Goal: Task Accomplishment & Management: Manage account settings

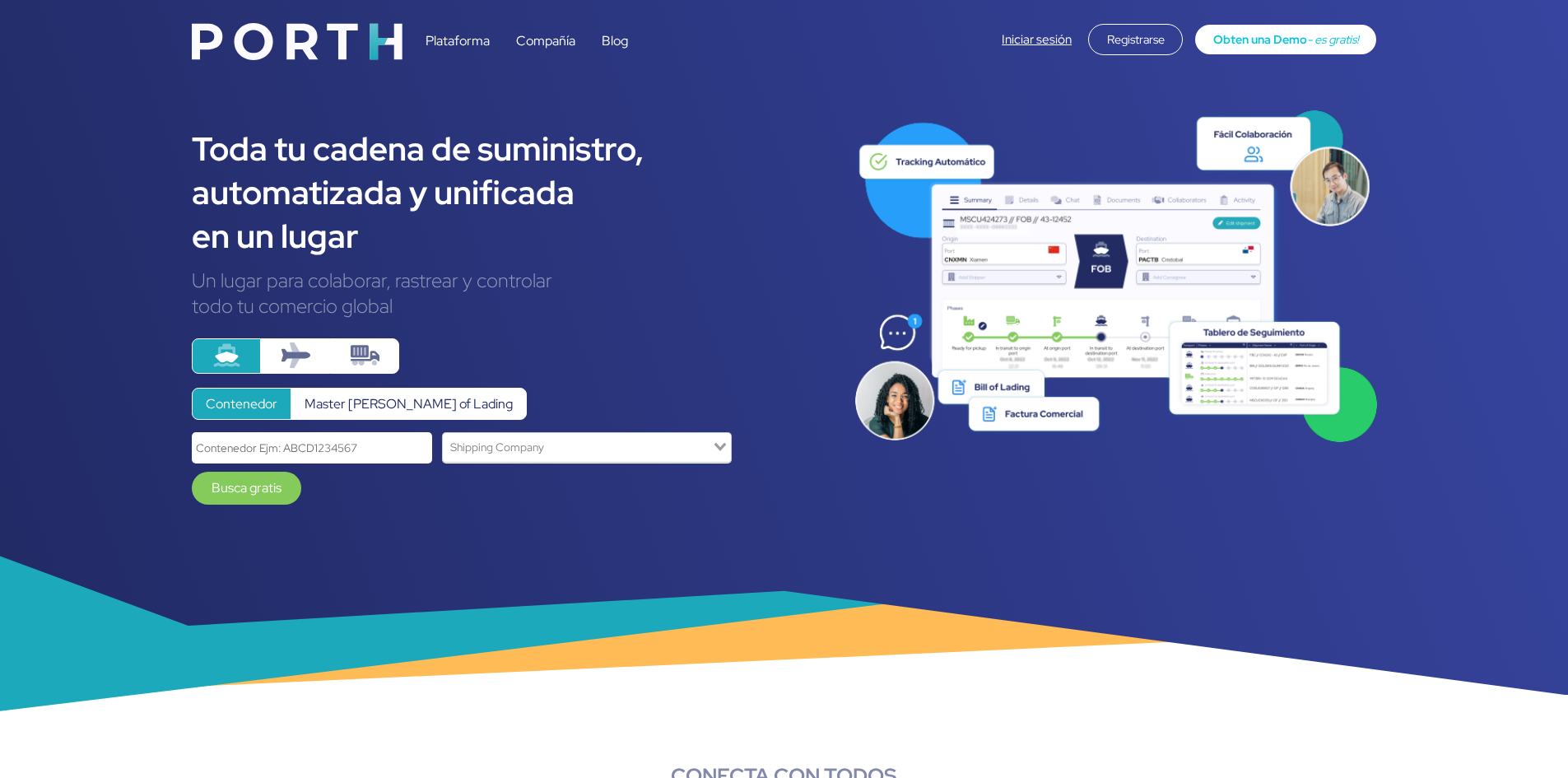
click at [1052, 32] on link "Iniciar sesión" at bounding box center [1037, 39] width 70 height 16
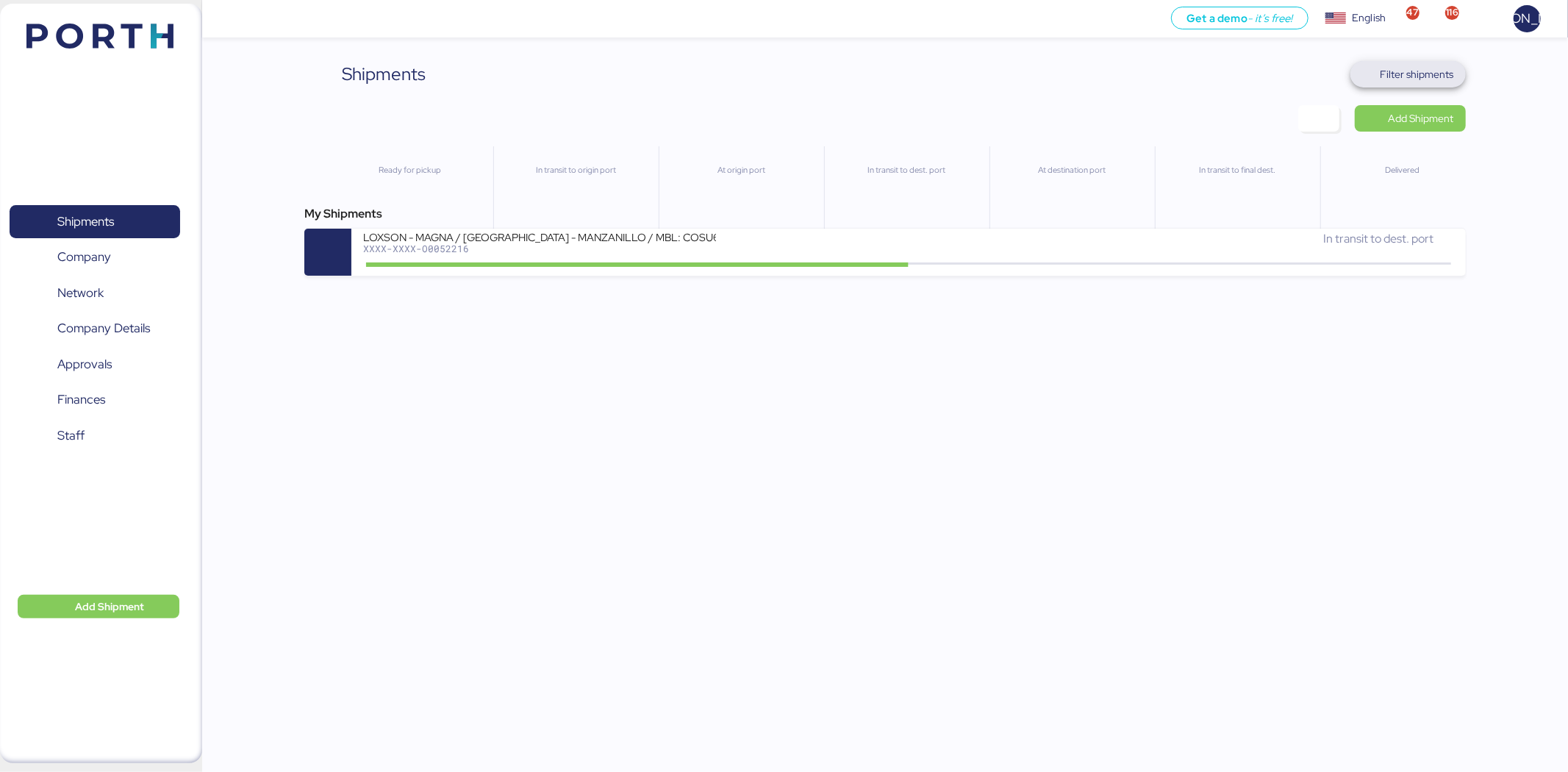
click at [1415, 78] on span "Filter shipments" at bounding box center [1417, 74] width 73 height 18
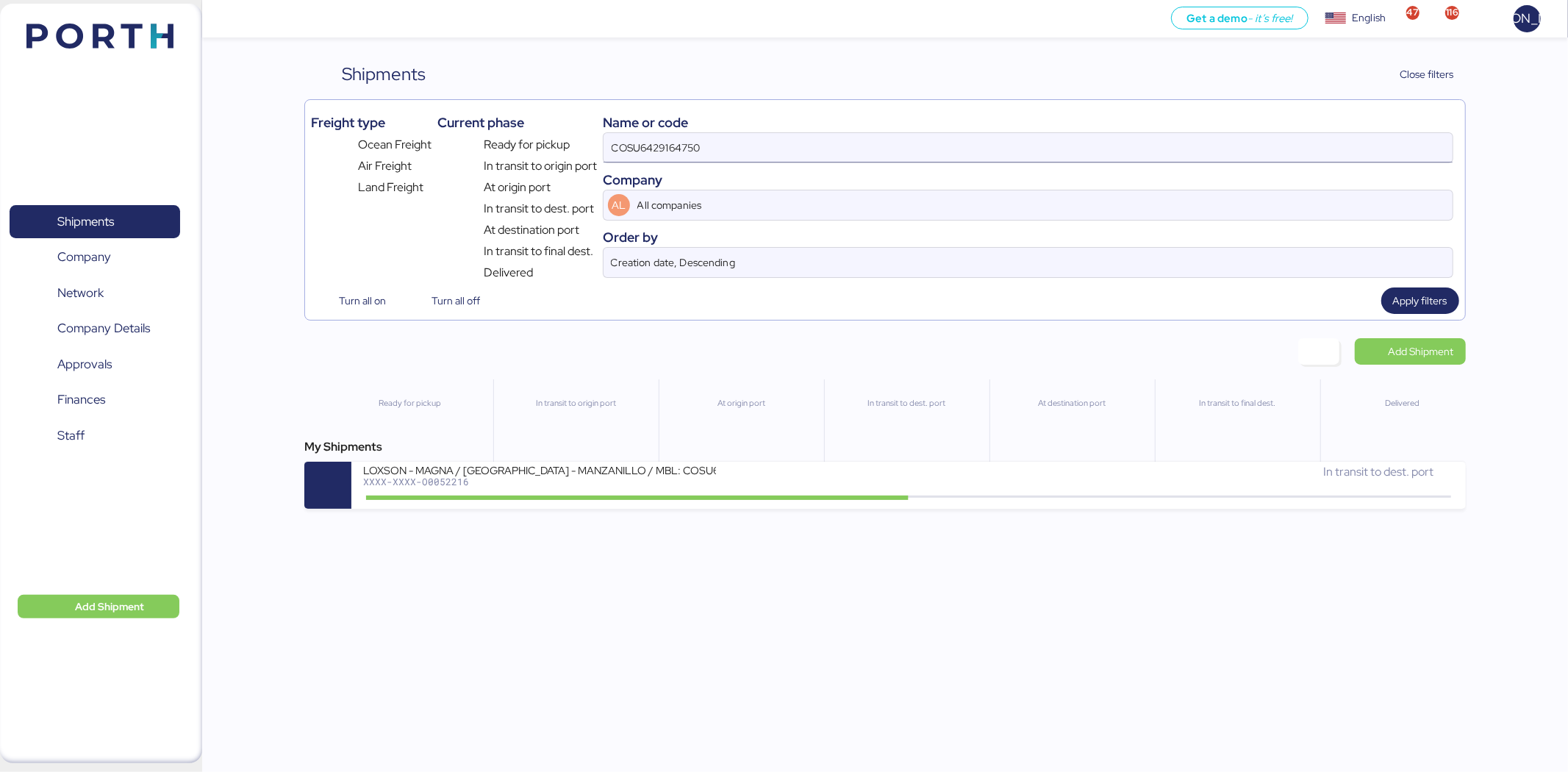
click at [888, 147] on input "COSU6429164750" at bounding box center [1028, 147] width 849 height 30
click at [879, 162] on input "COSU6429164750" at bounding box center [1028, 147] width 849 height 30
click at [884, 153] on input "COSU6429164750" at bounding box center [1028, 147] width 849 height 30
paste input "A0052223"
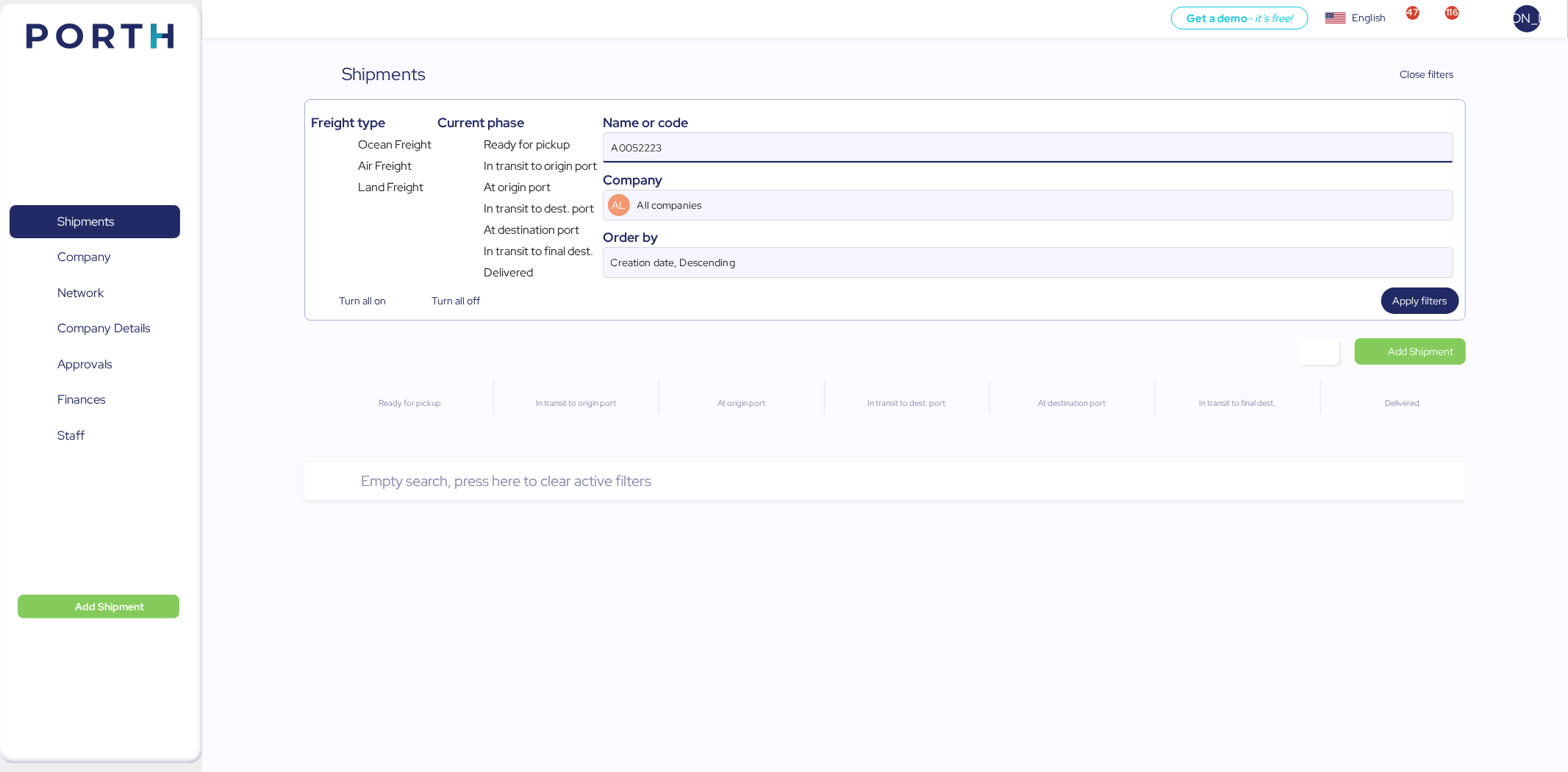
type input "A0052223"
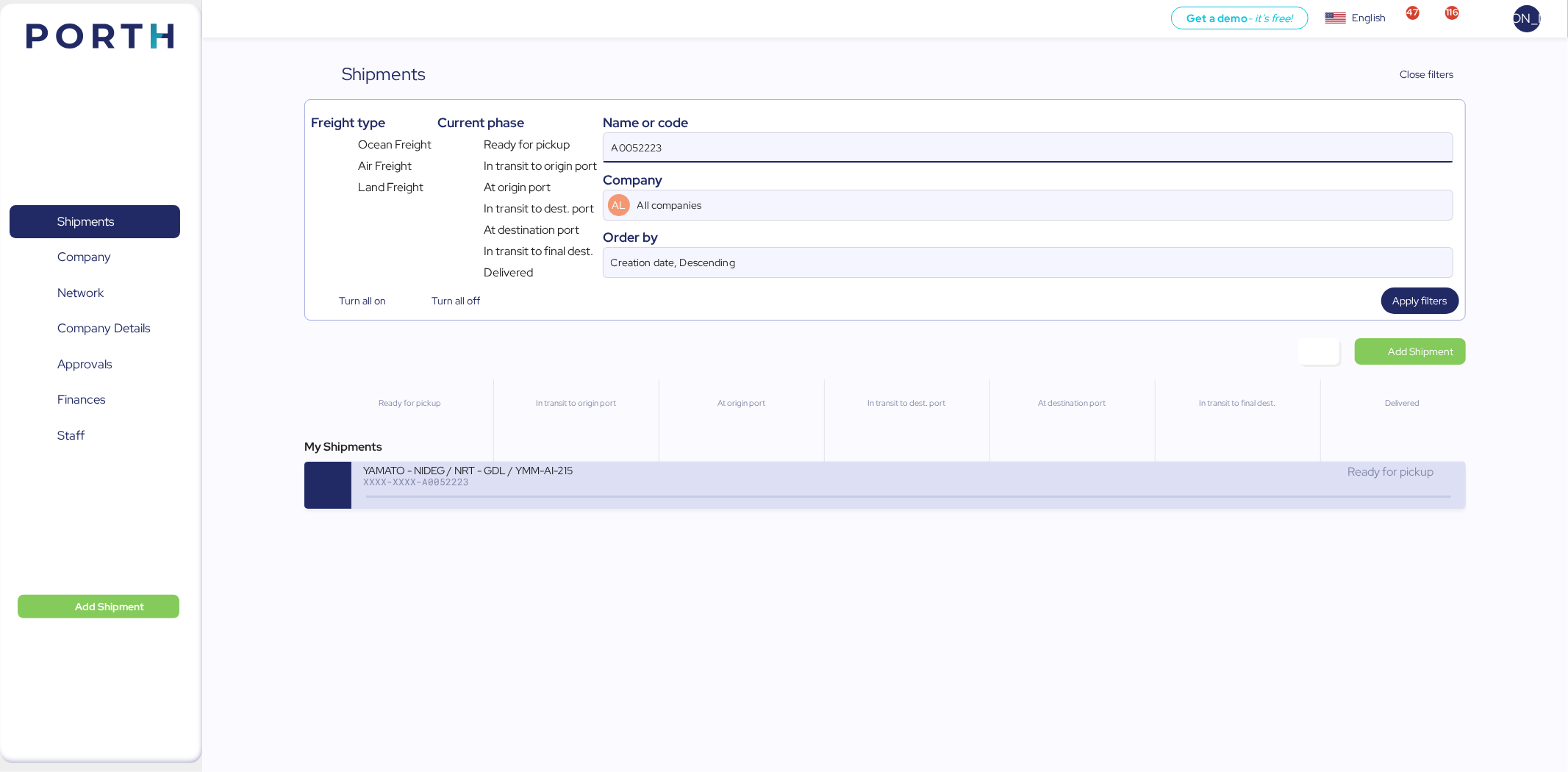
click at [658, 495] on div "YAMATO - NIDEG / NRT - GDL / YMM-AI-215 XXXX-XXXX-A0052223" at bounding box center [635, 479] width 545 height 32
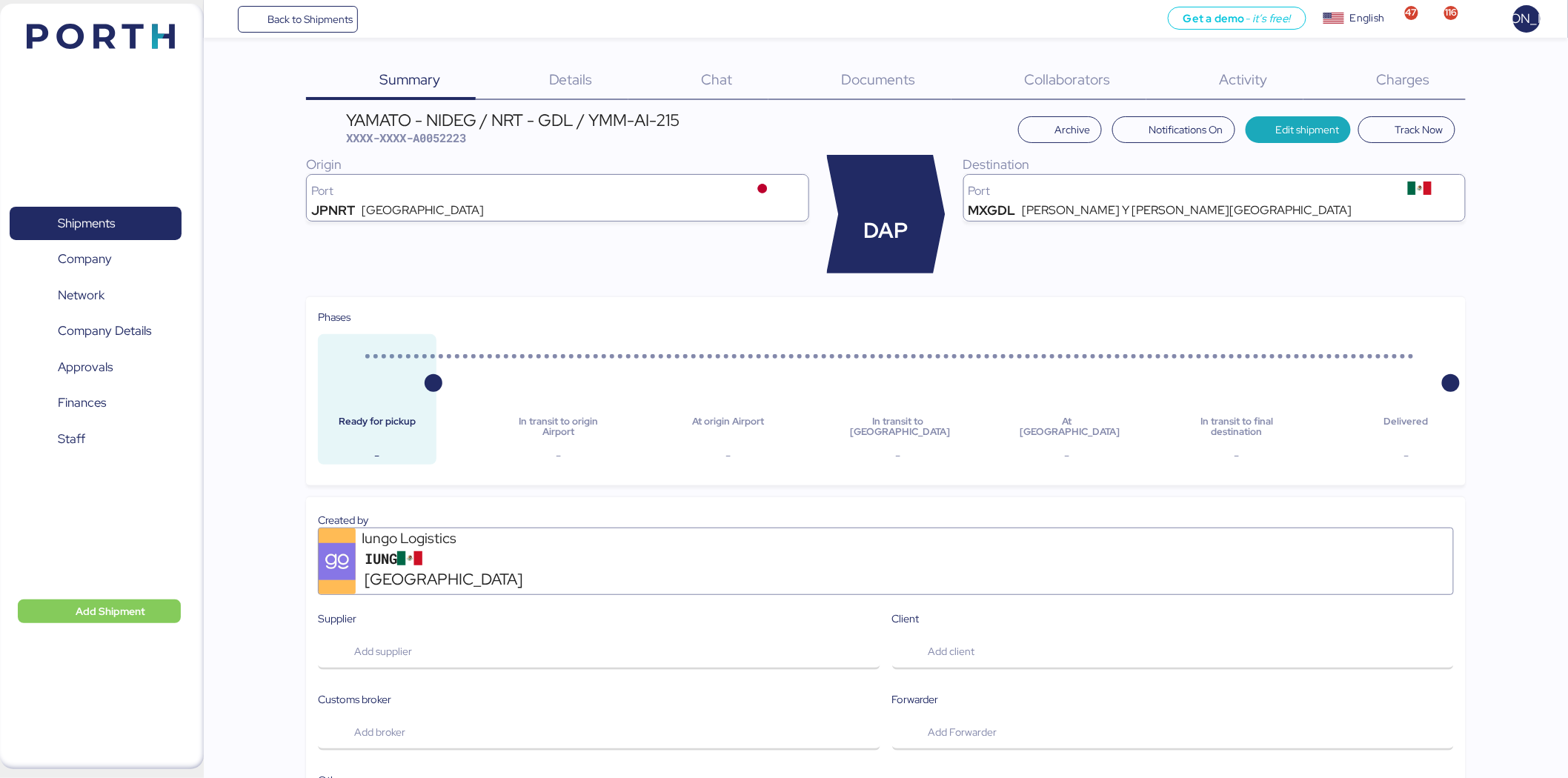
click at [902, 74] on span "Documents" at bounding box center [879, 79] width 74 height 19
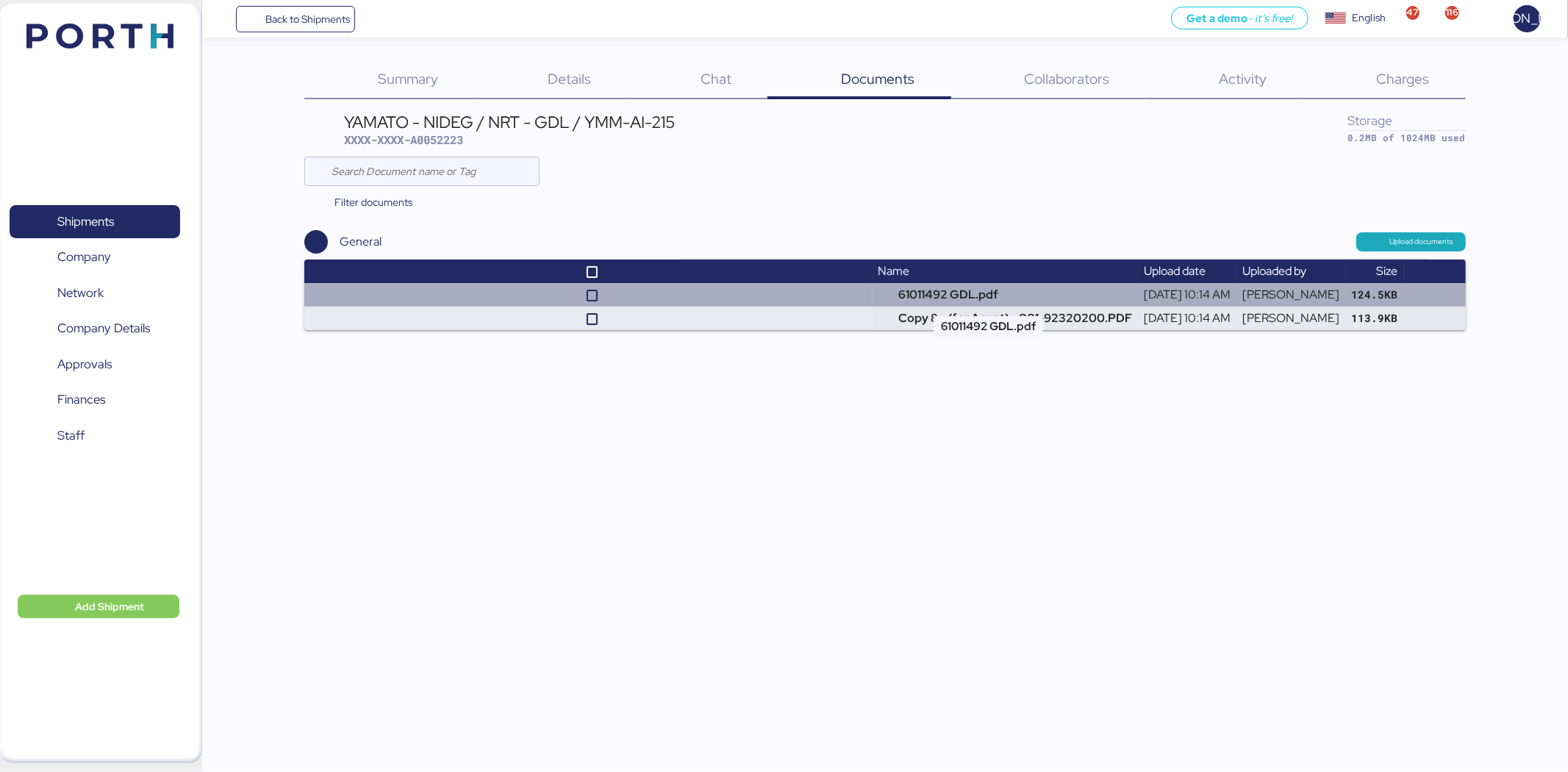
click at [897, 304] on td "61011492 GDL.pdf" at bounding box center [1006, 295] width 266 height 24
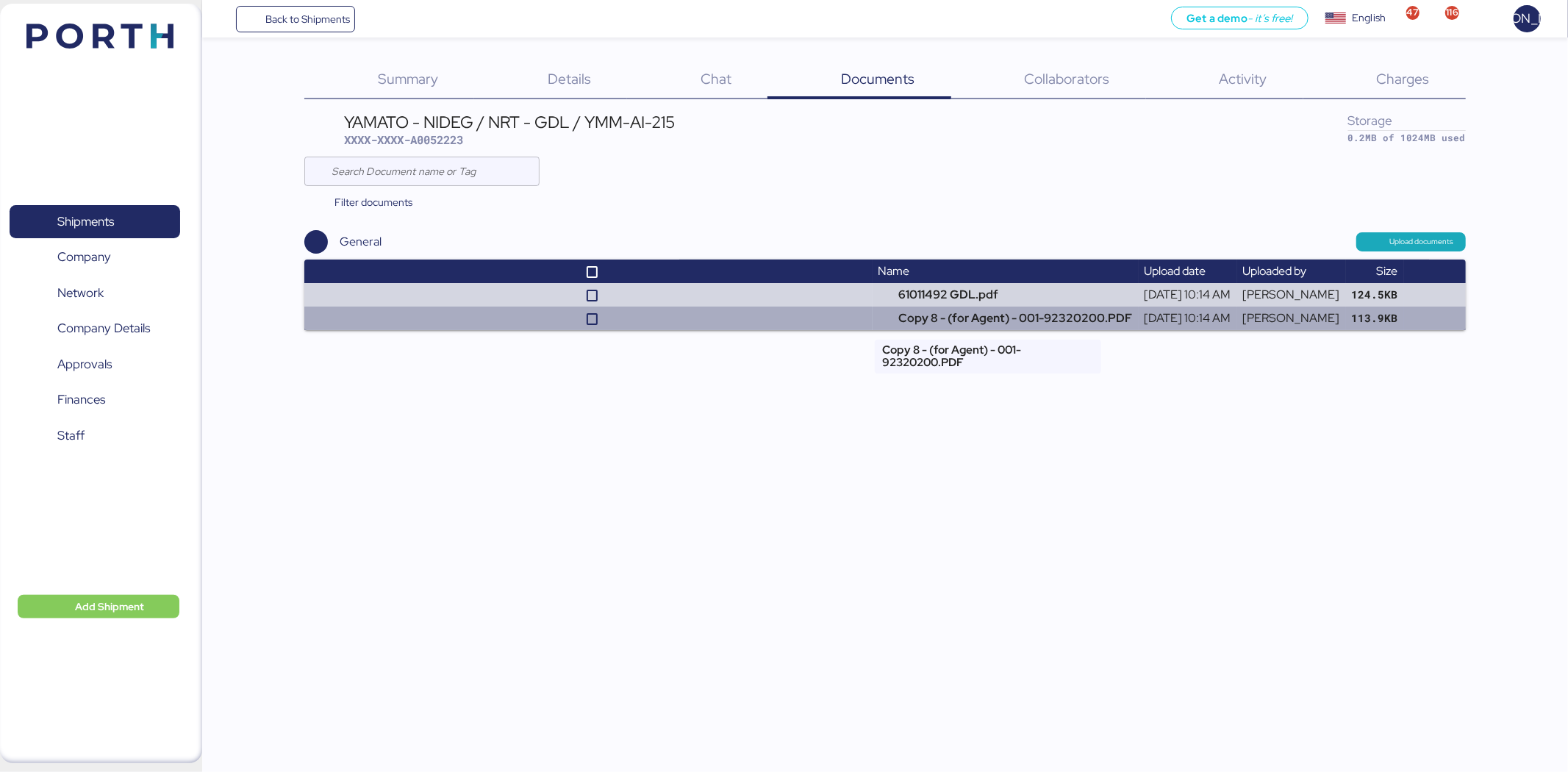
click at [991, 314] on td "Copy 8 - (for Agent) - 001-92320200.PDF" at bounding box center [1006, 319] width 266 height 24
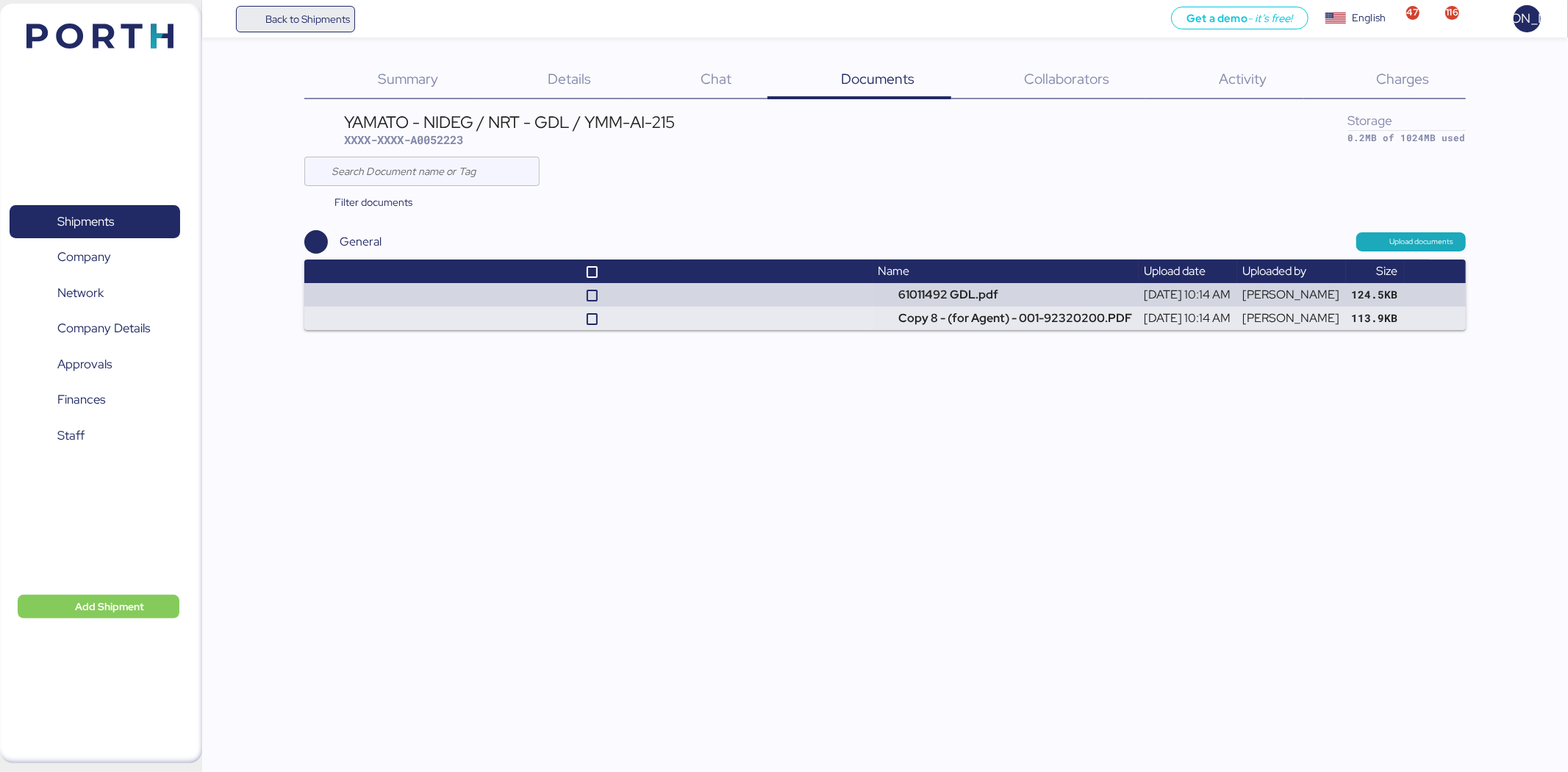
click at [325, 23] on span "Back to Shipments" at bounding box center [307, 19] width 84 height 18
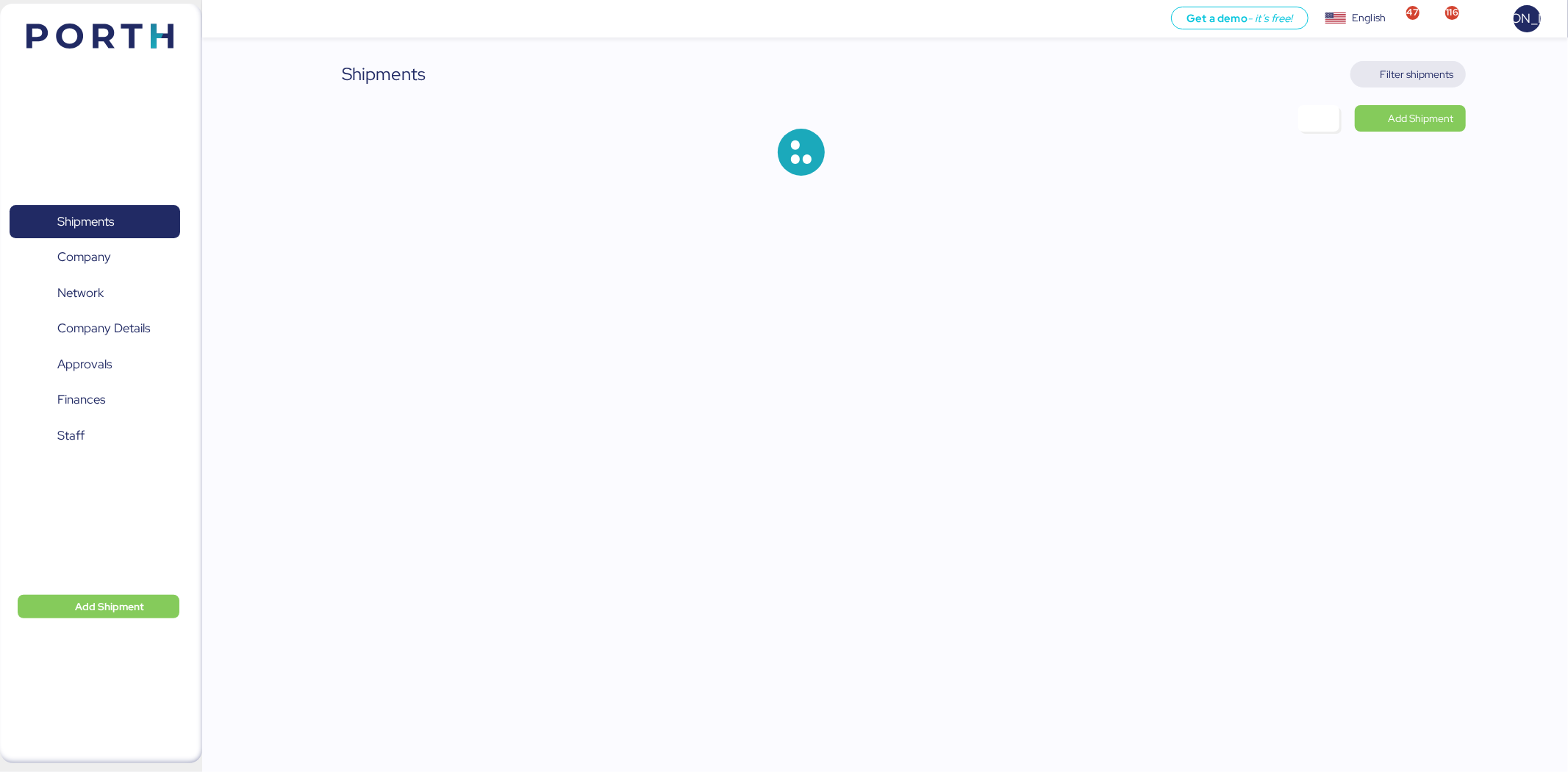
click at [1431, 67] on span "Filter shipments" at bounding box center [1417, 74] width 73 height 18
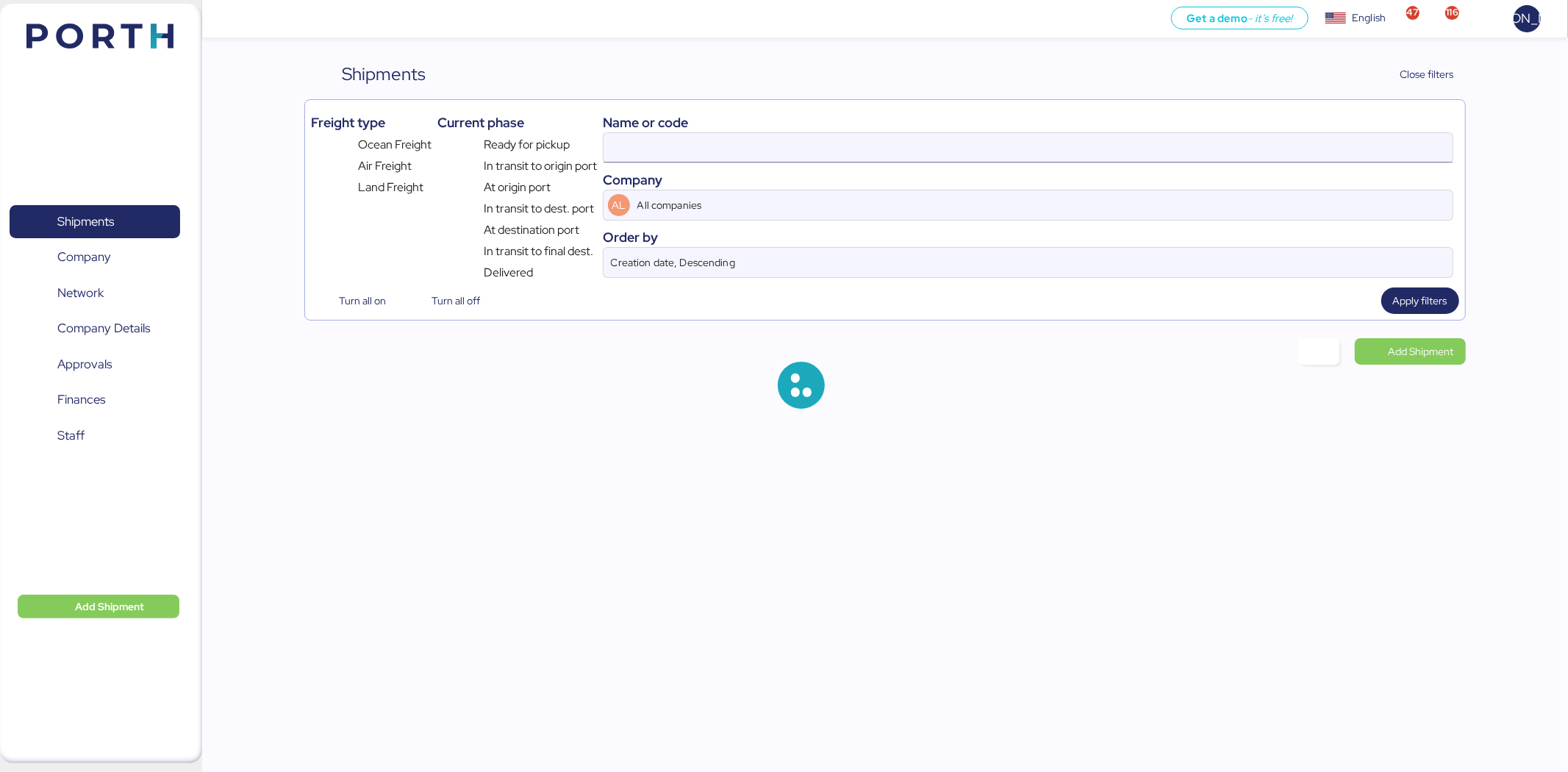
click at [675, 160] on input at bounding box center [1028, 147] width 849 height 30
paste input "SSZ1671810"
type input "SSZ1671810"
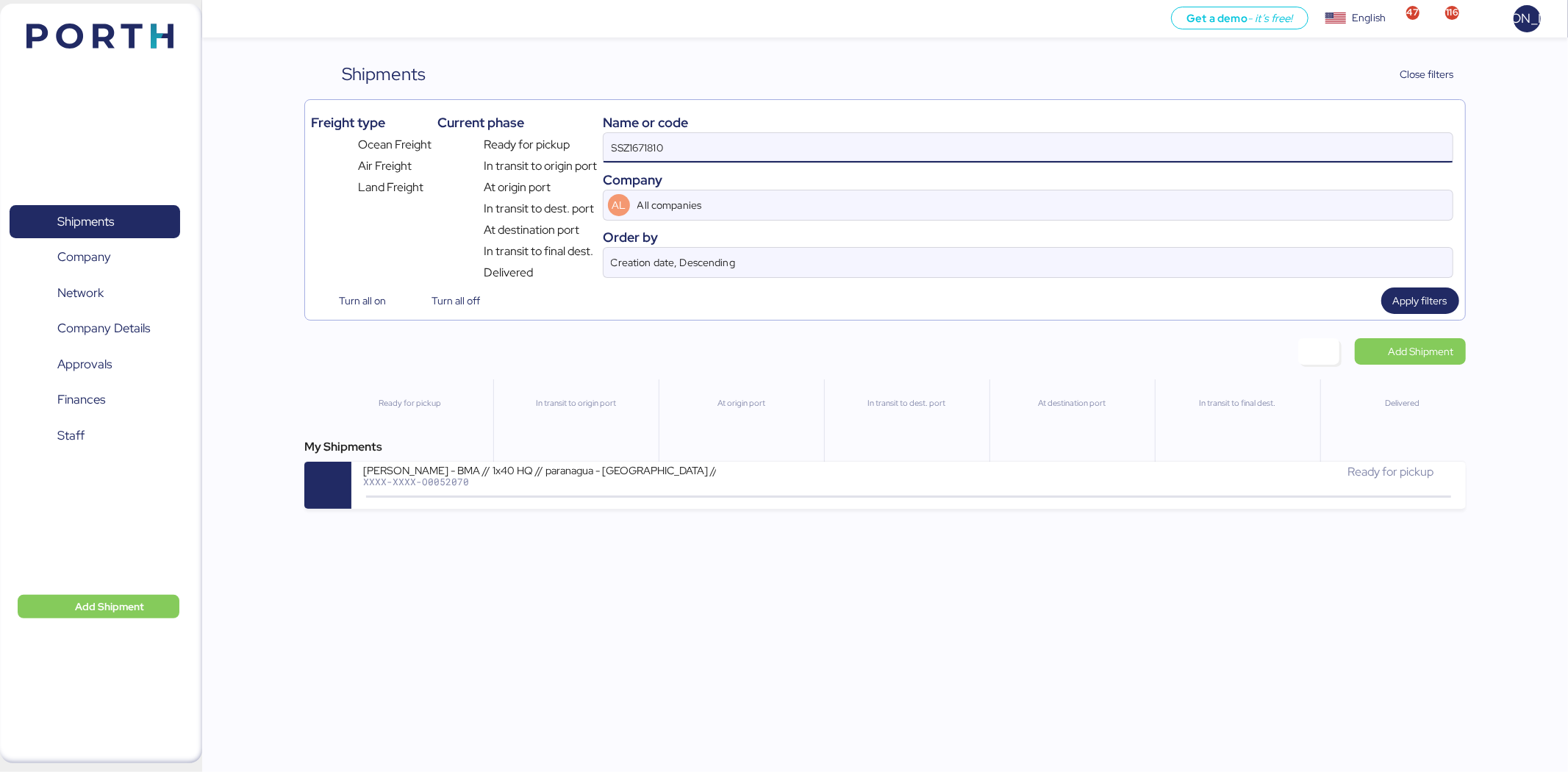
click at [686, 490] on div "BERTOLINI - BMA // 1x40 HQ // paranagua - Veracruz // MBL: SSZ1671810 - HBL: AD…" at bounding box center [635, 479] width 545 height 32
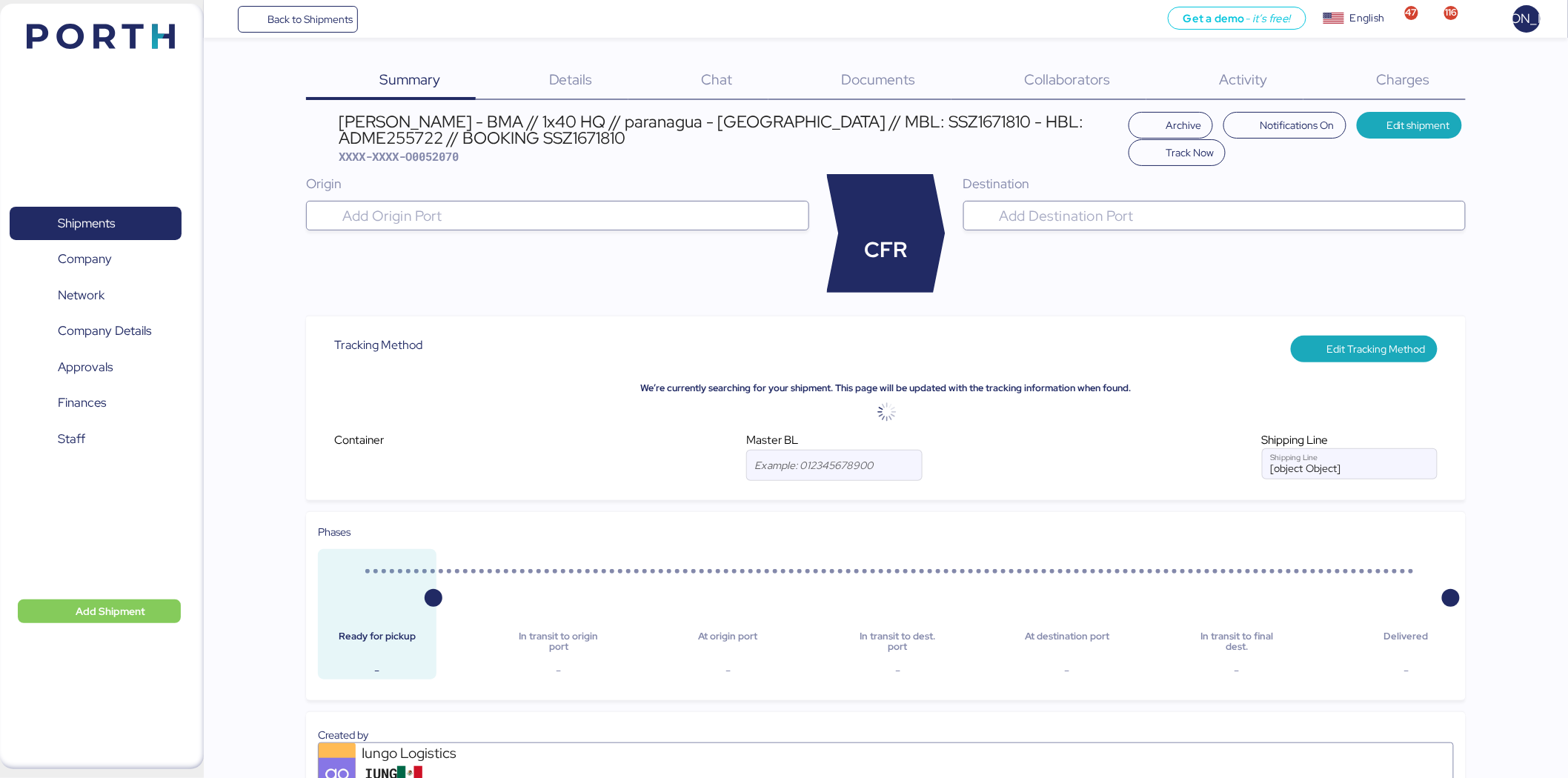
click at [1416, 73] on span "Charges" at bounding box center [1403, 79] width 53 height 19
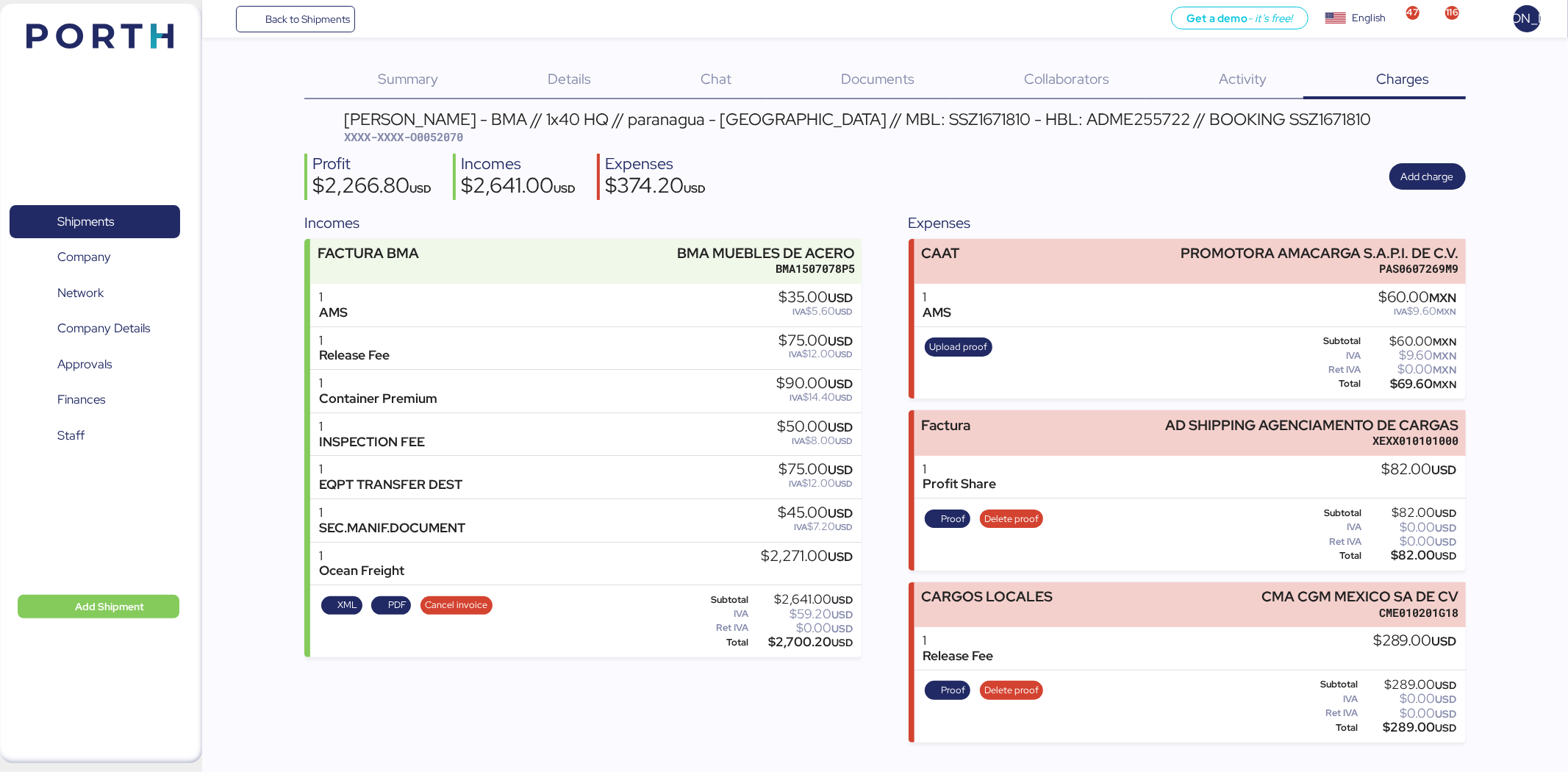
click at [1497, 637] on div "Summary 0 Details 0 Chat 0 Documents 0 Collaborators 0 Activity 0 Charges 0 BER…" at bounding box center [784, 372] width 1568 height 743
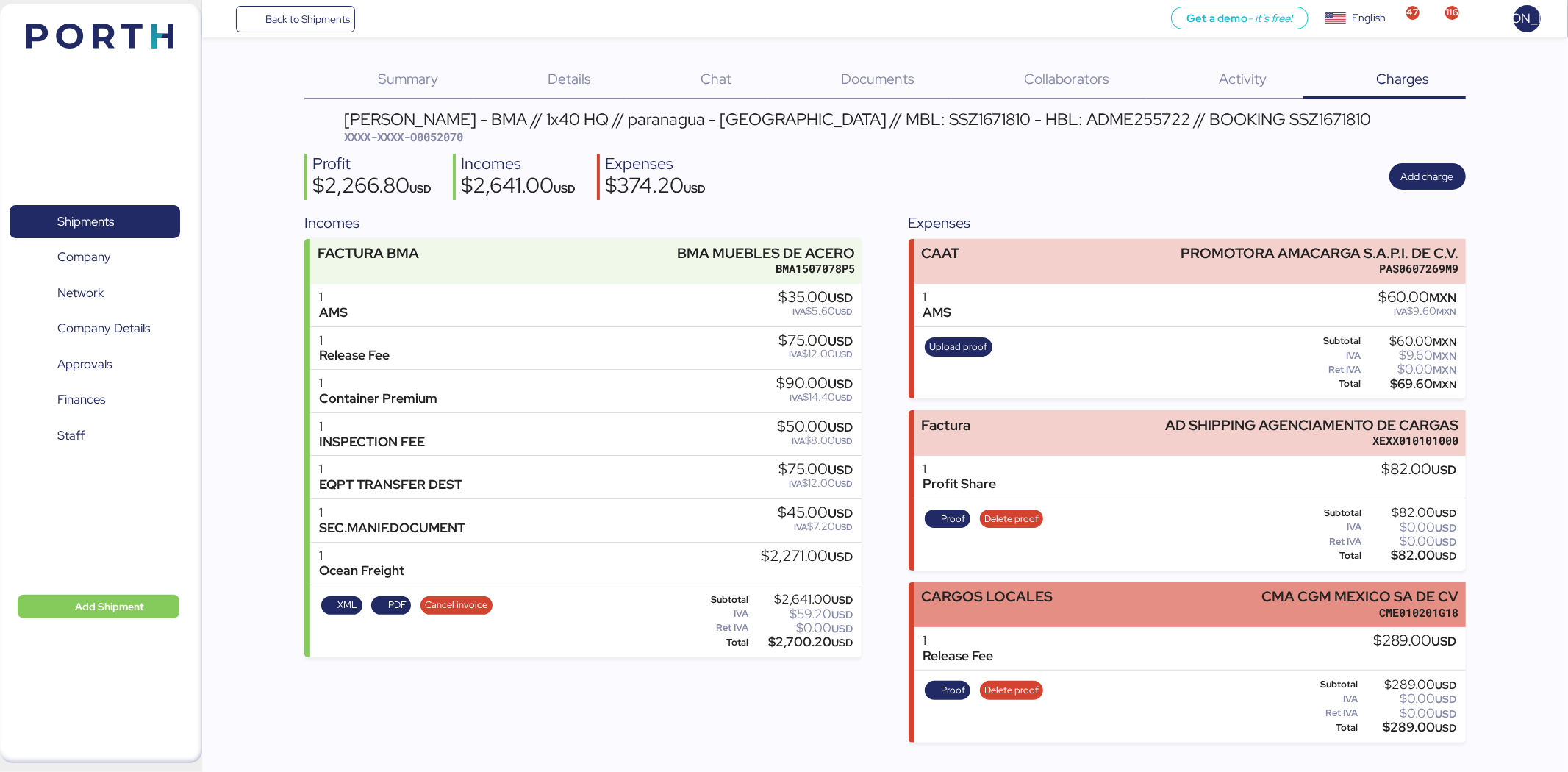
click at [1185, 622] on div "CARGOS LOCALES CMA CGM MEXICO SA DE CV CME010201G18" at bounding box center [1190, 605] width 551 height 45
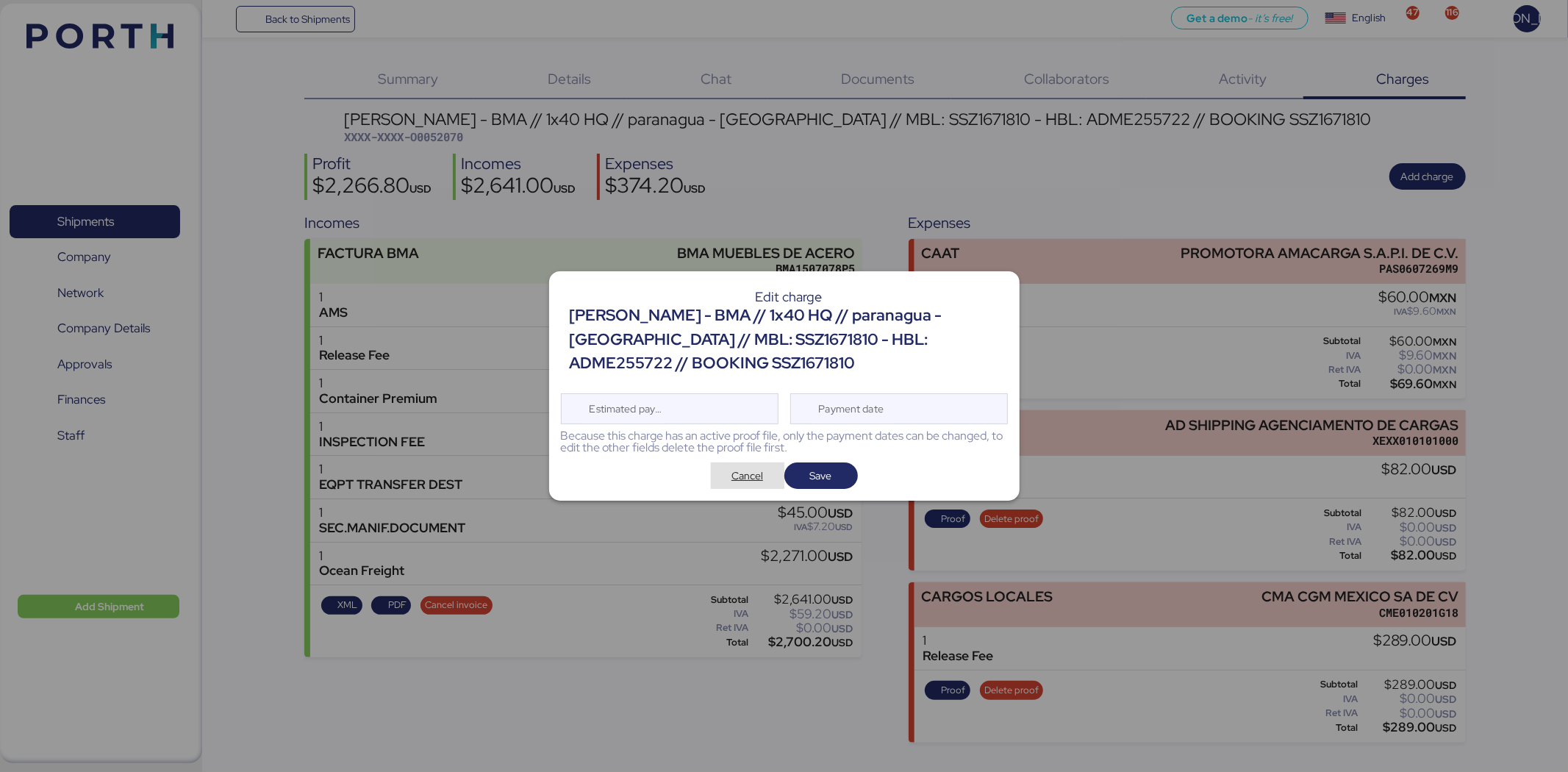
drag, startPoint x: 758, startPoint y: 472, endPoint x: 801, endPoint y: 487, distance: 45.5
click at [757, 472] on span "Cancel" at bounding box center [747, 475] width 32 height 18
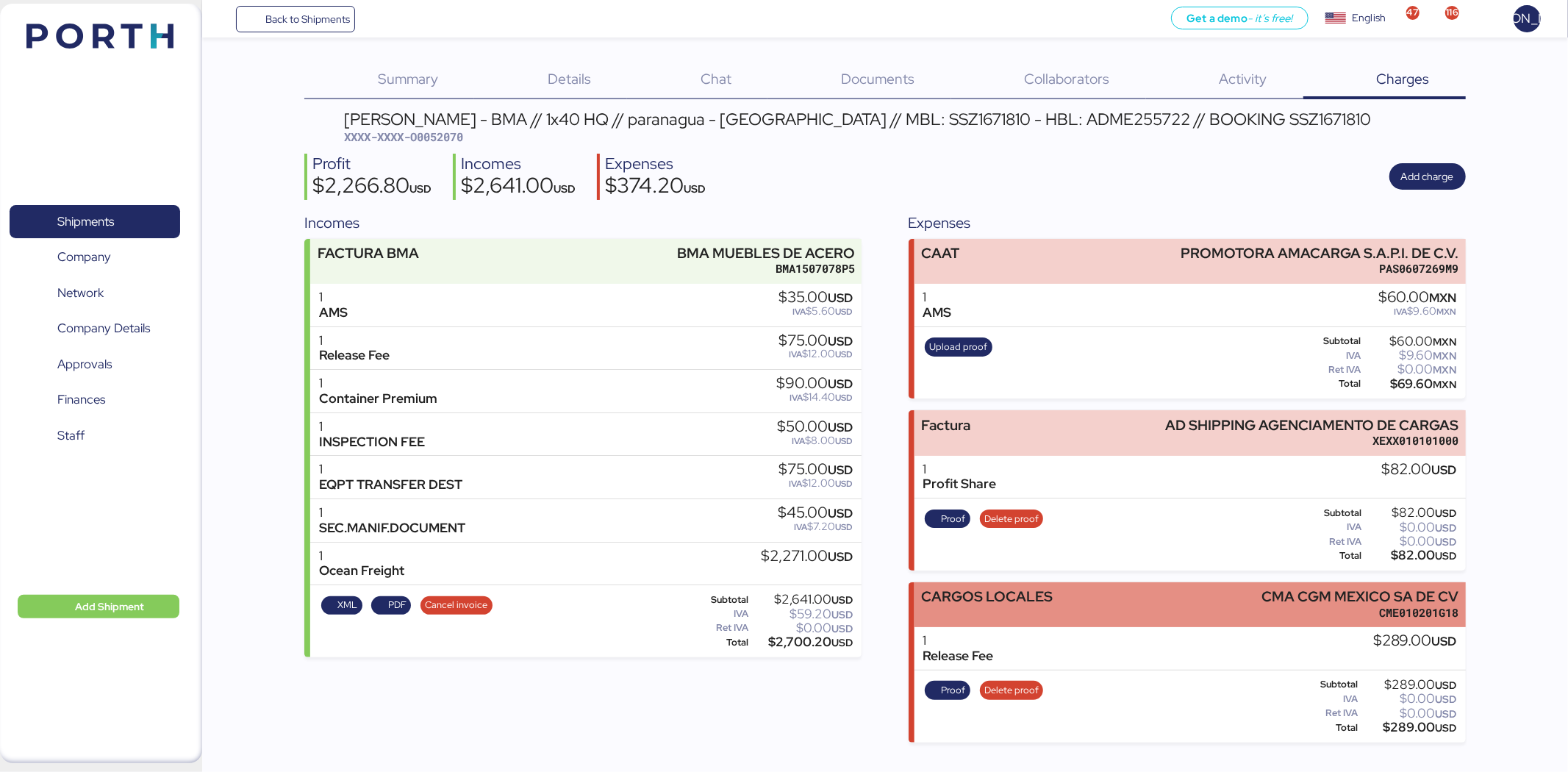
click at [1295, 608] on div "CME010201G18" at bounding box center [1359, 613] width 197 height 15
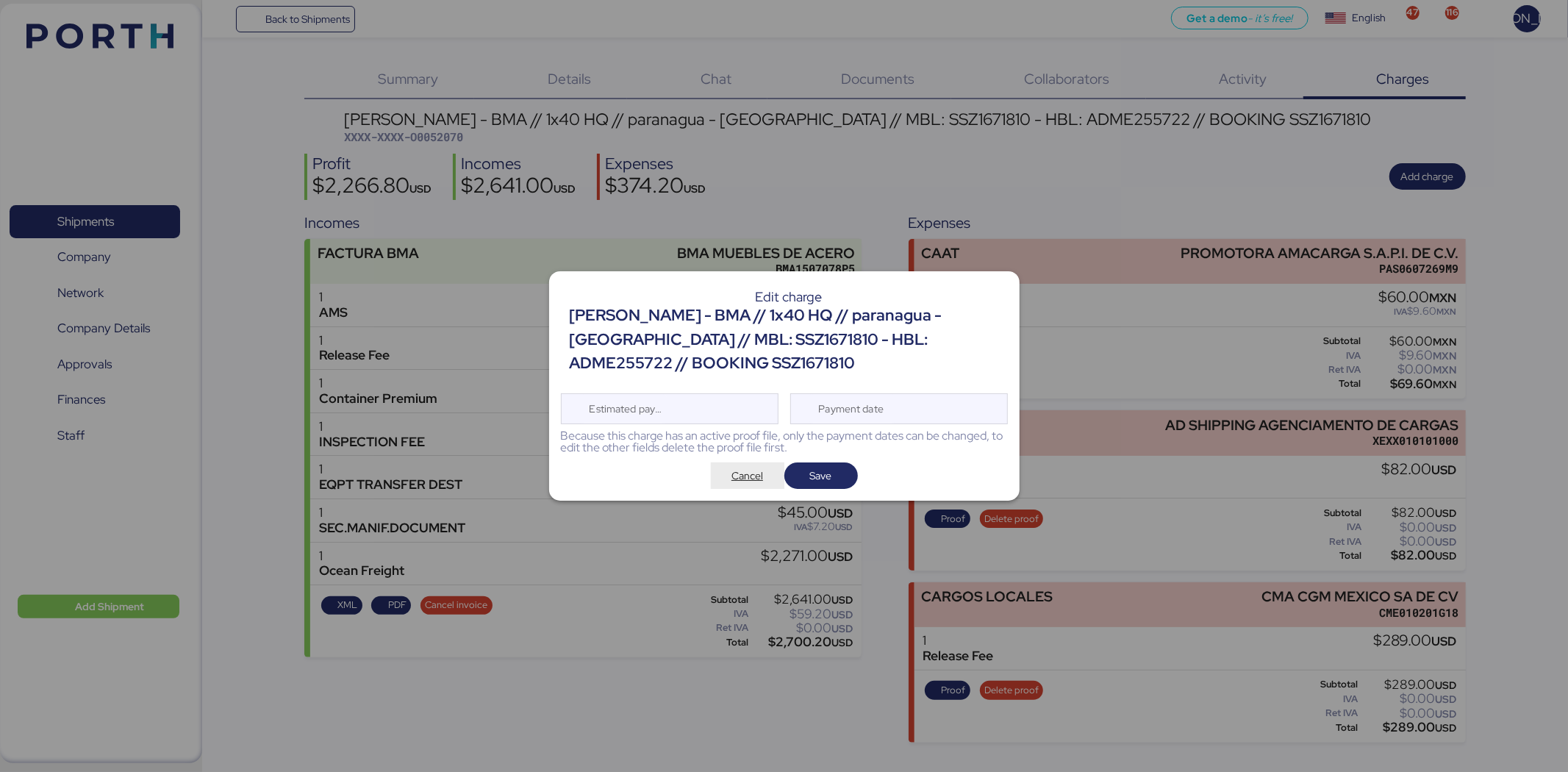
click at [744, 475] on span "Cancel" at bounding box center [747, 475] width 32 height 18
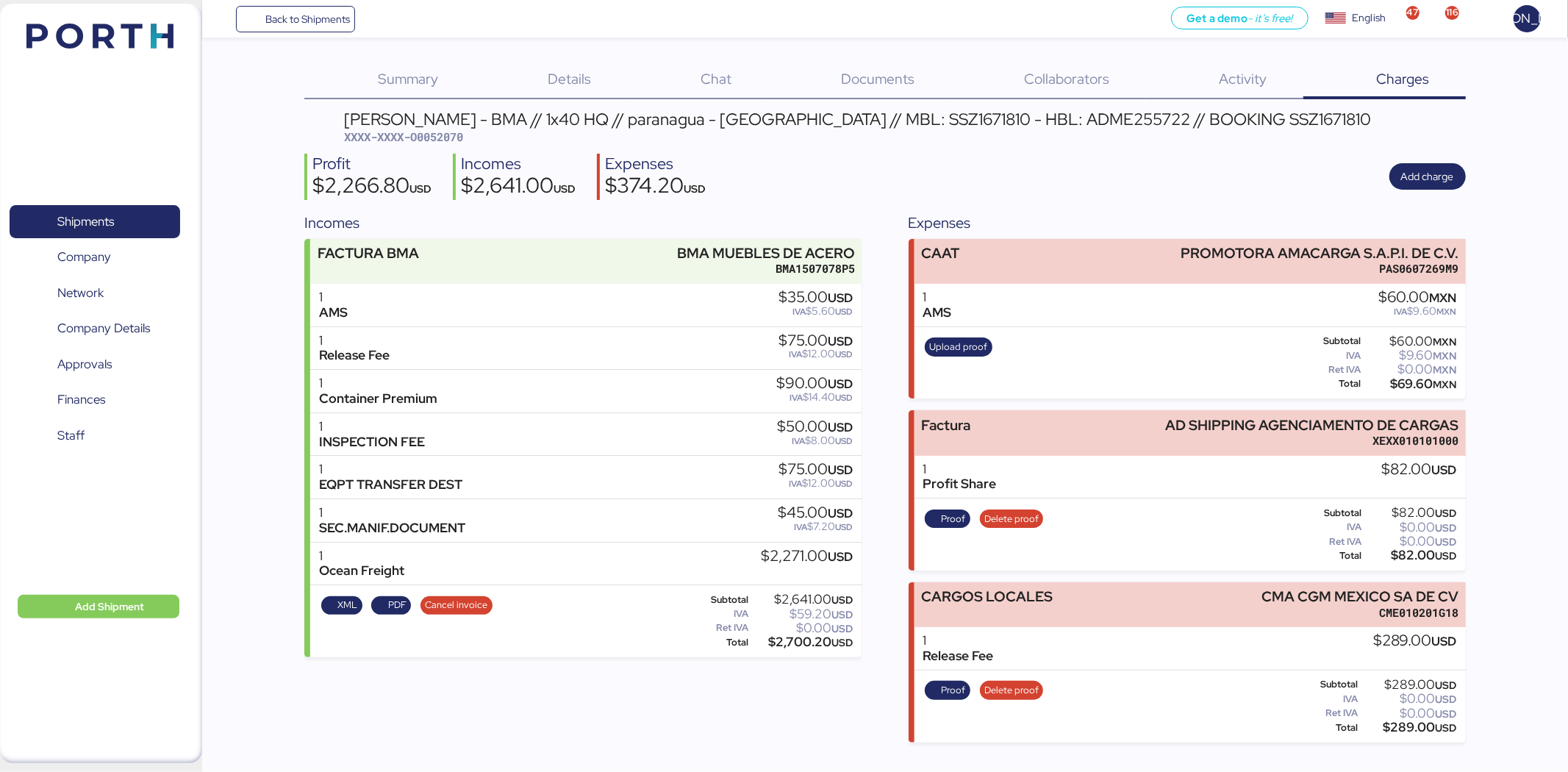
click at [1297, 682] on div "Subtotal $289.00 USD IVA $0.00 USD Ret IVA $0.00 USD Total $289.00 USD" at bounding box center [1377, 706] width 164 height 60
drag, startPoint x: 1377, startPoint y: 642, endPoint x: 1422, endPoint y: 642, distance: 45.0
click at [1378, 642] on div "$289.00 USD" at bounding box center [1416, 641] width 83 height 16
click at [1424, 642] on div "$289.00 USD" at bounding box center [1416, 641] width 83 height 16
click at [969, 633] on div "1" at bounding box center [958, 641] width 71 height 15
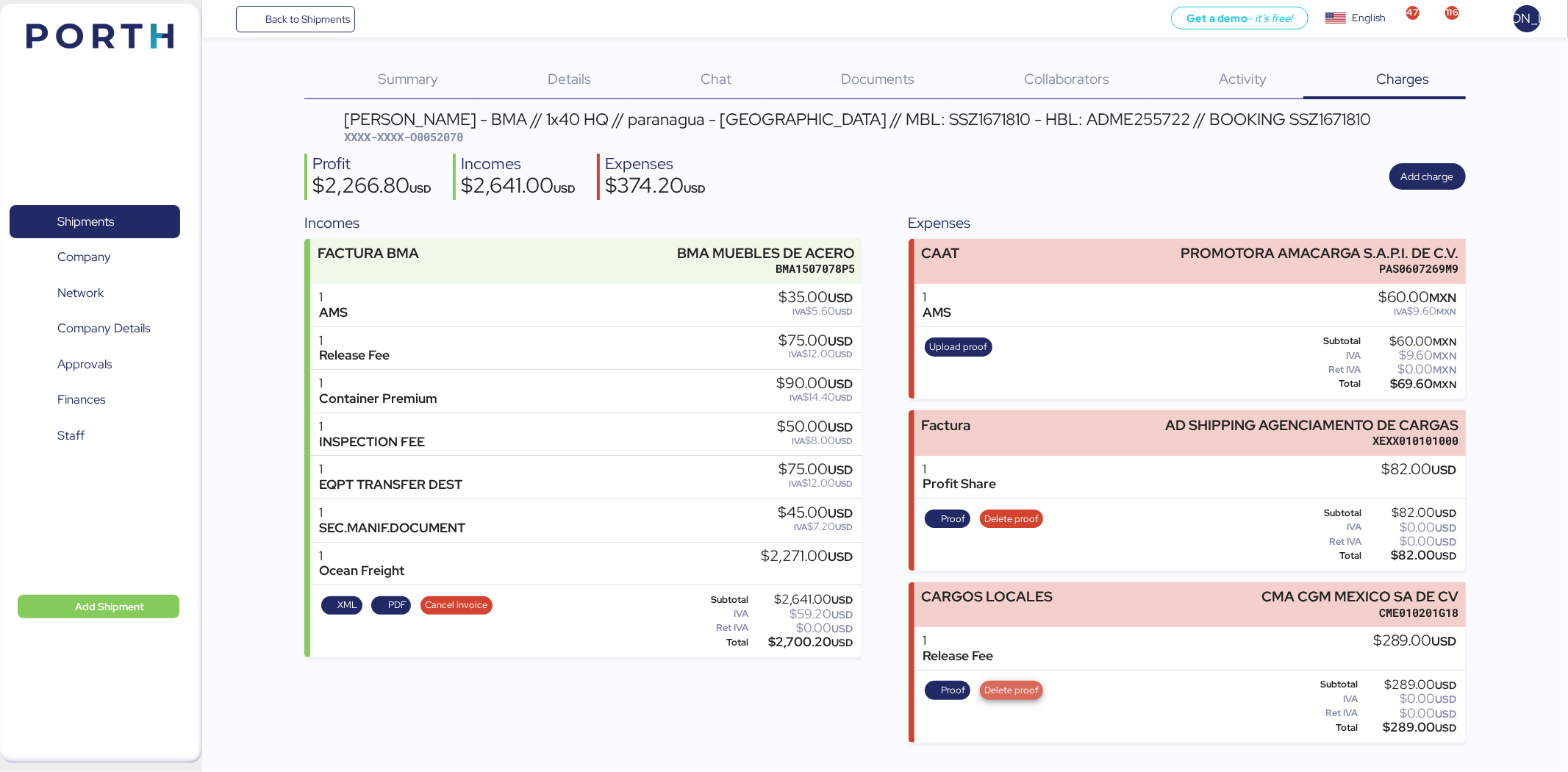
click at [1000, 689] on span "Delete proof" at bounding box center [1012, 690] width 55 height 16
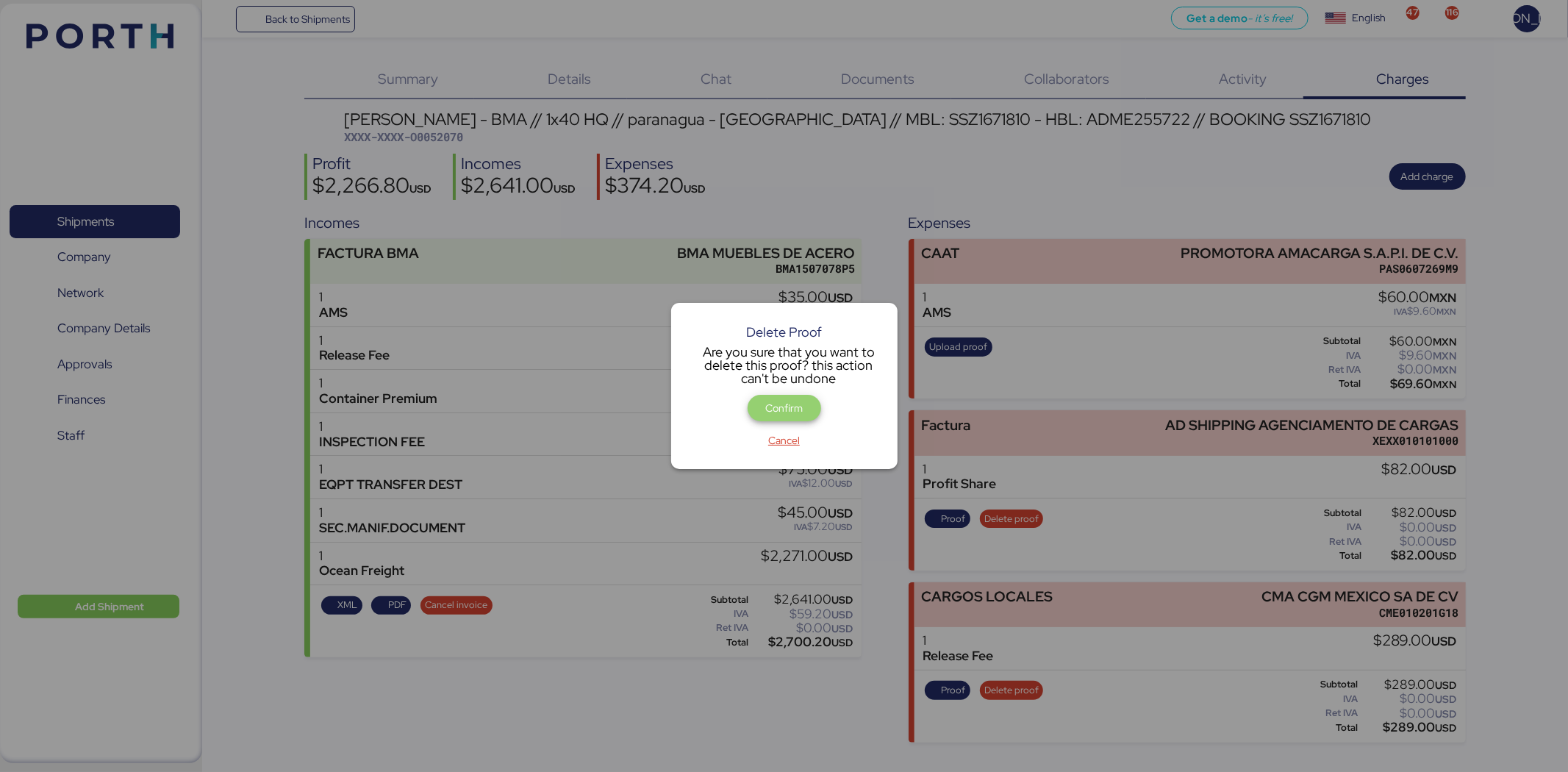
click at [767, 408] on span "Confirm" at bounding box center [784, 408] width 37 height 18
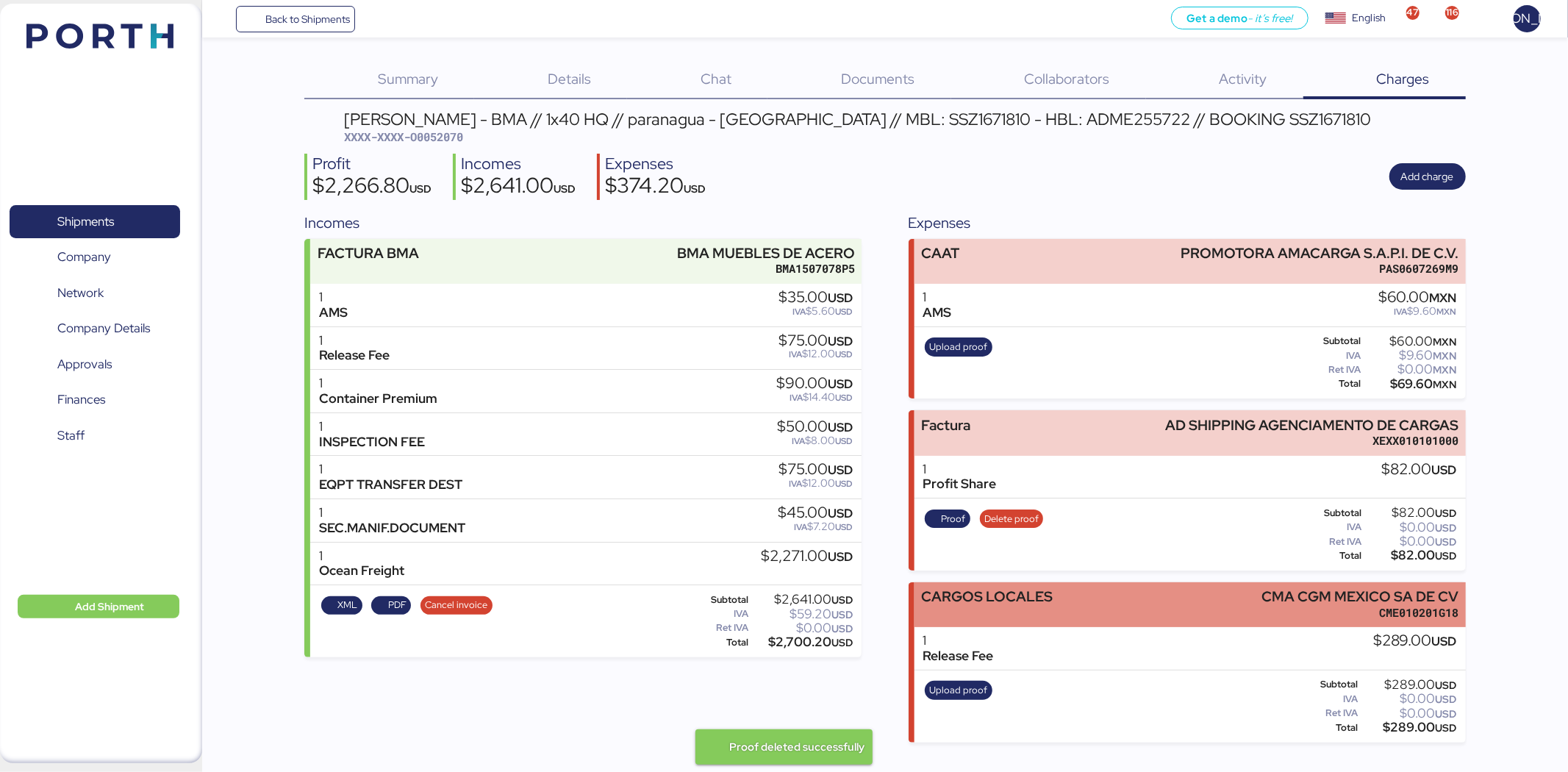
click at [1261, 593] on div "CARGOS LOCALES CMA CGM MEXICO SA DE CV CME010201G18" at bounding box center [1190, 605] width 551 height 45
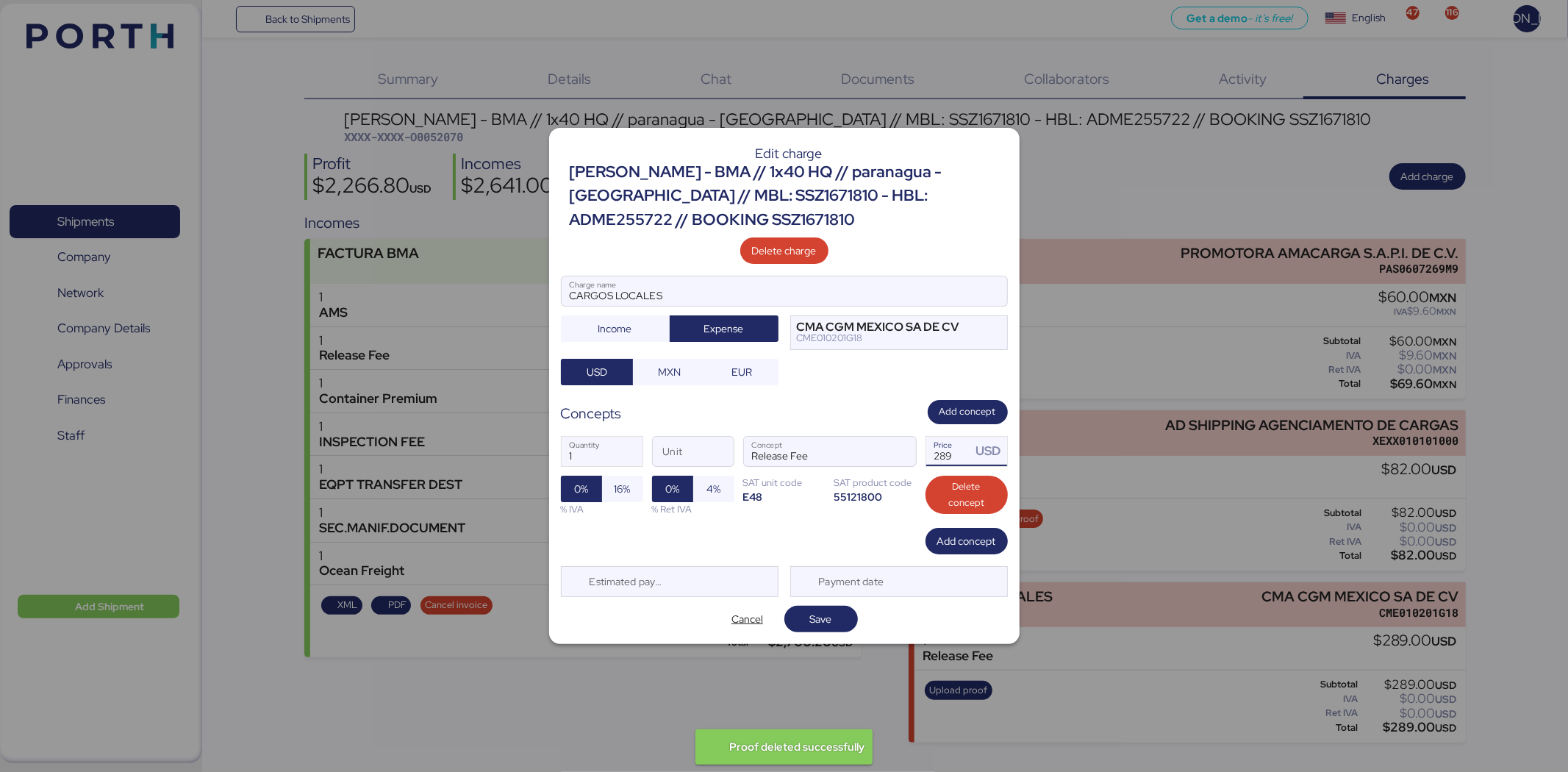
drag, startPoint x: 959, startPoint y: 452, endPoint x: 922, endPoint y: 452, distance: 37.0
click at [922, 452] on div "1 Quantity Unit Release Fee Concept 289 Price USD 0% 16% % IVA 0% 4% % Ret IVA …" at bounding box center [784, 476] width 447 height 104
type input "2308"
click at [825, 622] on span "Save" at bounding box center [821, 619] width 22 height 18
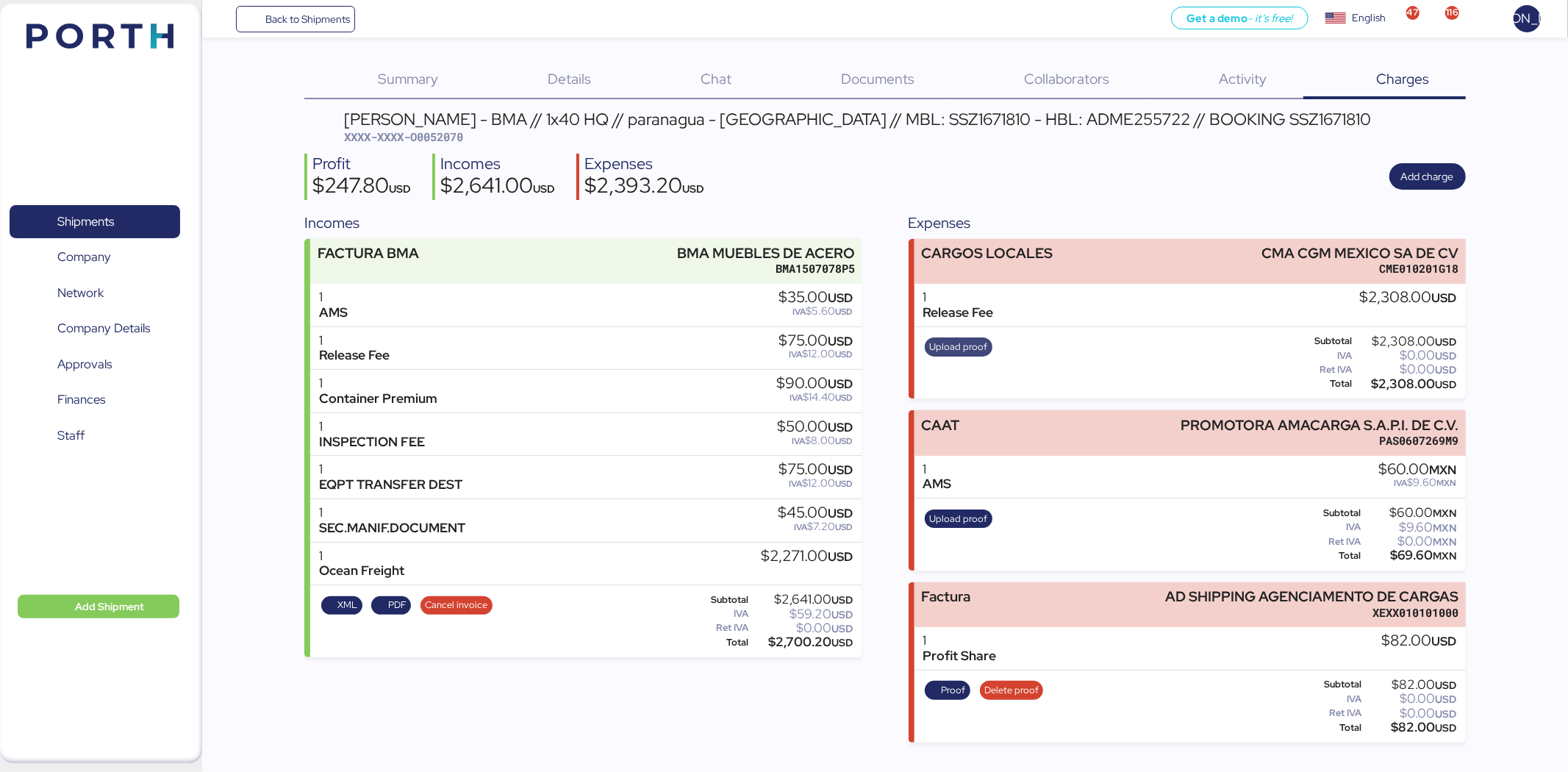
click at [945, 352] on span "Upload proof" at bounding box center [958, 347] width 58 height 16
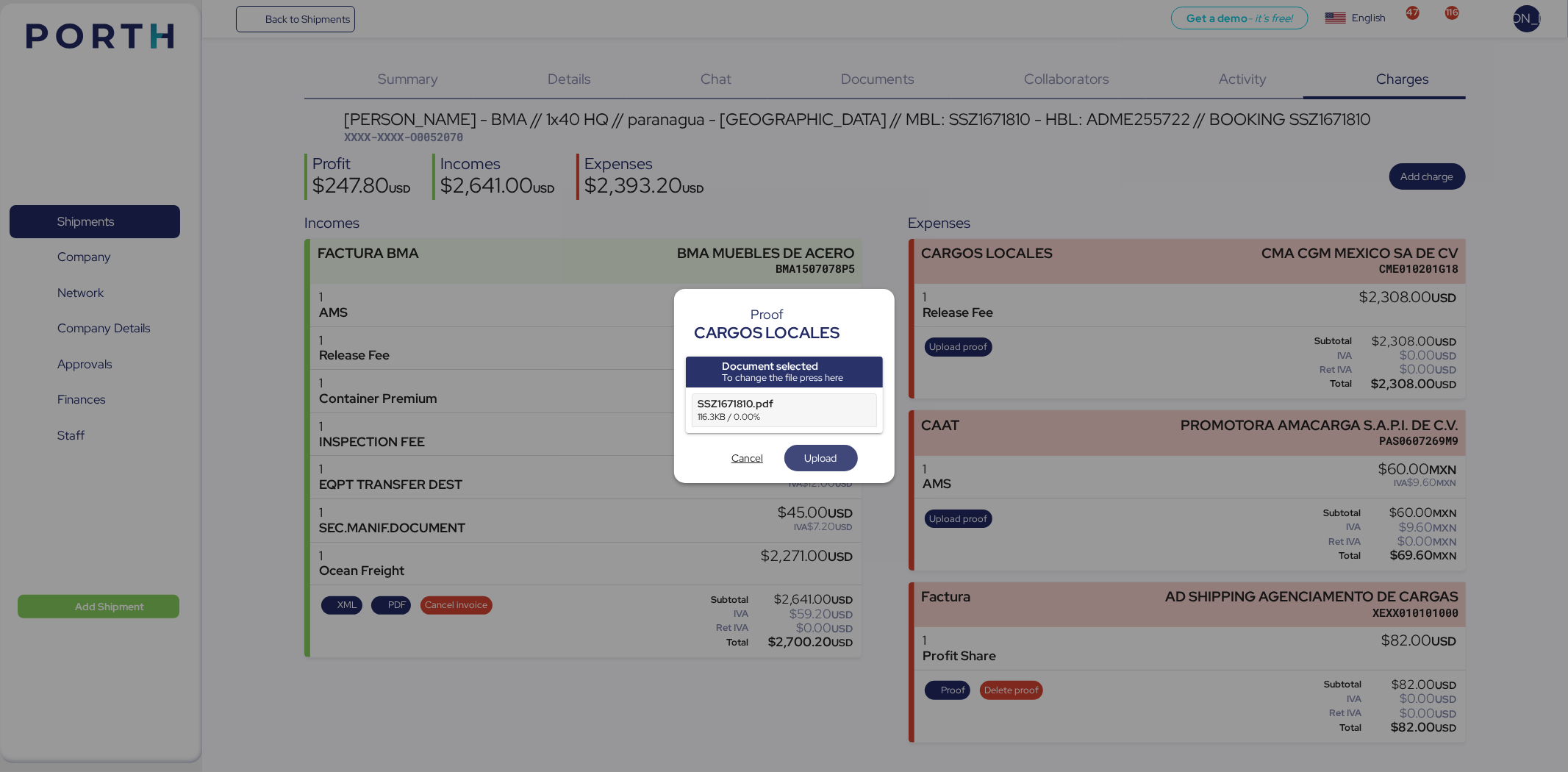
click at [819, 460] on span "Upload" at bounding box center [821, 458] width 32 height 18
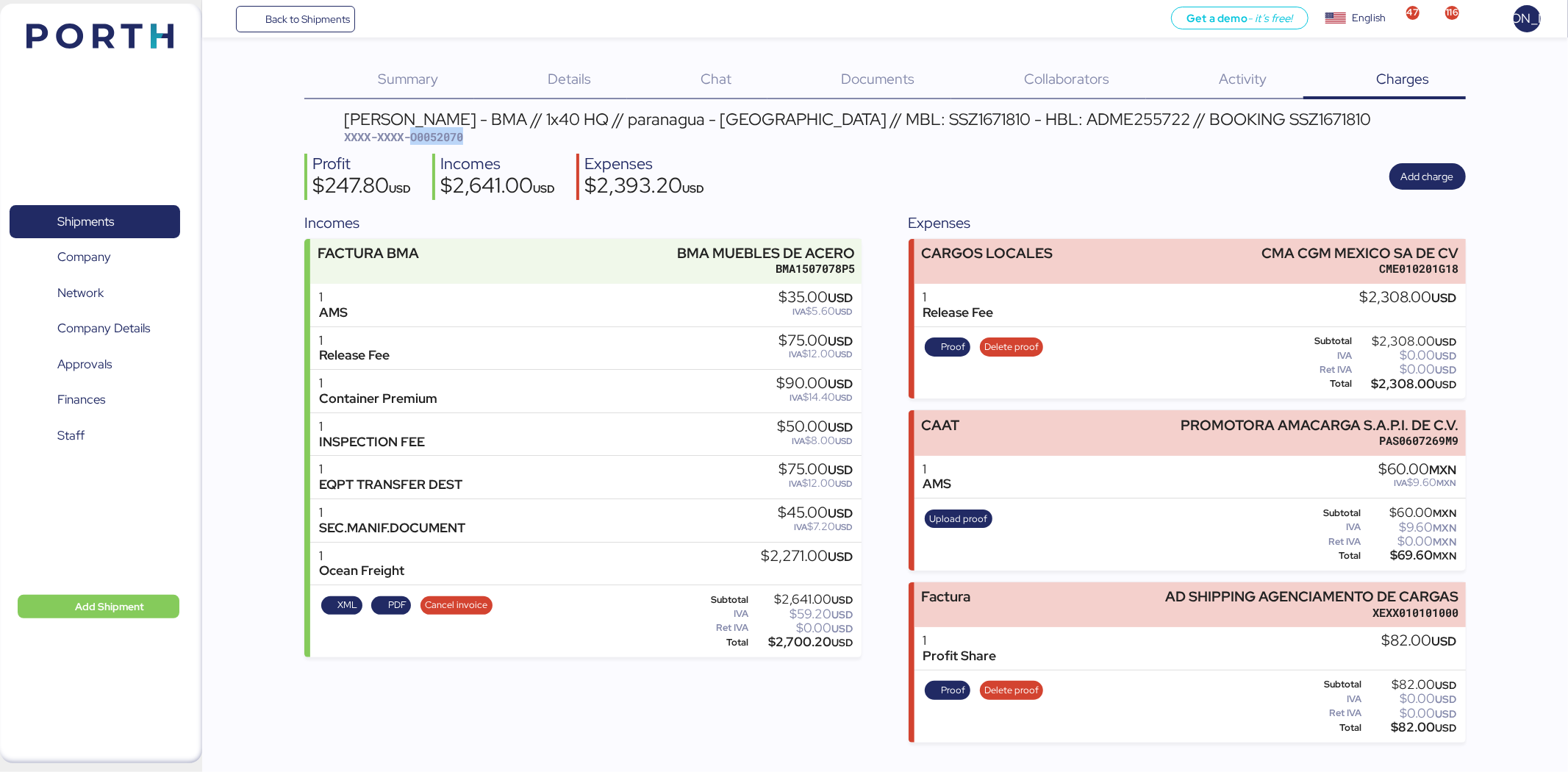
drag, startPoint x: 474, startPoint y: 137, endPoint x: 411, endPoint y: 135, distance: 63.0
click at [411, 135] on div "BERTOLINI - BMA // 1x40 HQ // paranagua - Veracruz // MBL: SSZ1671810 - HBL: AD…" at bounding box center [858, 128] width 1027 height 35
copy span "O0052070"
click at [327, 14] on span "Back to Shipments" at bounding box center [307, 19] width 84 height 18
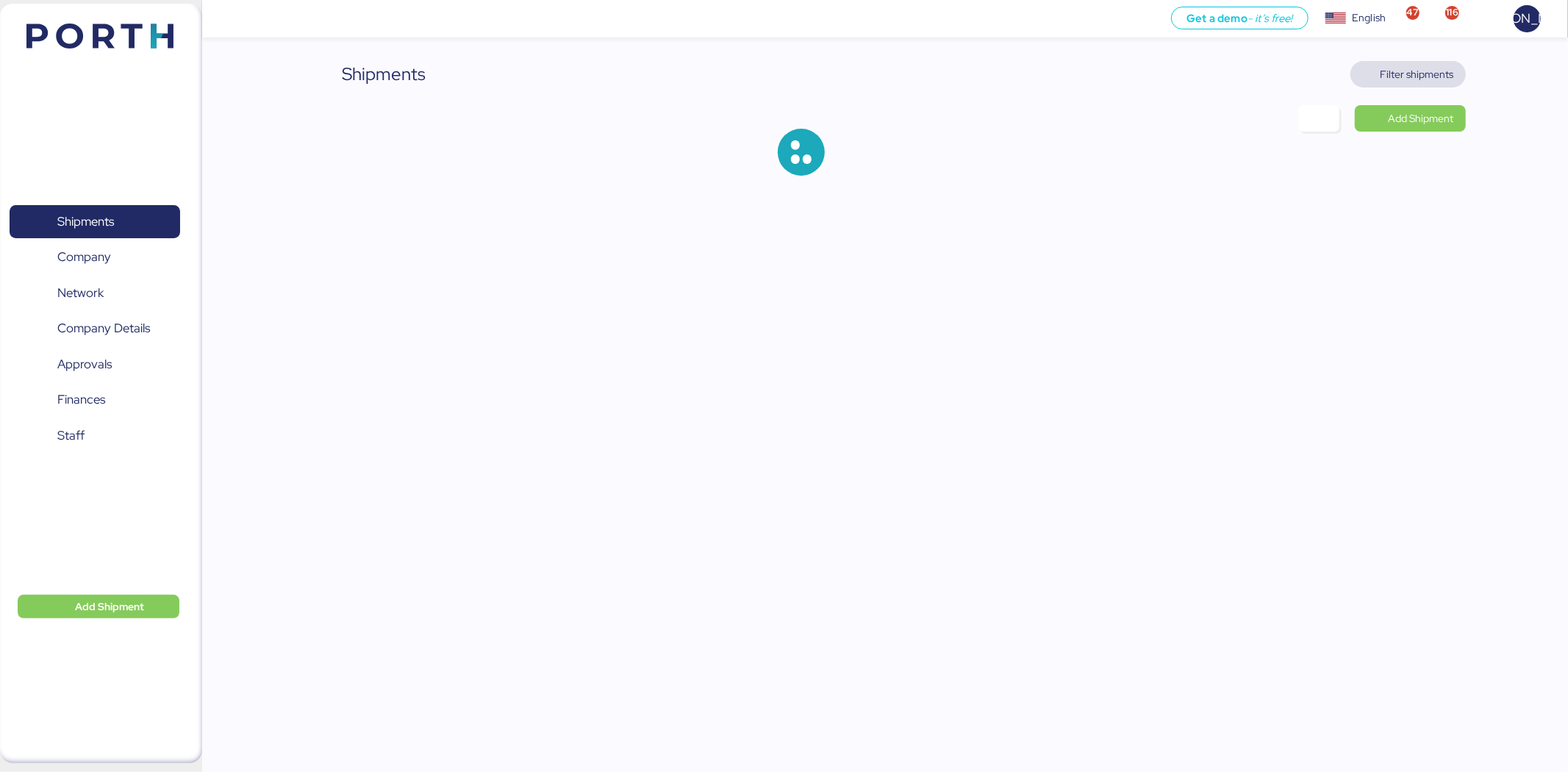
click at [1410, 78] on span "Filter shipments" at bounding box center [1417, 74] width 73 height 18
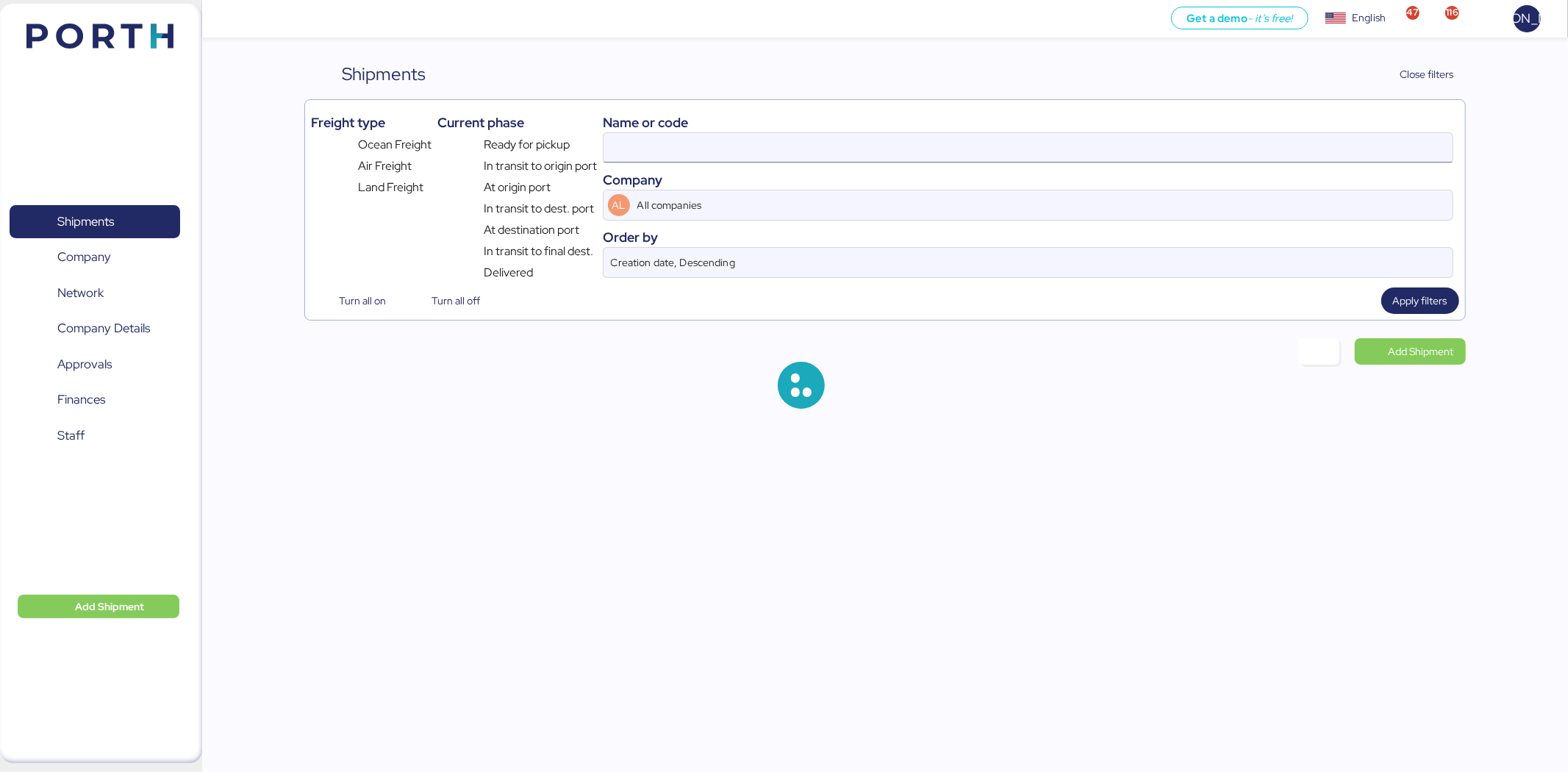
click at [740, 159] on input at bounding box center [1028, 147] width 849 height 30
paste input "SSZ1675666"
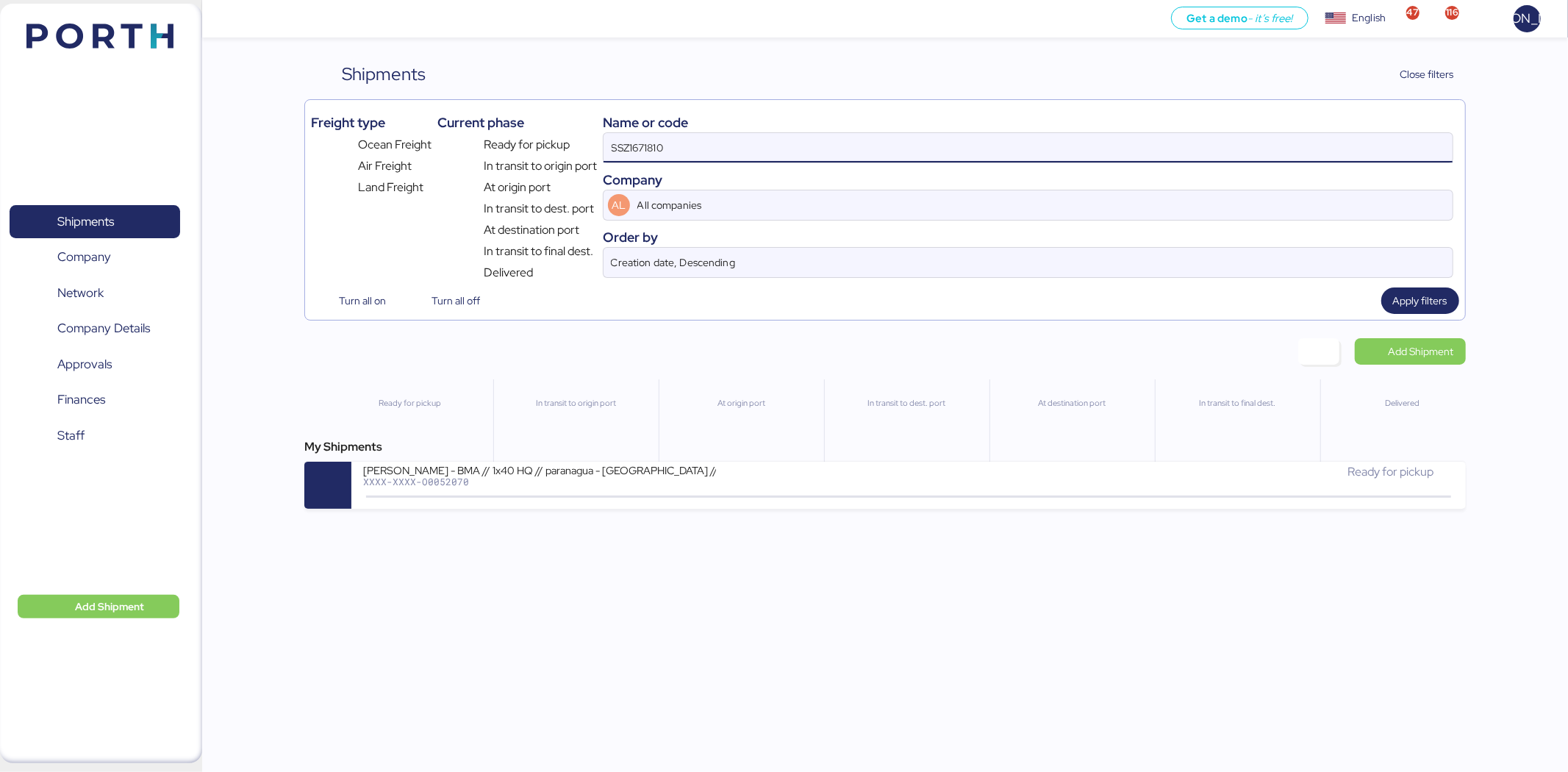
click at [740, 158] on input "SSZ1671810" at bounding box center [1028, 147] width 849 height 30
click at [740, 155] on input "SSZ1671810" at bounding box center [1028, 147] width 849 height 30
paste input "5666"
type input "SSZ1675666"
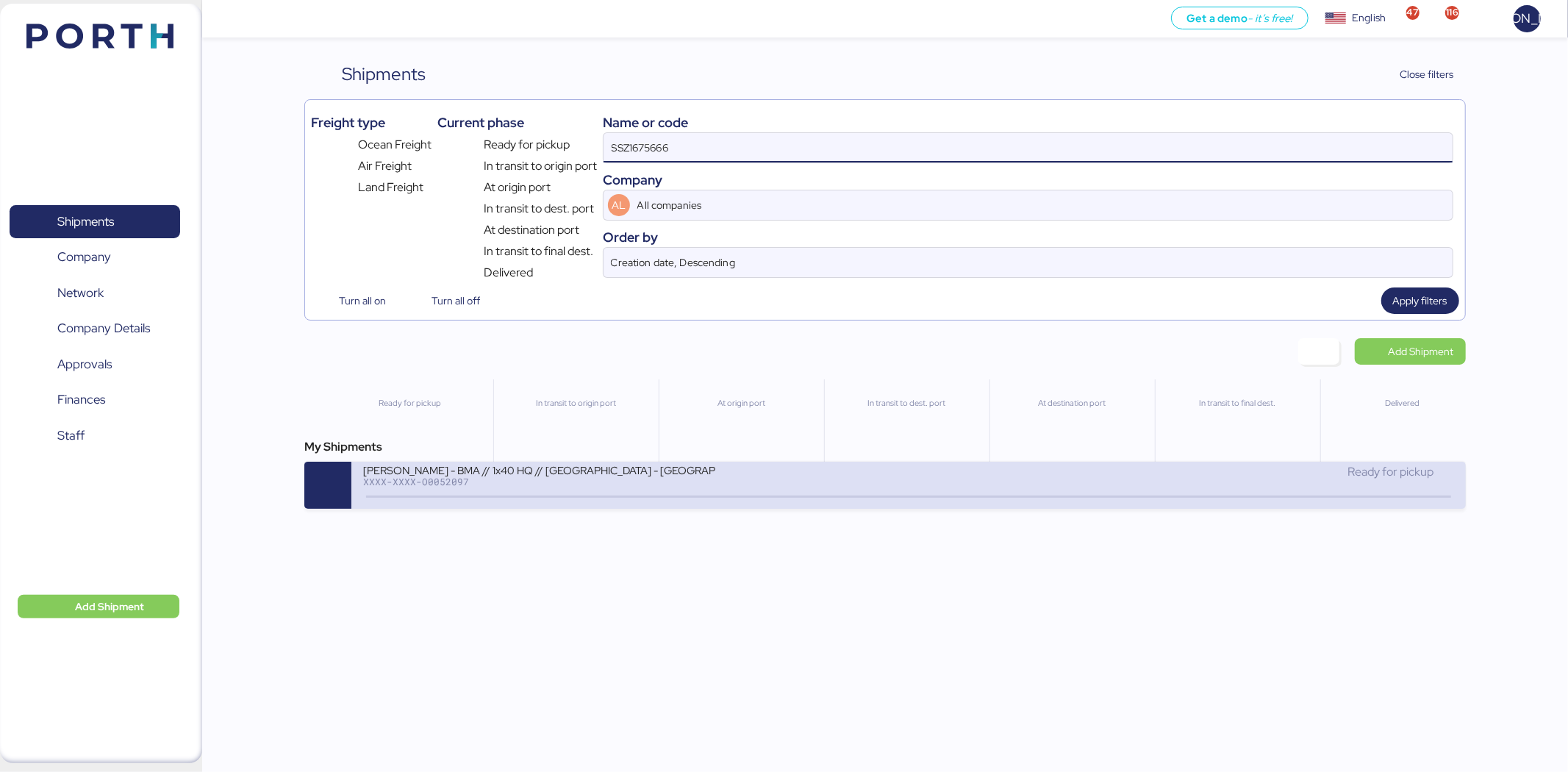
click at [635, 484] on div "XXXX-XXXX-O0052097" at bounding box center [539, 481] width 353 height 10
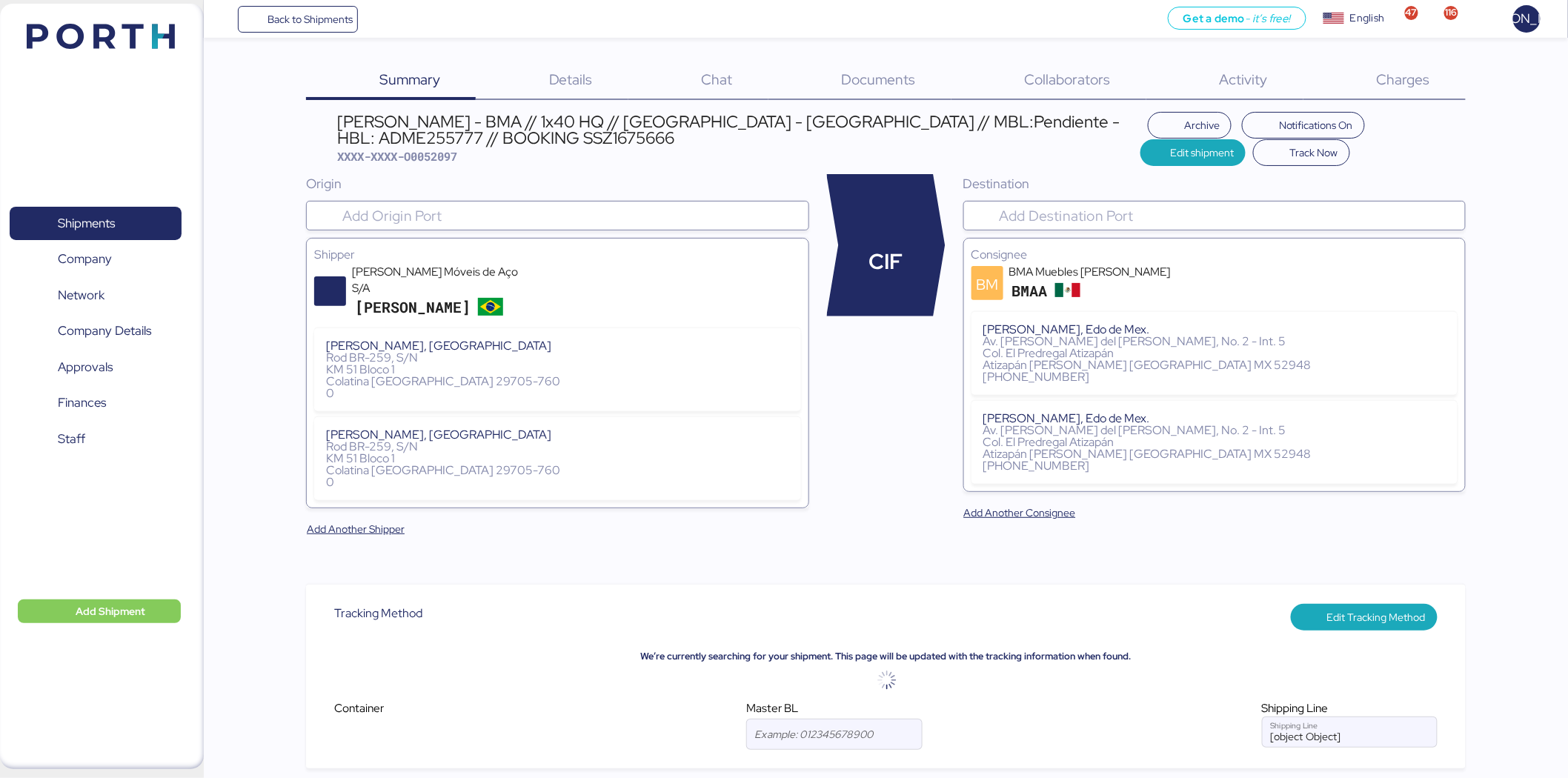
click at [905, 78] on span "Documents" at bounding box center [879, 79] width 74 height 19
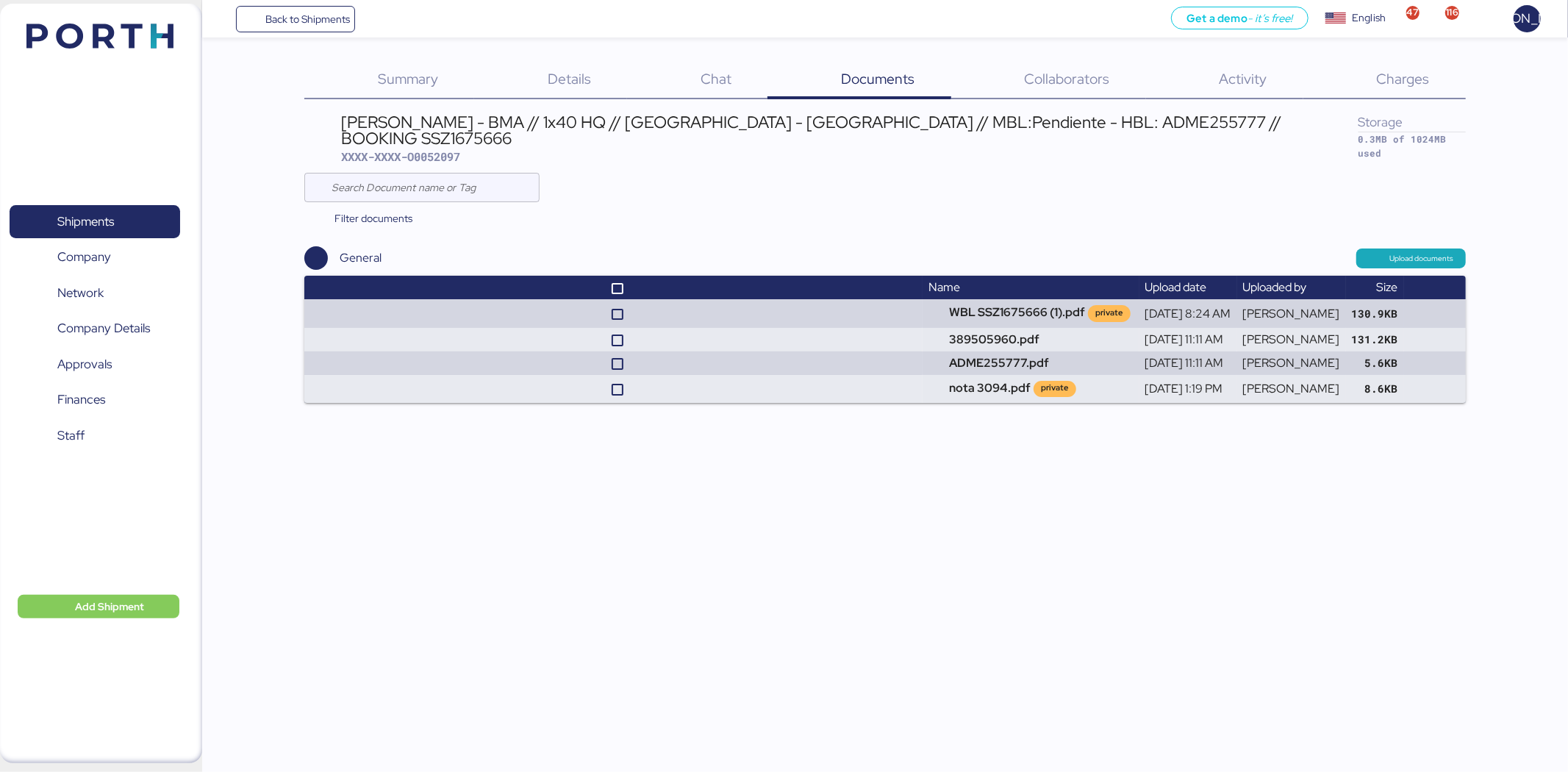
click at [1405, 78] on span "Charges" at bounding box center [1403, 78] width 53 height 19
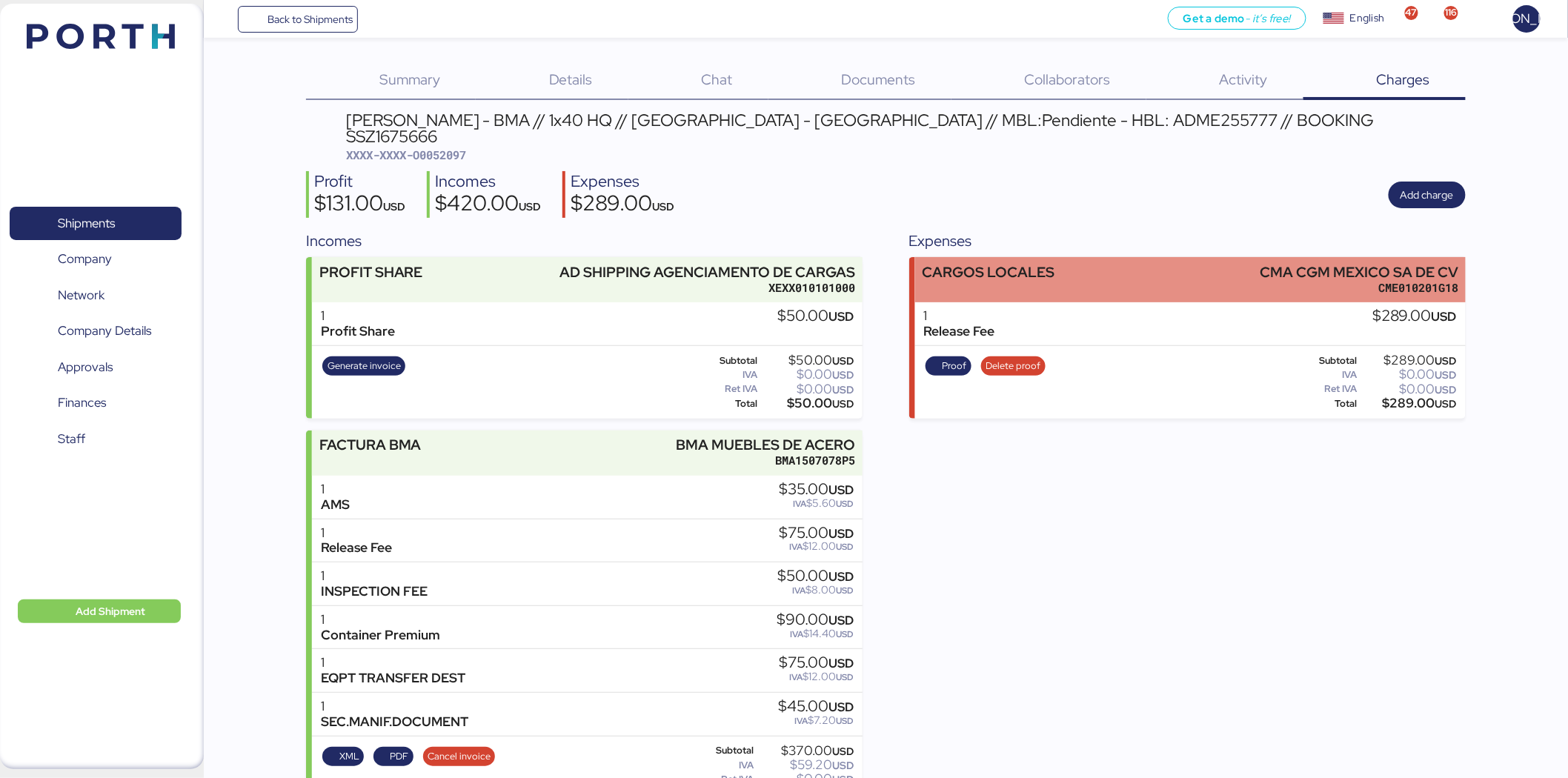
click at [1122, 270] on div "CARGOS LOCALES CMA CGM MEXICO SA DE CV CME010201G18" at bounding box center [1190, 280] width 550 height 46
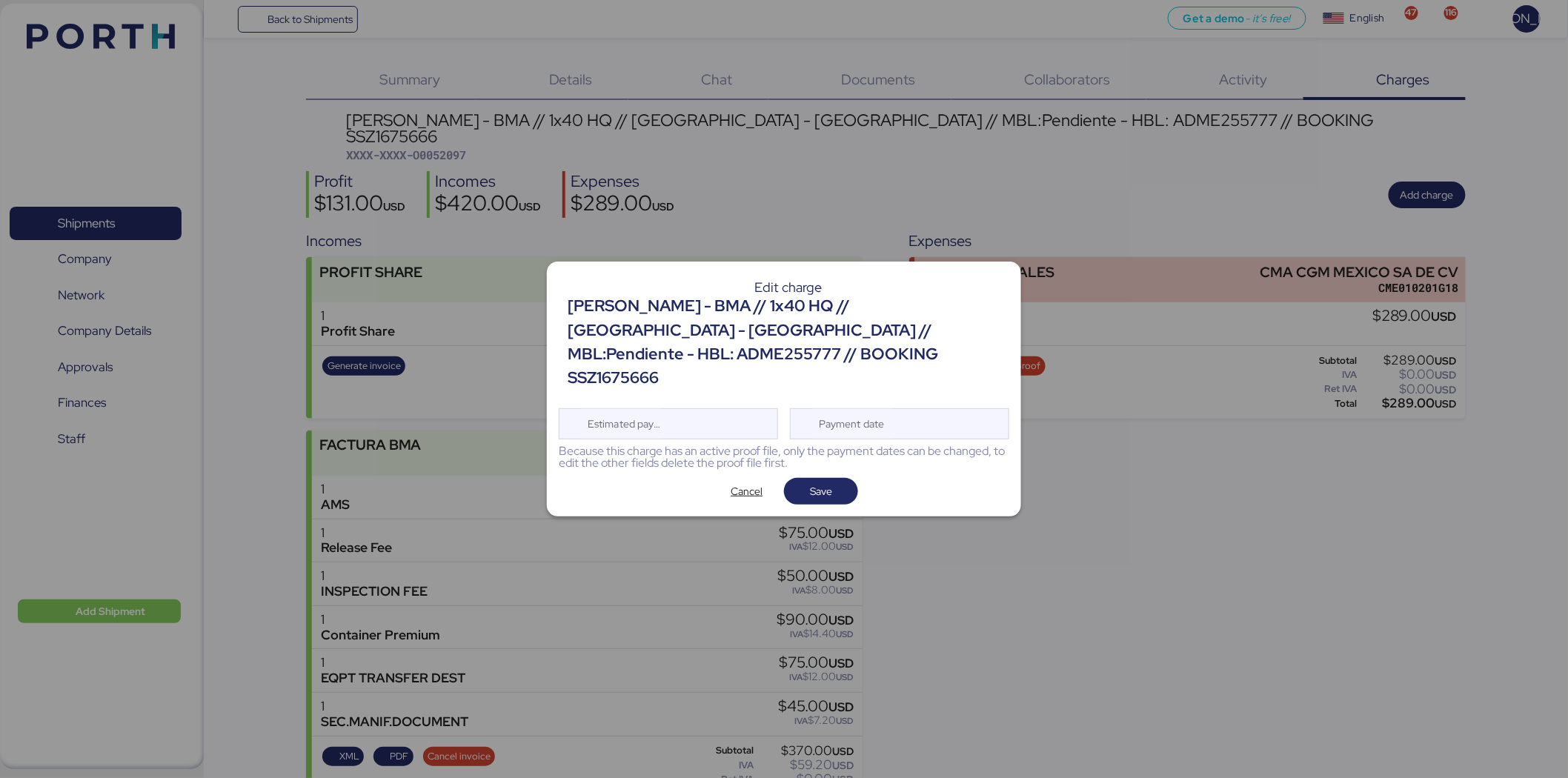
click at [1024, 568] on div at bounding box center [784, 389] width 1568 height 778
click at [747, 487] on span "Cancel" at bounding box center [747, 491] width 32 height 18
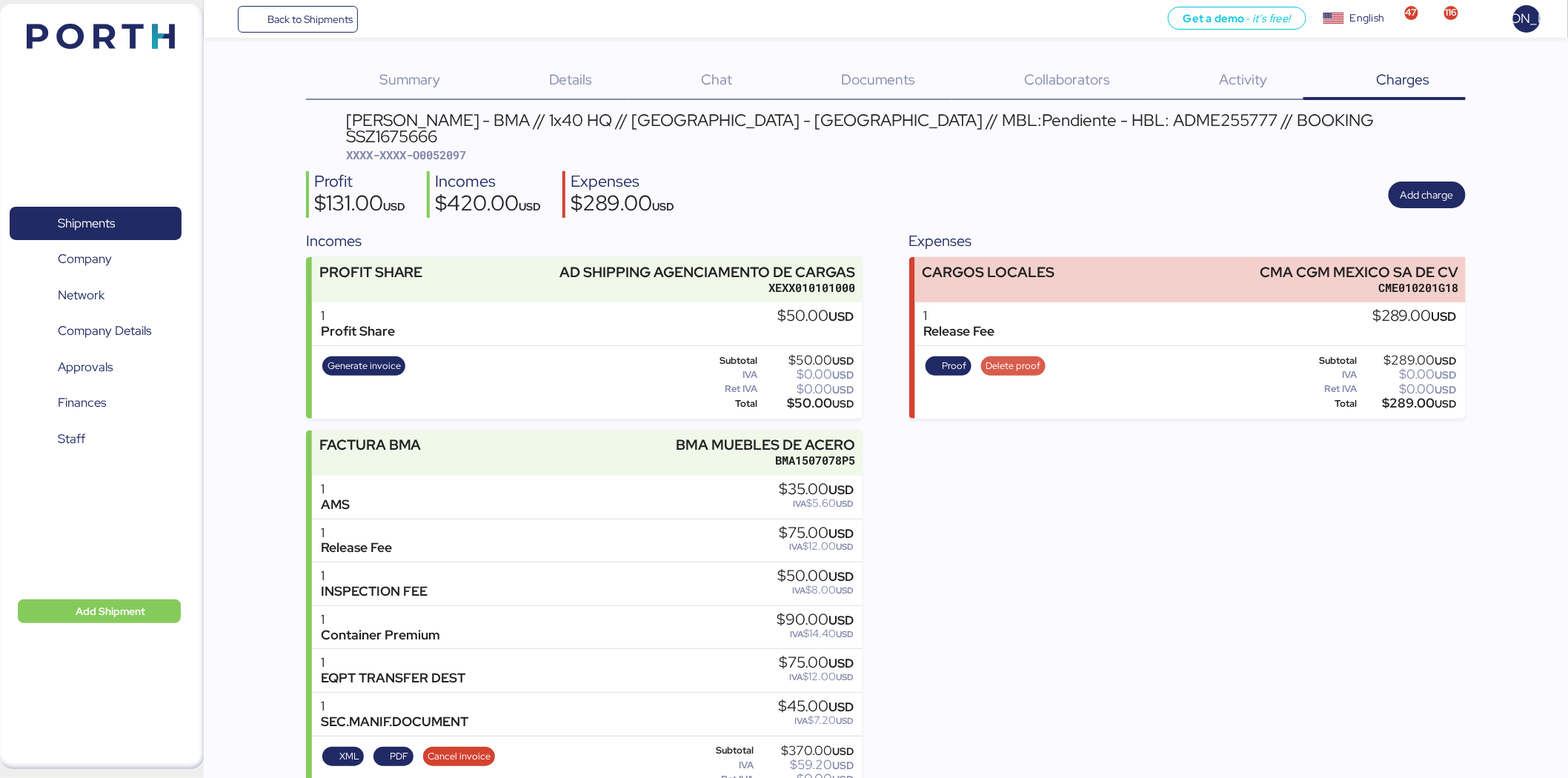
click at [1026, 358] on span "Delete proof" at bounding box center [1013, 366] width 55 height 16
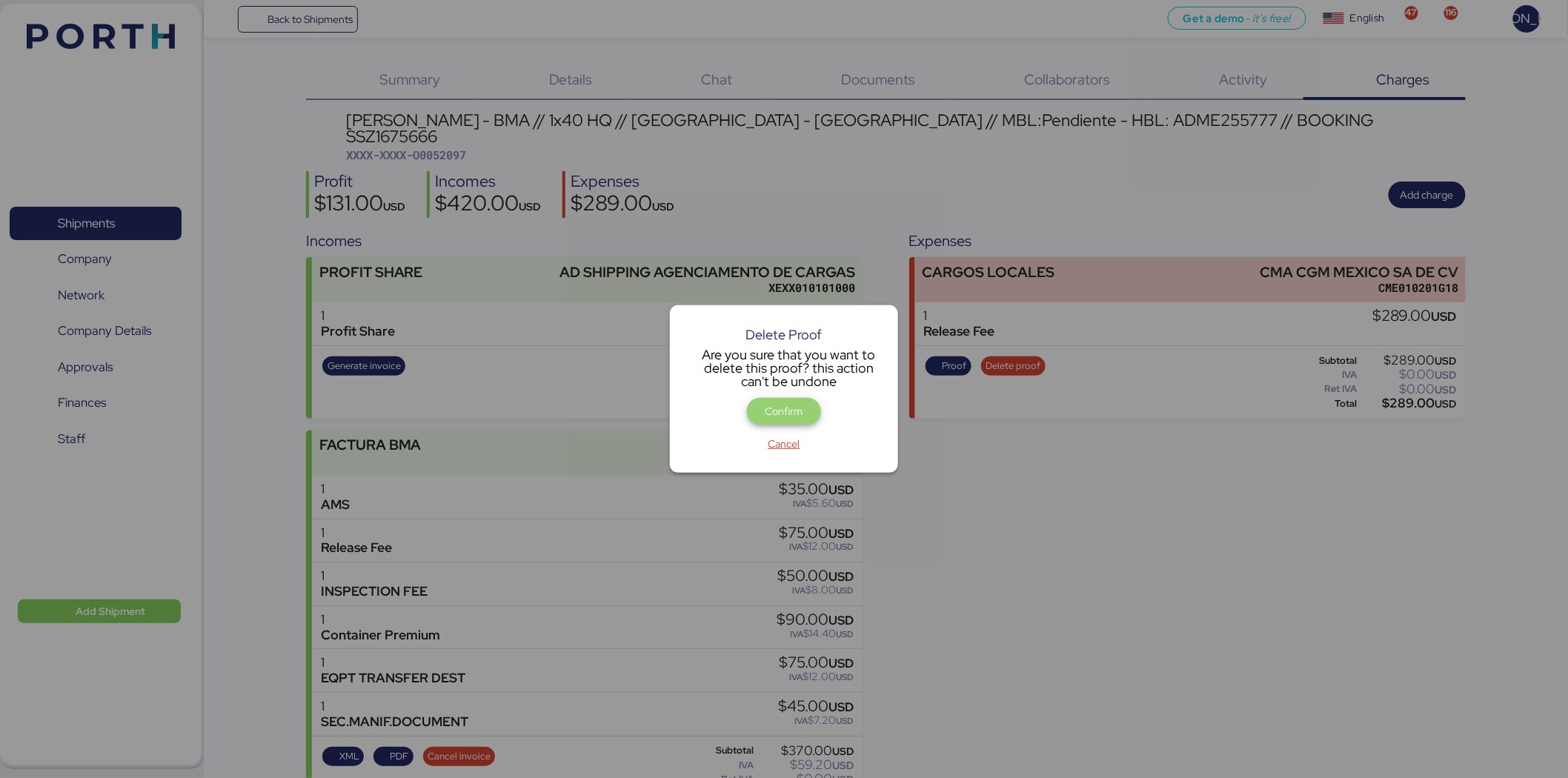
click at [778, 405] on span "Confirm" at bounding box center [784, 411] width 38 height 18
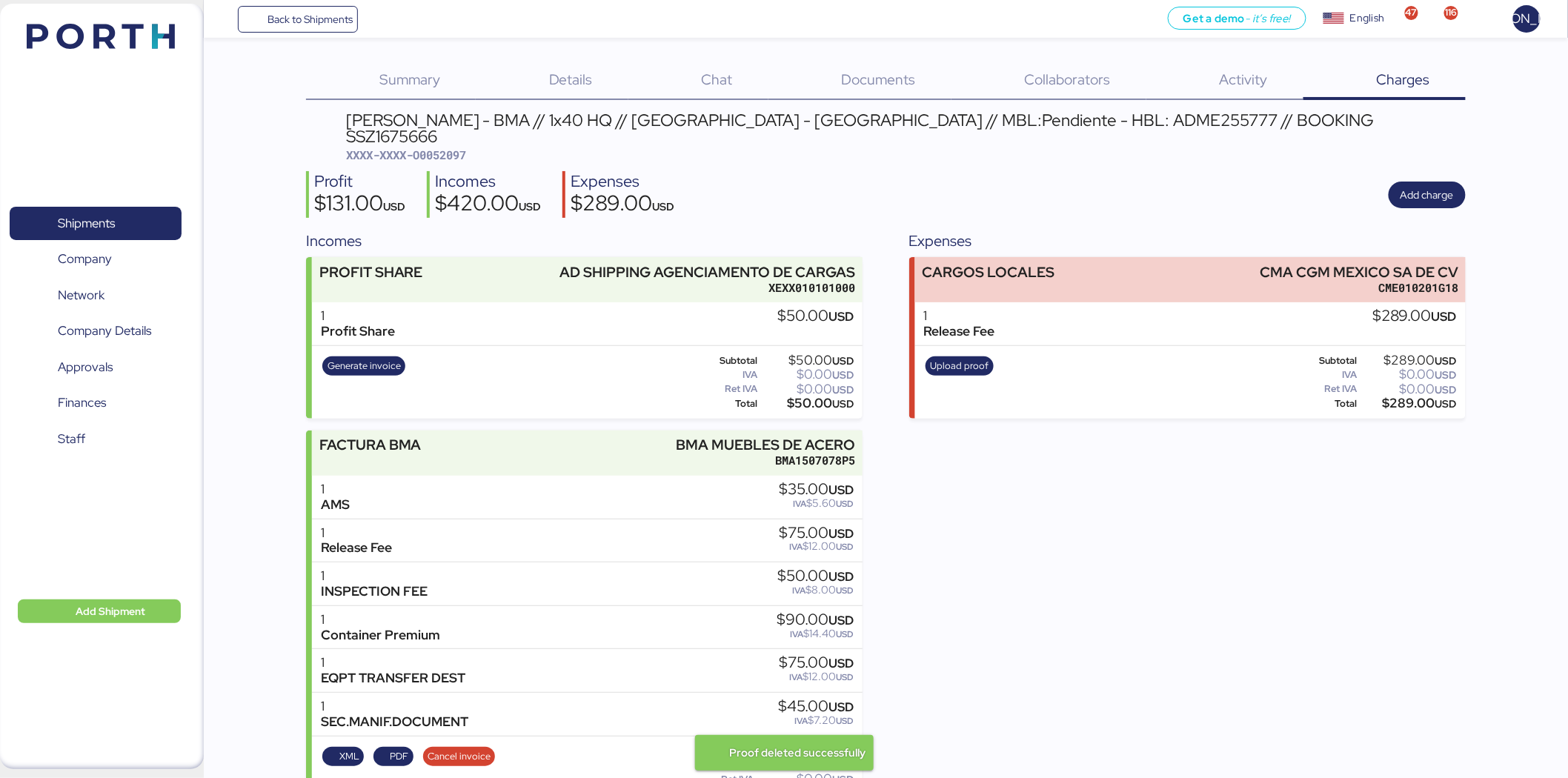
click at [1299, 302] on div "1 Release Fee $289.00 USD" at bounding box center [1190, 324] width 550 height 44
click at [1394, 308] on div "$289.00 USD" at bounding box center [1414, 316] width 84 height 16
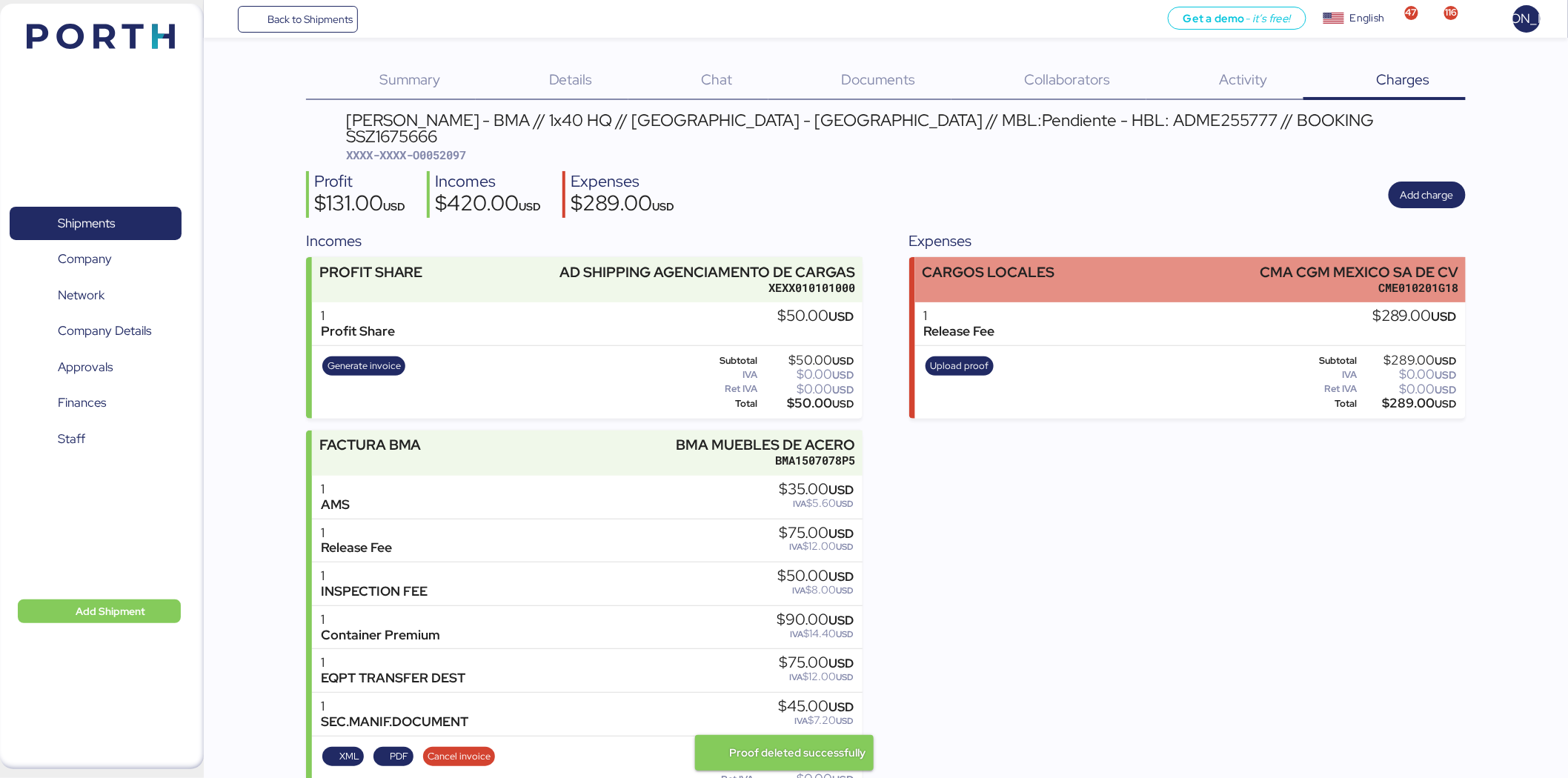
click at [1416, 280] on div "CME010201G18" at bounding box center [1358, 288] width 198 height 15
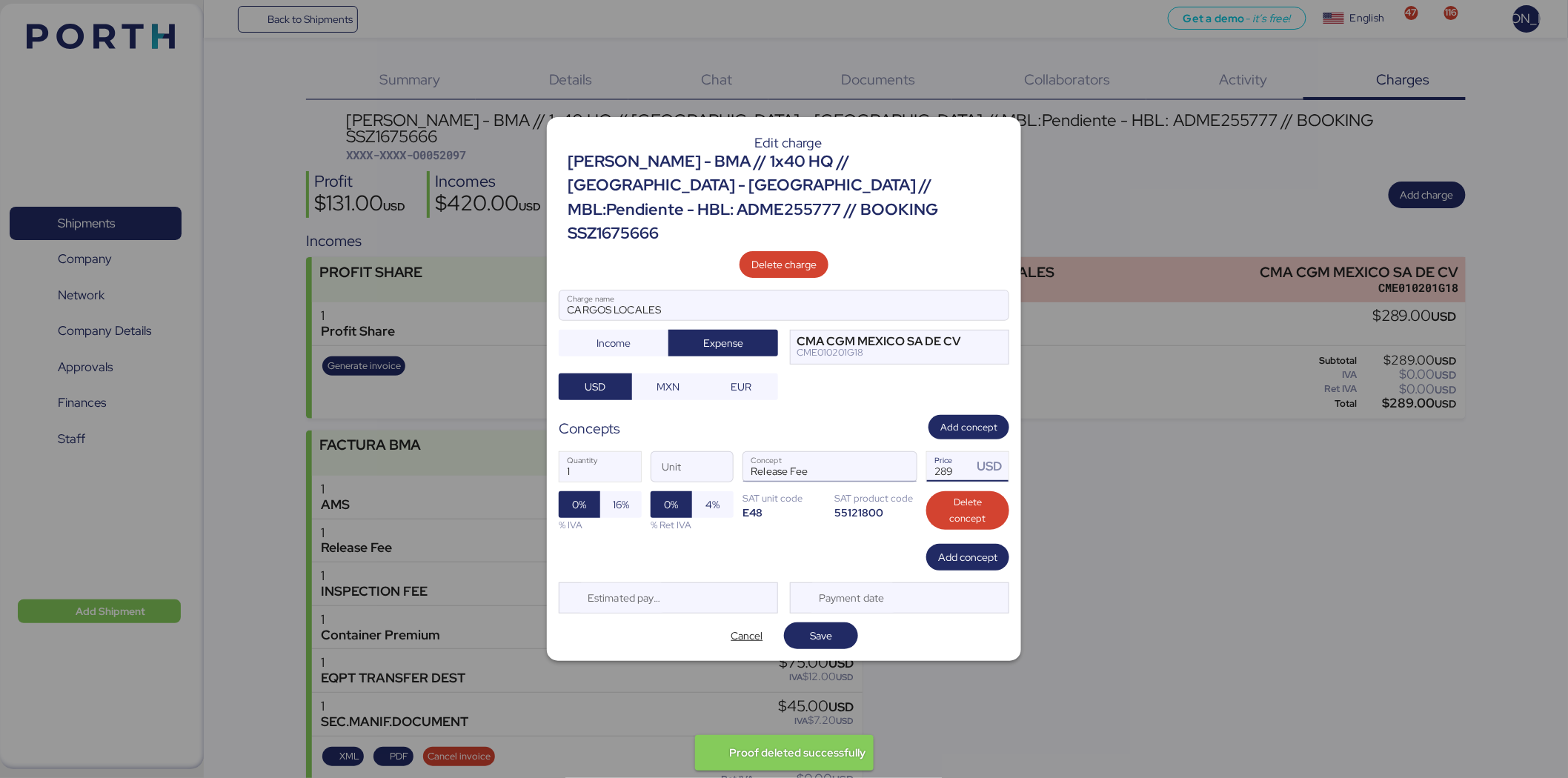
drag, startPoint x: 961, startPoint y: 459, endPoint x: 827, endPoint y: 456, distance: 134.0
click at [827, 456] on div "1 Quantity Unit Release Fee Concept 289 Price USD 0% 16% % IVA 0% 4% % Ret IVA …" at bounding box center [784, 492] width 451 height 105
type input "169"
click at [832, 627] on span "Save" at bounding box center [820, 635] width 22 height 18
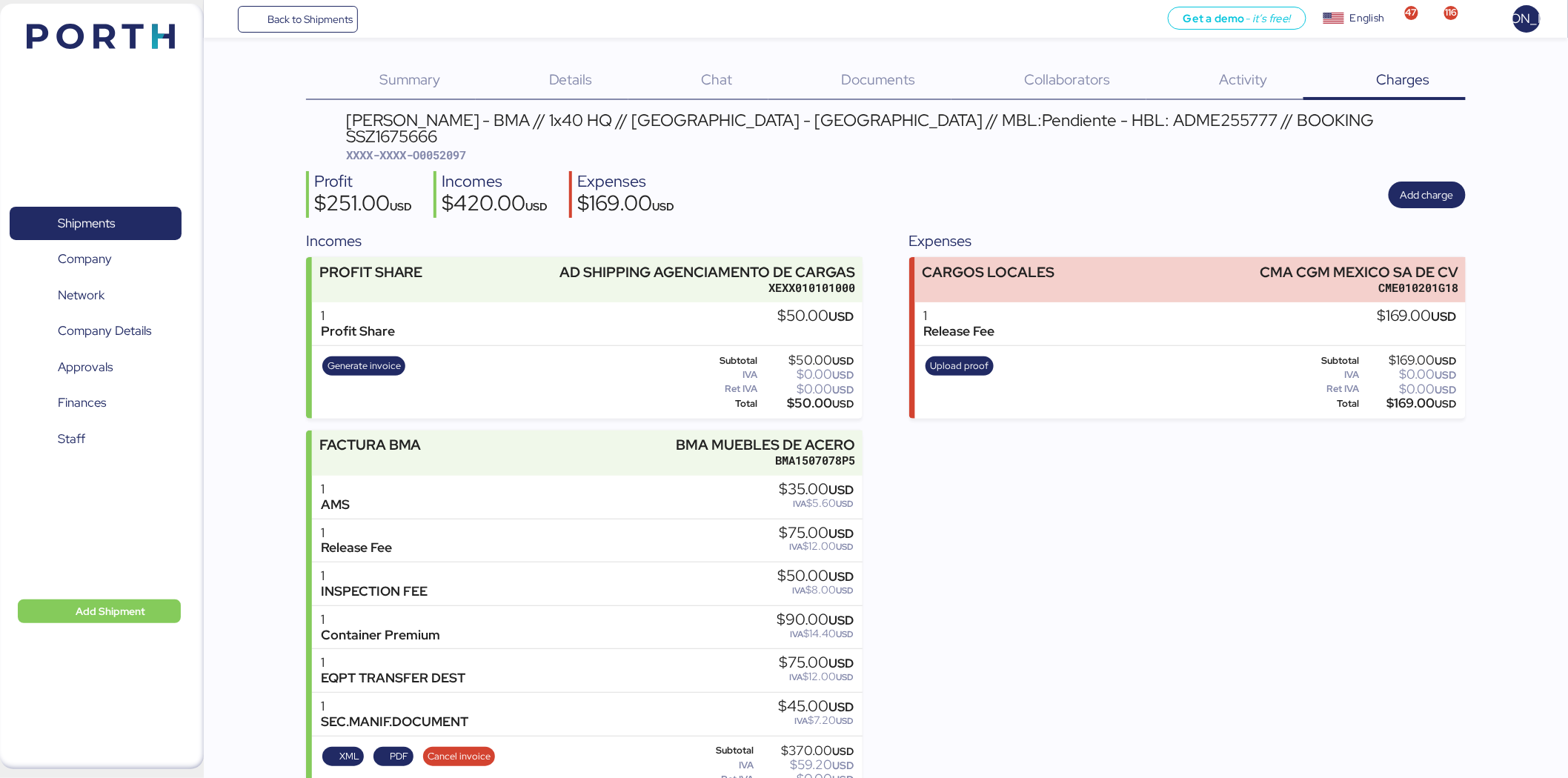
click at [1247, 488] on div "Expenses CARGOS LOCALES CMA CGM MEXICO SA DE CV CME010201G18 1 Release Fee $169…" at bounding box center [1187, 520] width 556 height 579
click at [939, 358] on span "Upload proof" at bounding box center [960, 366] width 58 height 16
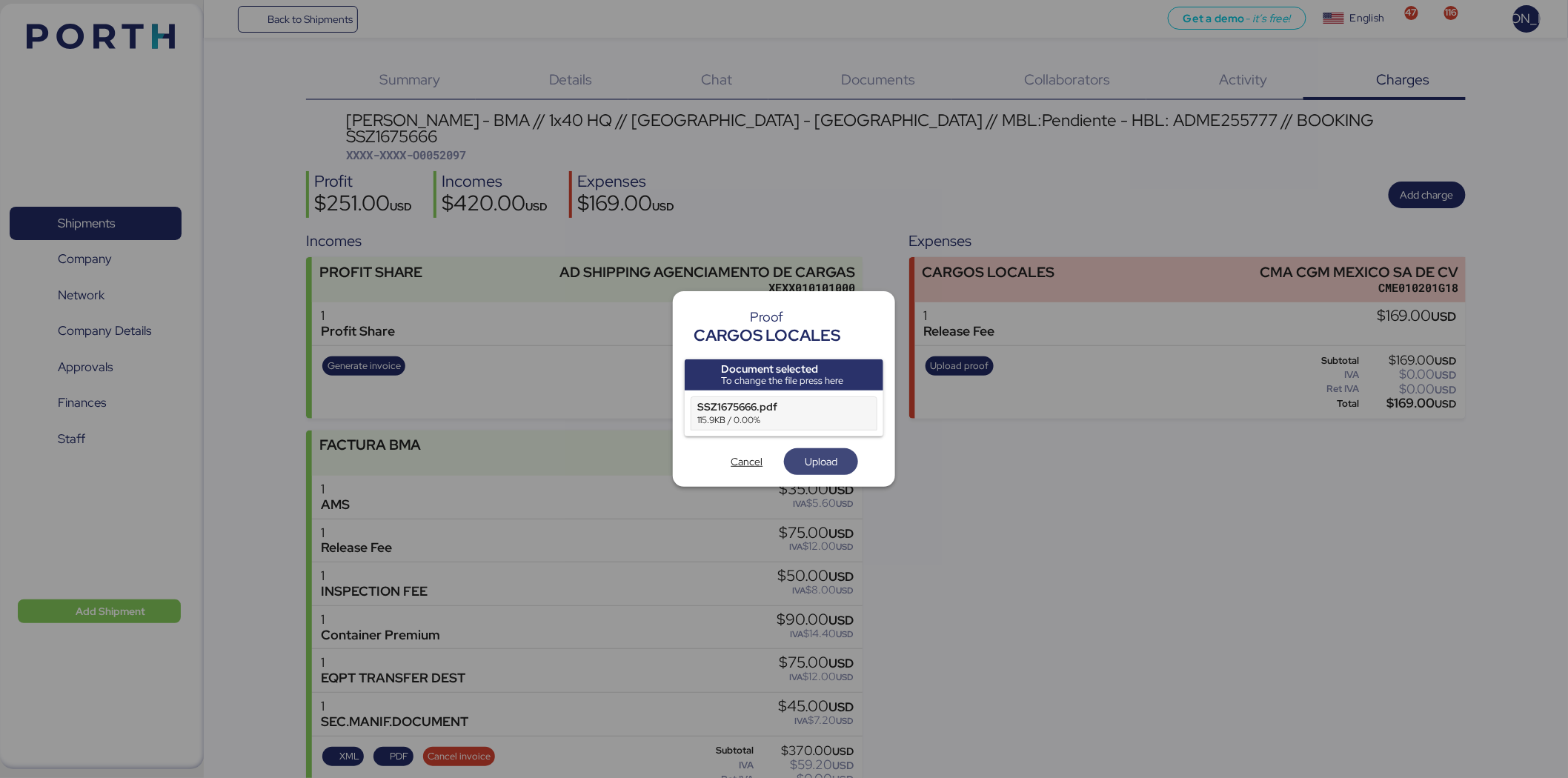
click at [826, 452] on span "Upload" at bounding box center [820, 462] width 51 height 21
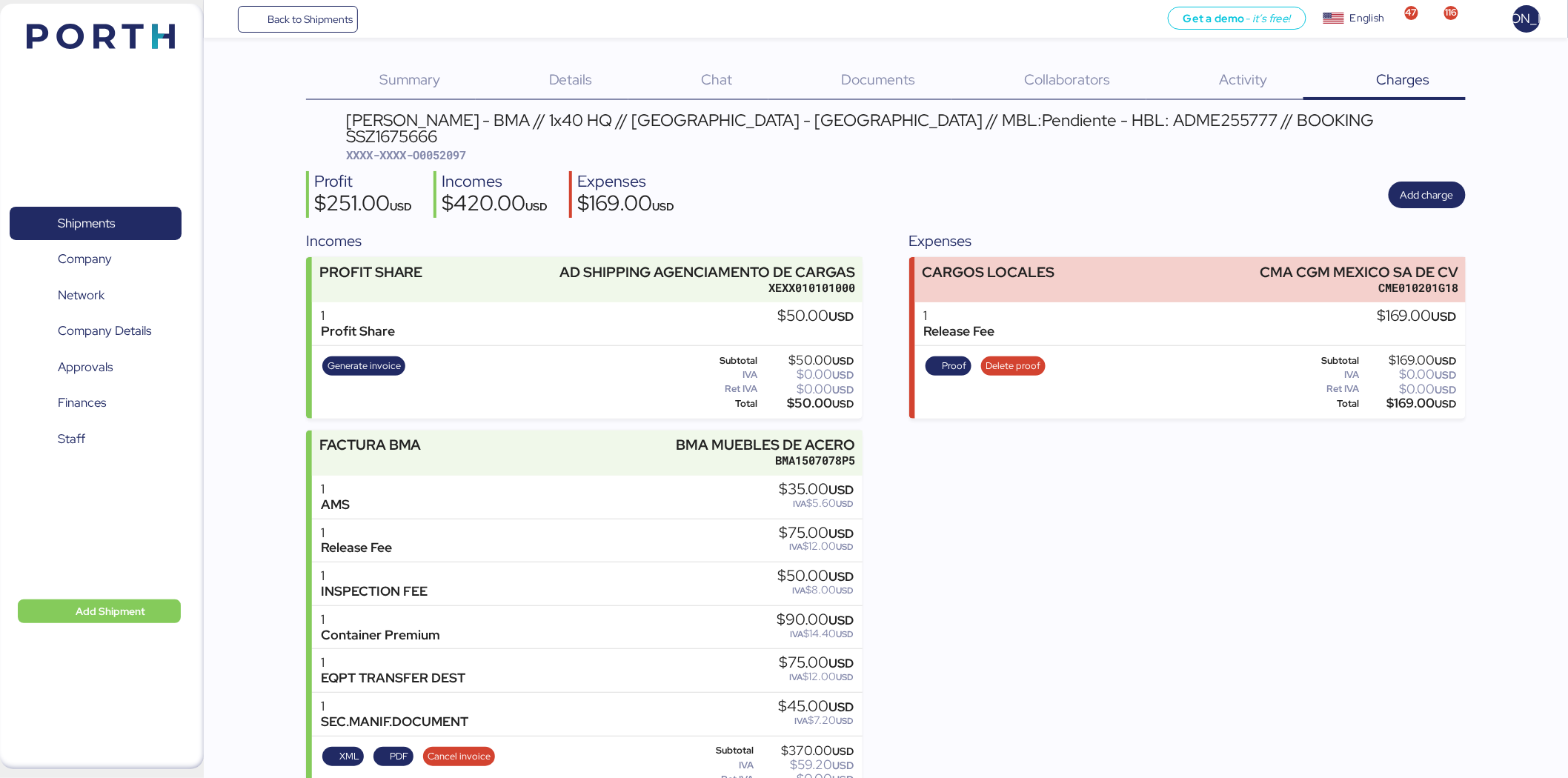
click at [1196, 522] on div "Expenses CARGOS LOCALES CMA CGM MEXICO SA DE CV CME010201G18 1 Release Fee $169…" at bounding box center [1187, 520] width 556 height 579
click at [278, 15] on span "Back to Shipments" at bounding box center [310, 19] width 85 height 18
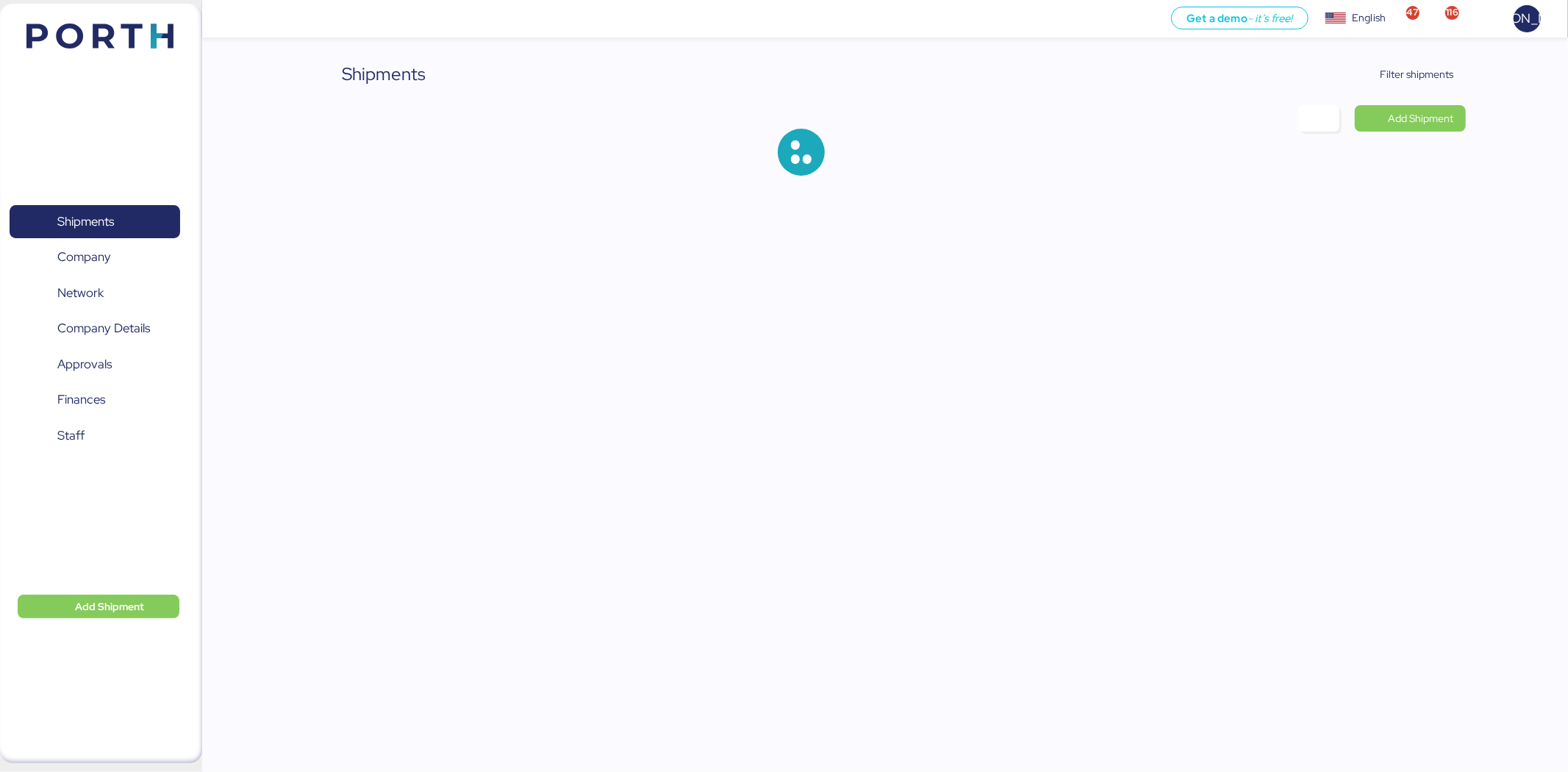
click at [1394, 72] on span "Filter shipments" at bounding box center [1417, 74] width 73 height 18
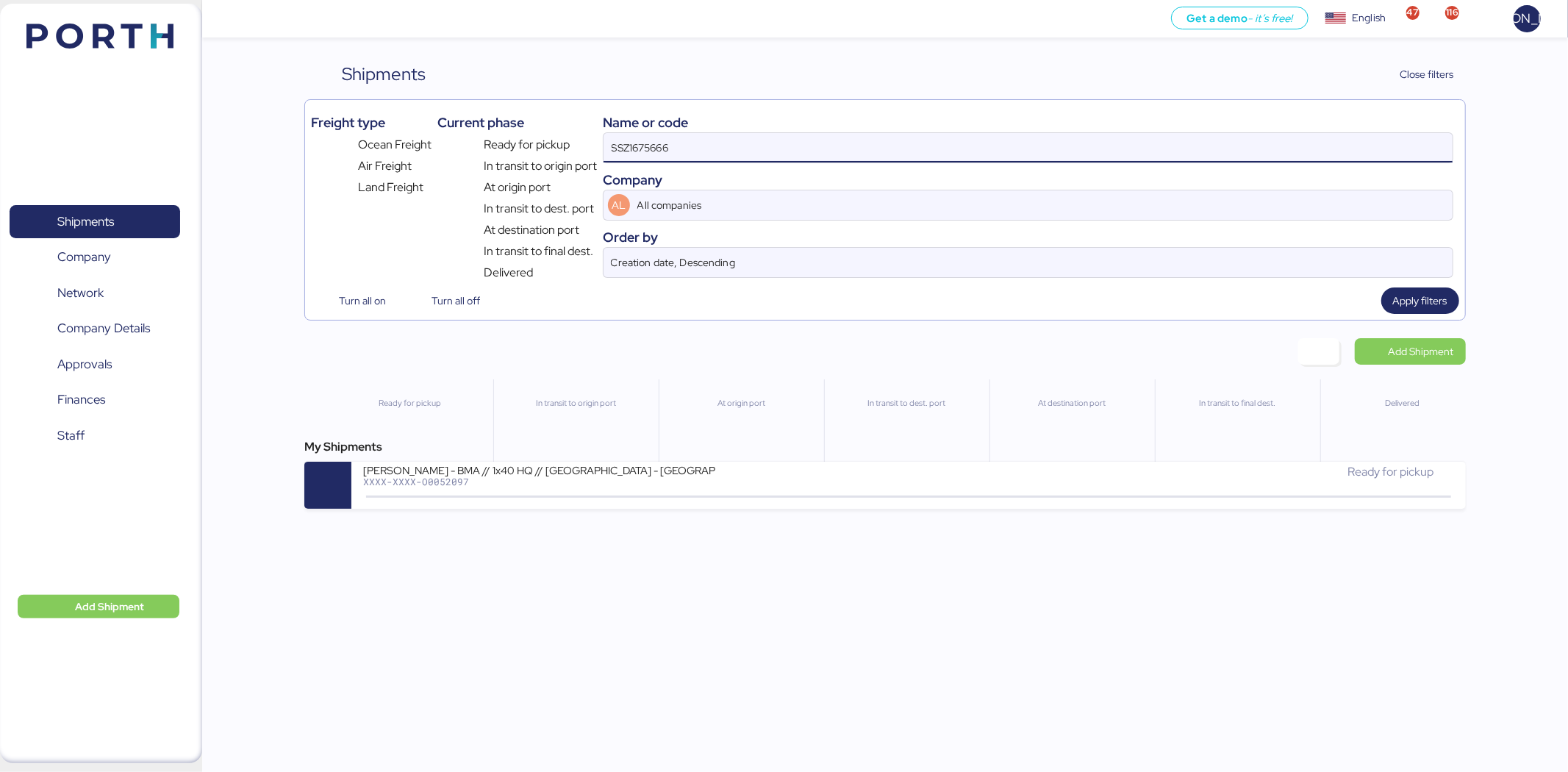
click at [800, 162] on input "SSZ1675666" at bounding box center [1028, 147] width 849 height 30
paste input "730"
type input "SSZ1675730"
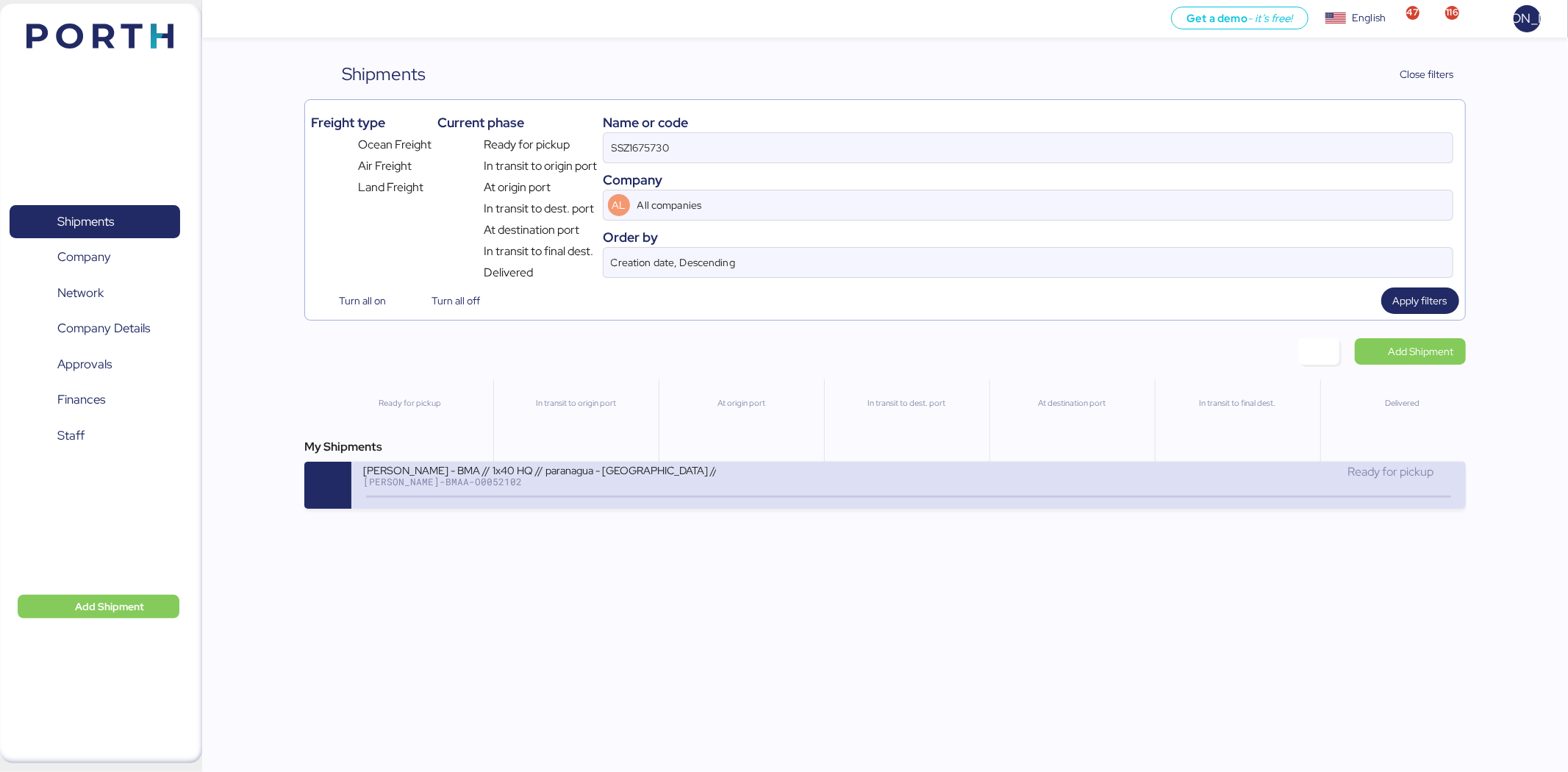
click at [654, 491] on div "BERTOLINI - BMA // 1x40 HQ // paranagua - Veracruz // MBL: PENDIENTE- HBL: ADME…" at bounding box center [635, 479] width 545 height 32
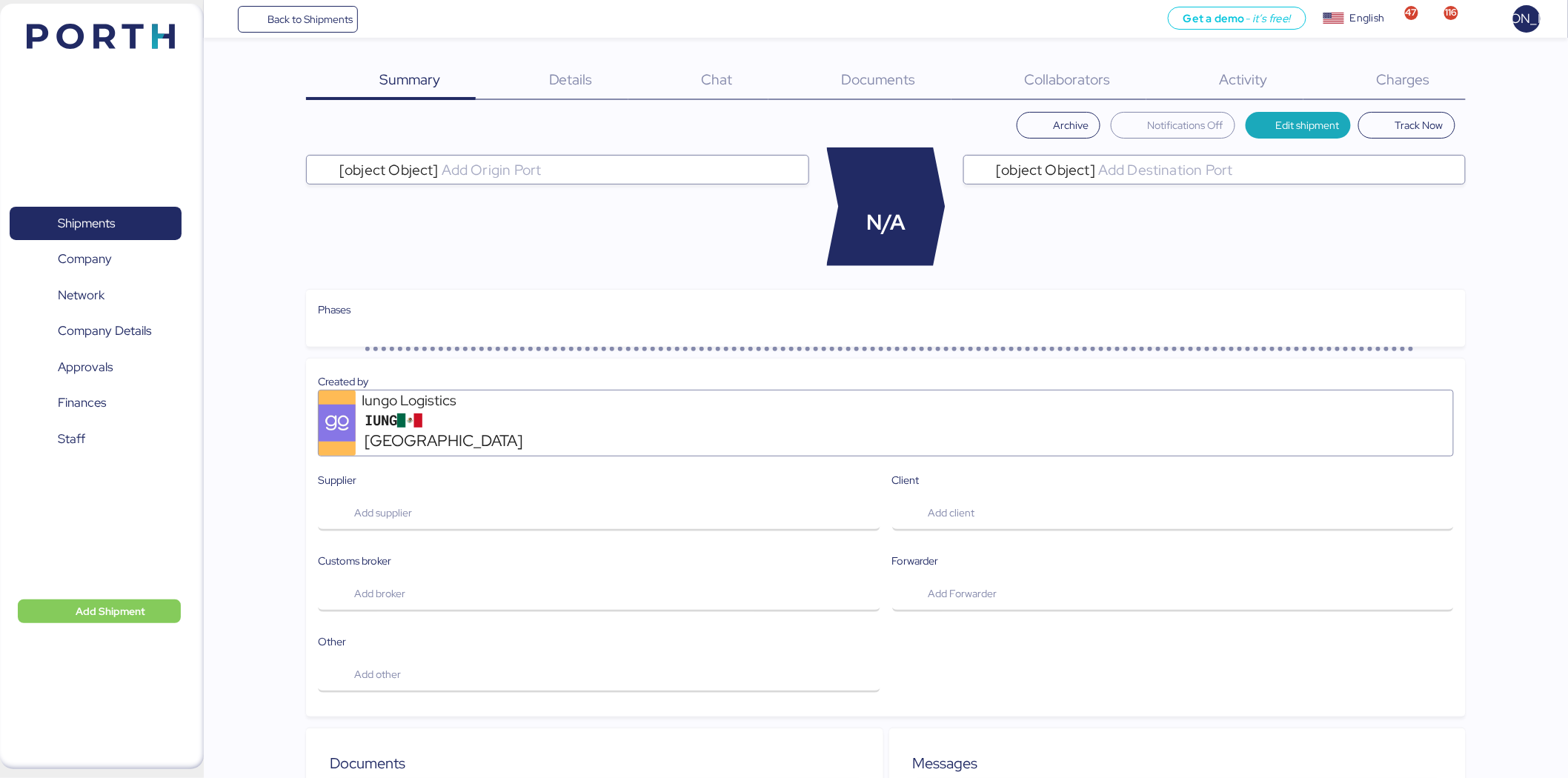
click at [1371, 91] on div "Charges 0" at bounding box center [1383, 81] width 162 height 39
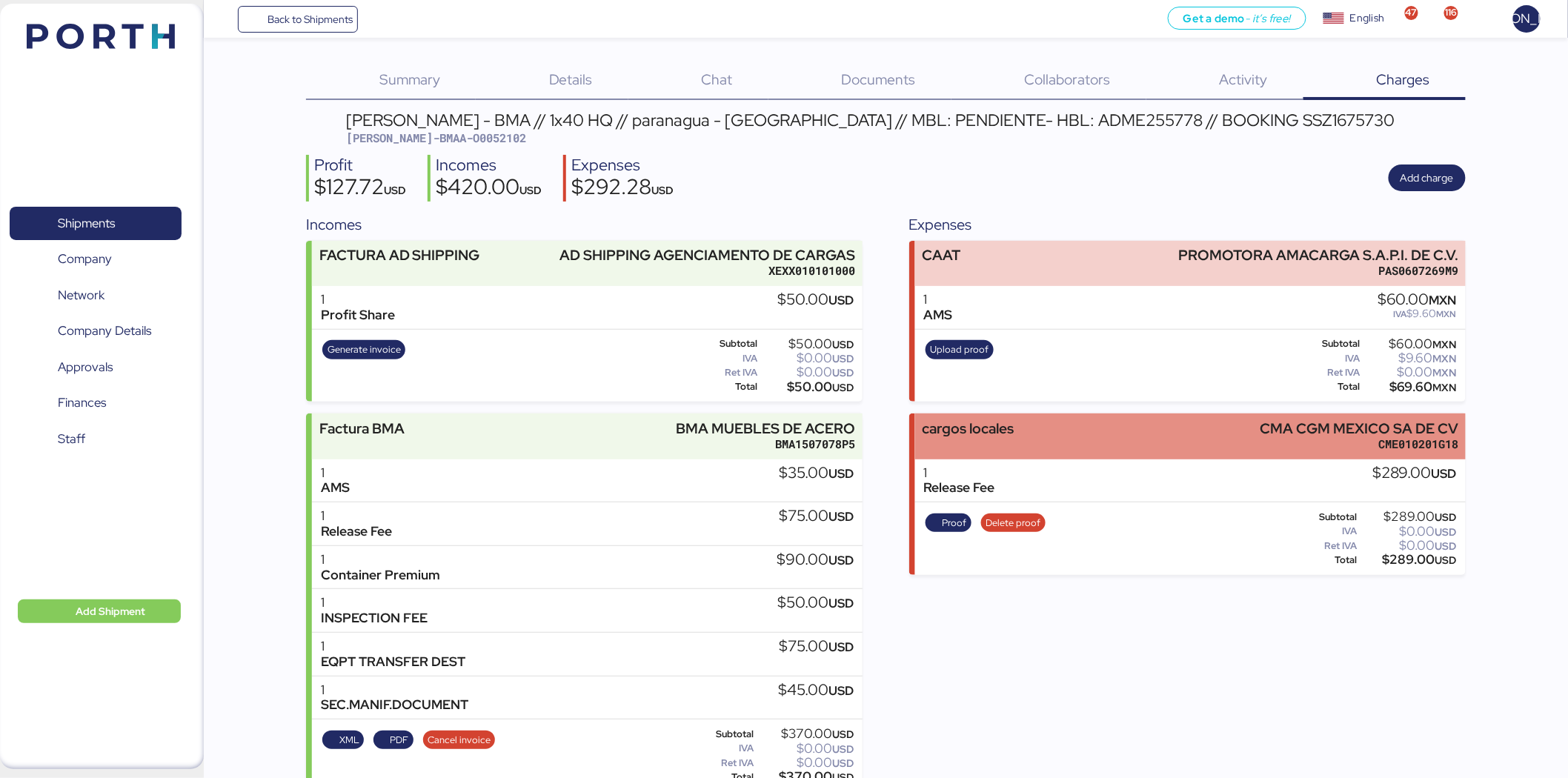
click at [1141, 424] on div "cargos locales CMA CGM MEXICO SA DE CV CME010201G18" at bounding box center [1190, 436] width 550 height 46
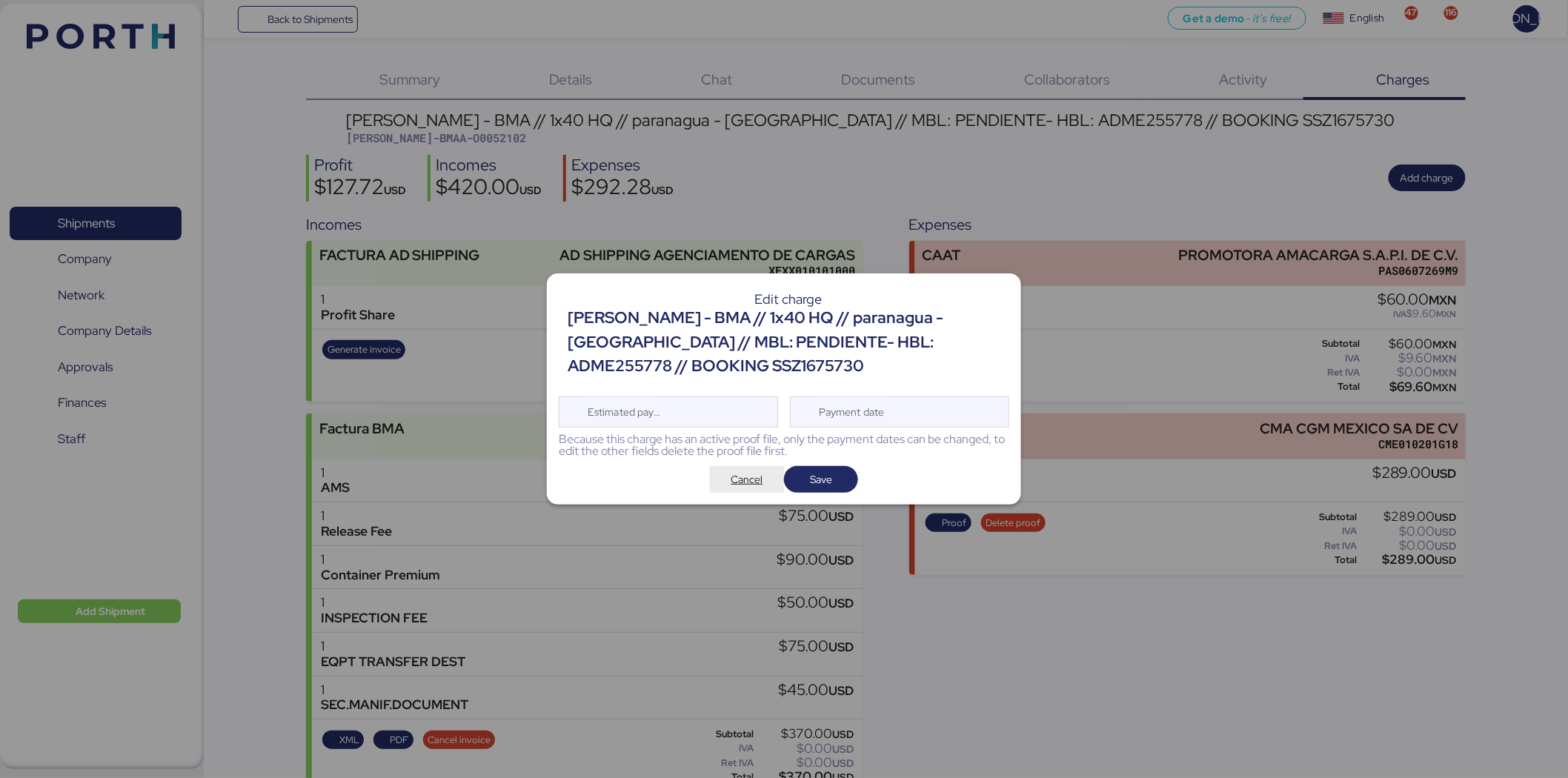
click at [744, 476] on span "Cancel" at bounding box center [747, 479] width 32 height 18
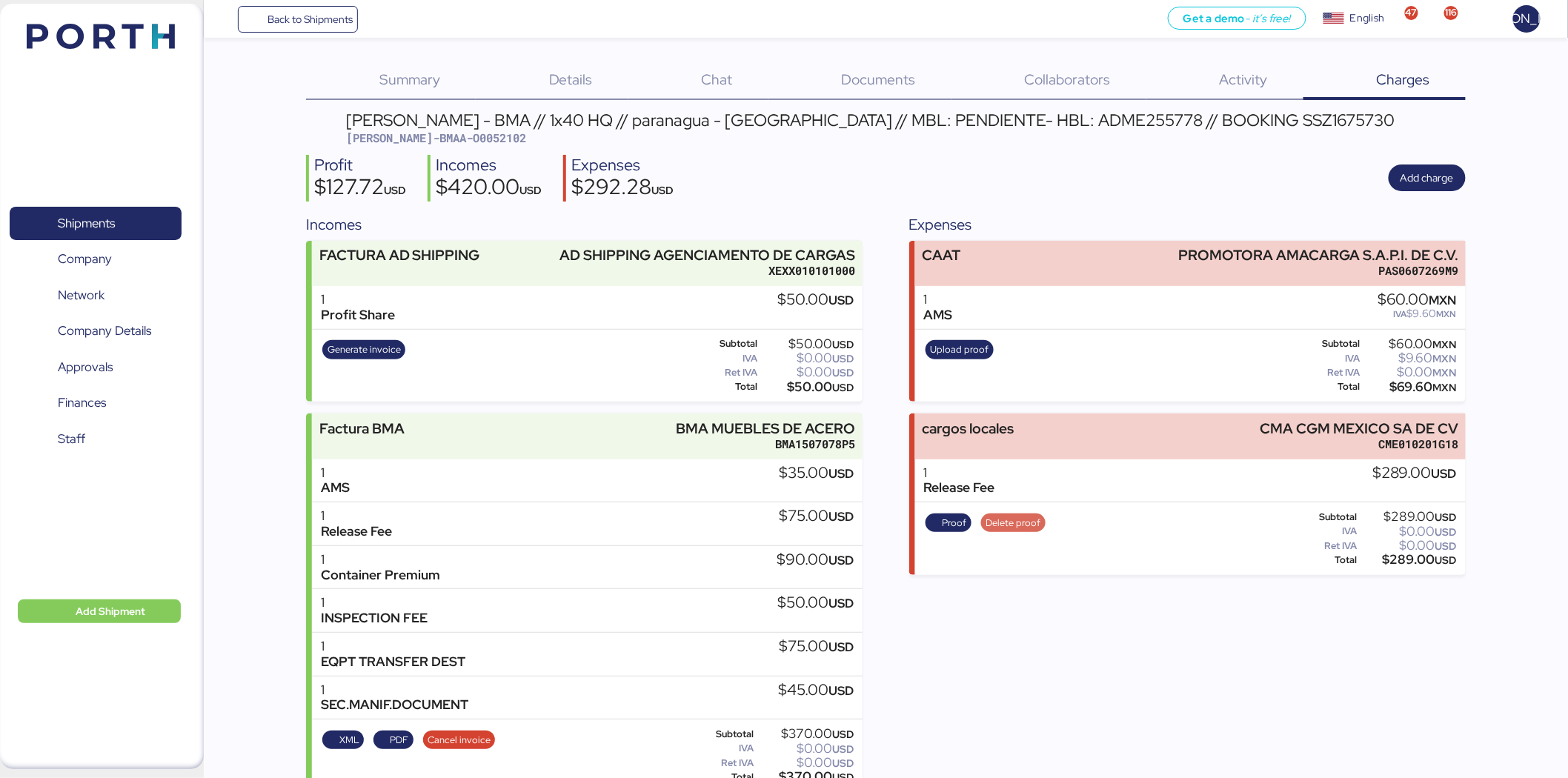
click at [1017, 530] on span "Delete proof" at bounding box center [1013, 523] width 55 height 16
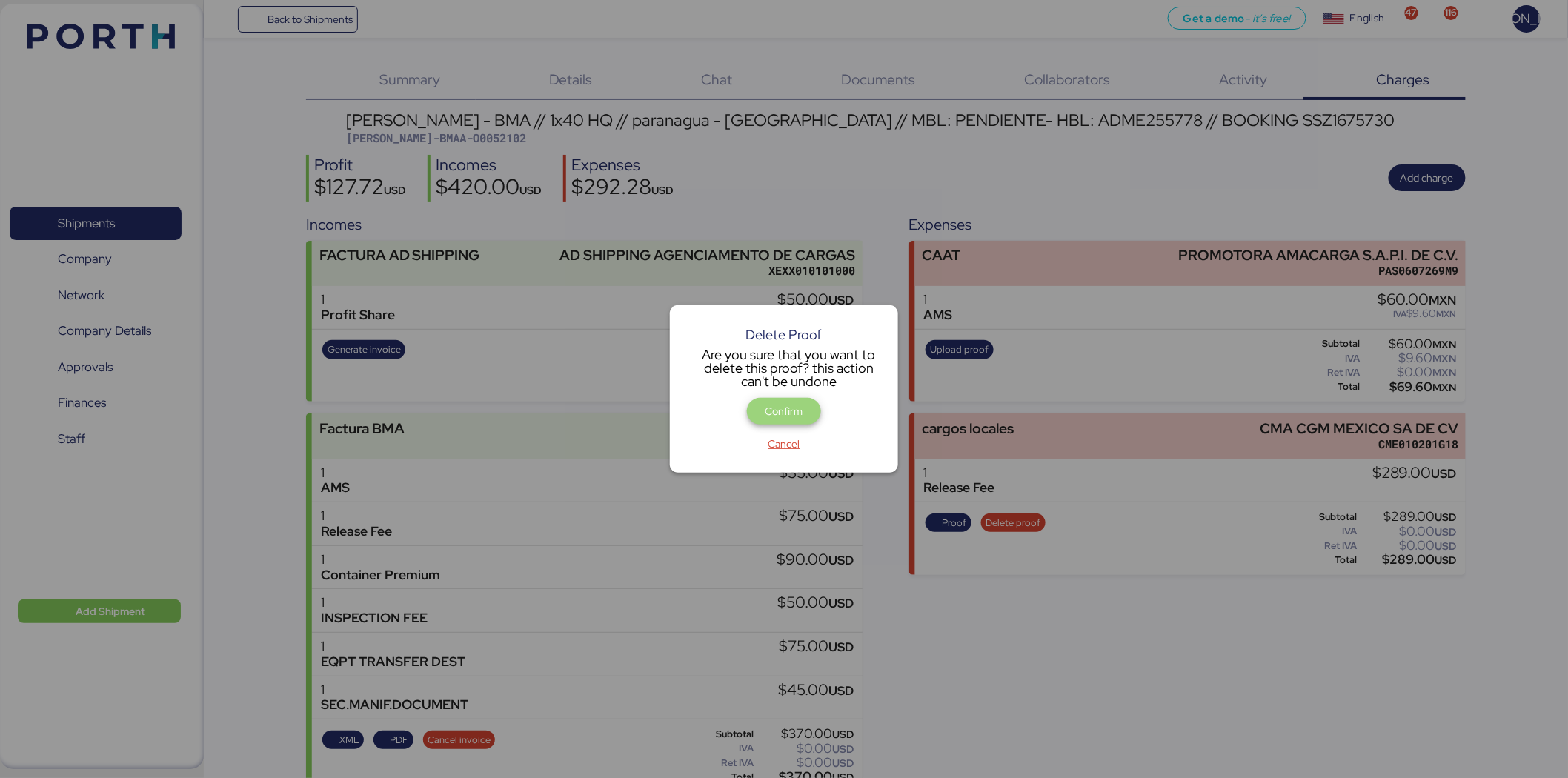
drag, startPoint x: 782, startPoint y: 408, endPoint x: 1014, endPoint y: 415, distance: 232.1
click at [781, 408] on span "Confirm" at bounding box center [784, 411] width 38 height 18
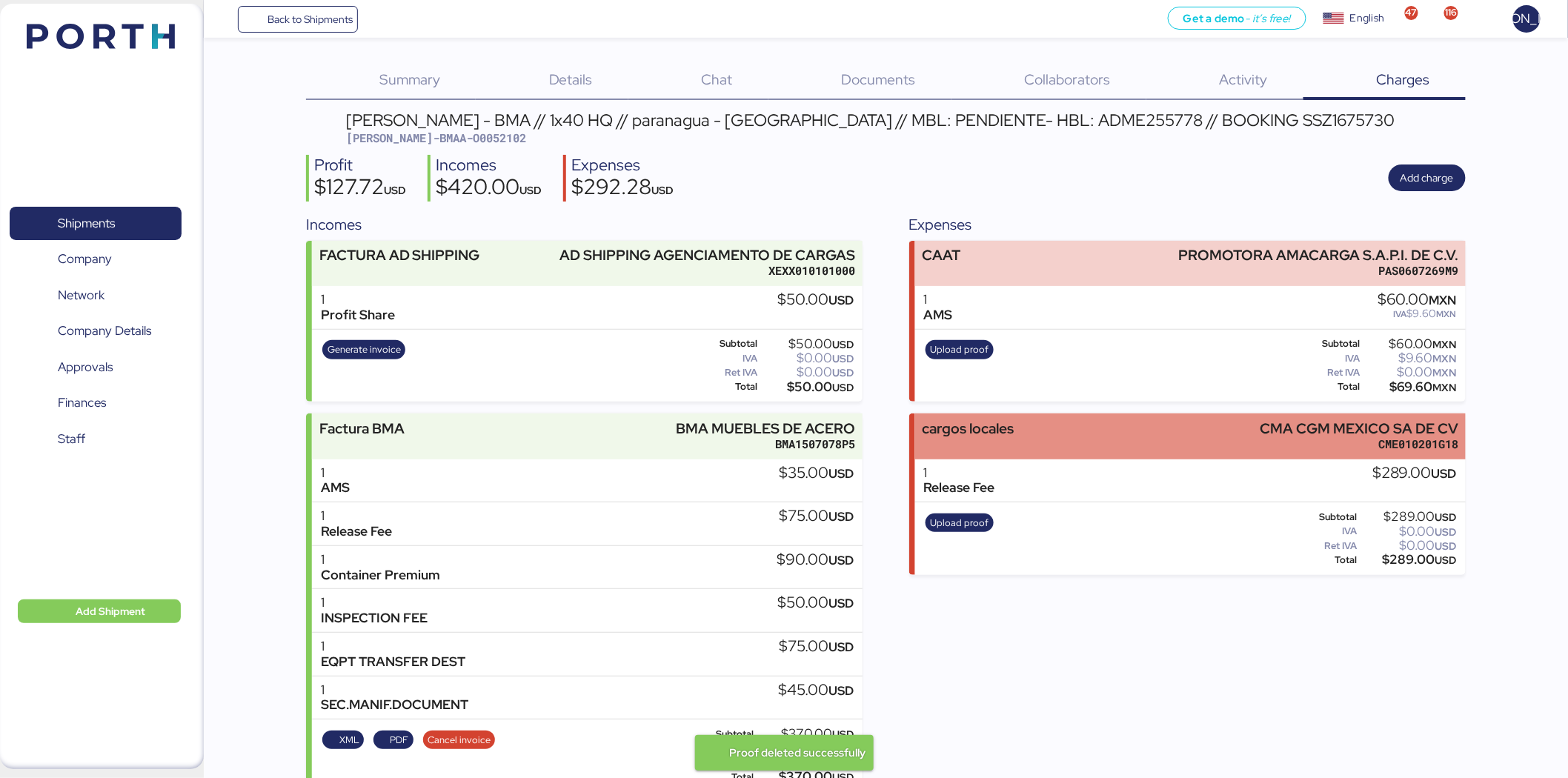
click at [1254, 436] on div "cargos locales CMA CGM MEXICO SA DE CV CME010201G18" at bounding box center [1190, 436] width 550 height 46
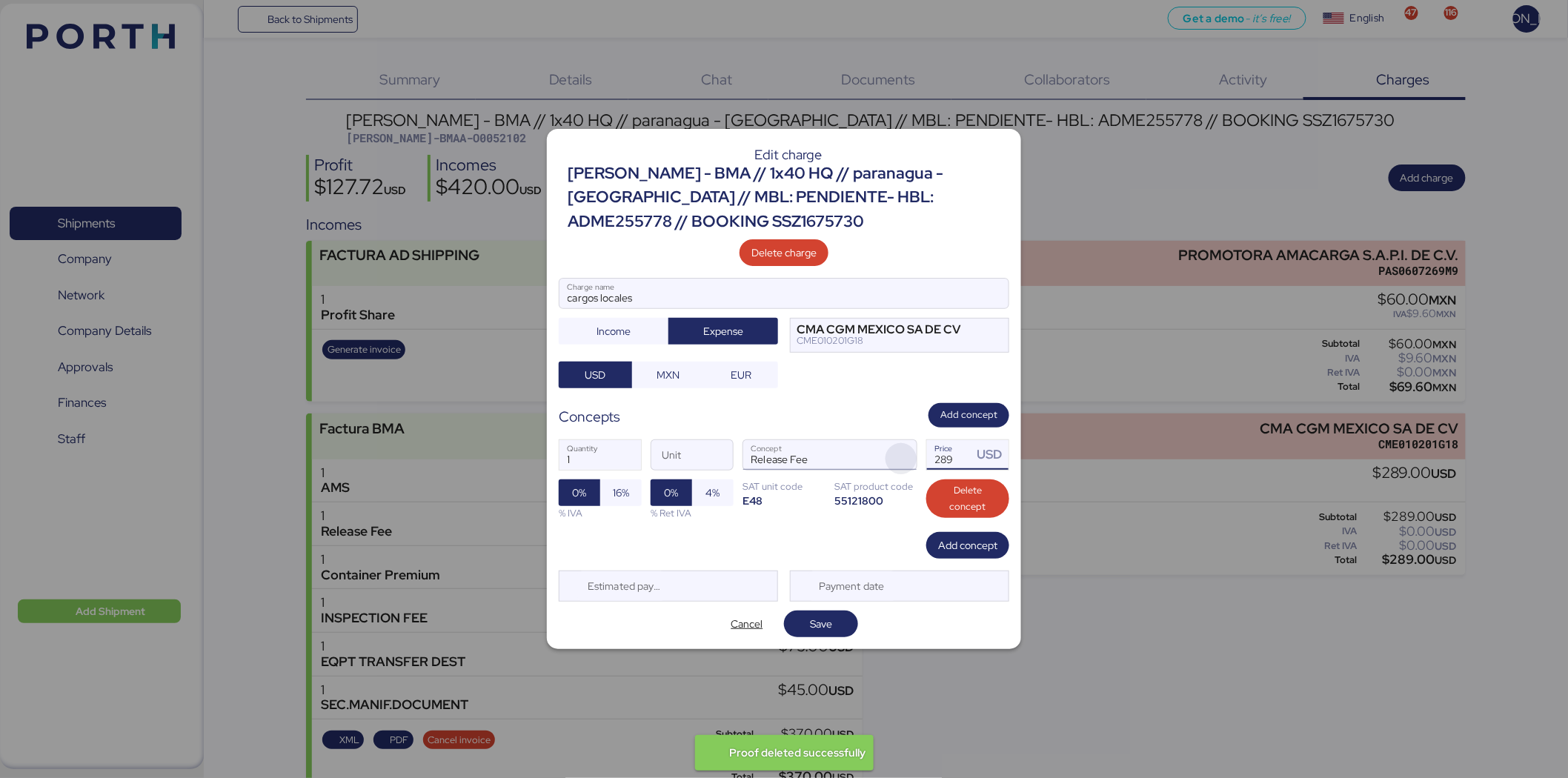
drag, startPoint x: 961, startPoint y: 458, endPoint x: 913, endPoint y: 456, distance: 48.0
click at [913, 456] on div "1 Quantity Unit Release Fee Concept 289 Price USD 0% 16% % IVA 0% 4% % Ret IVA …" at bounding box center [784, 480] width 451 height 105
type input "169"
click at [842, 617] on span "Save" at bounding box center [820, 624] width 51 height 21
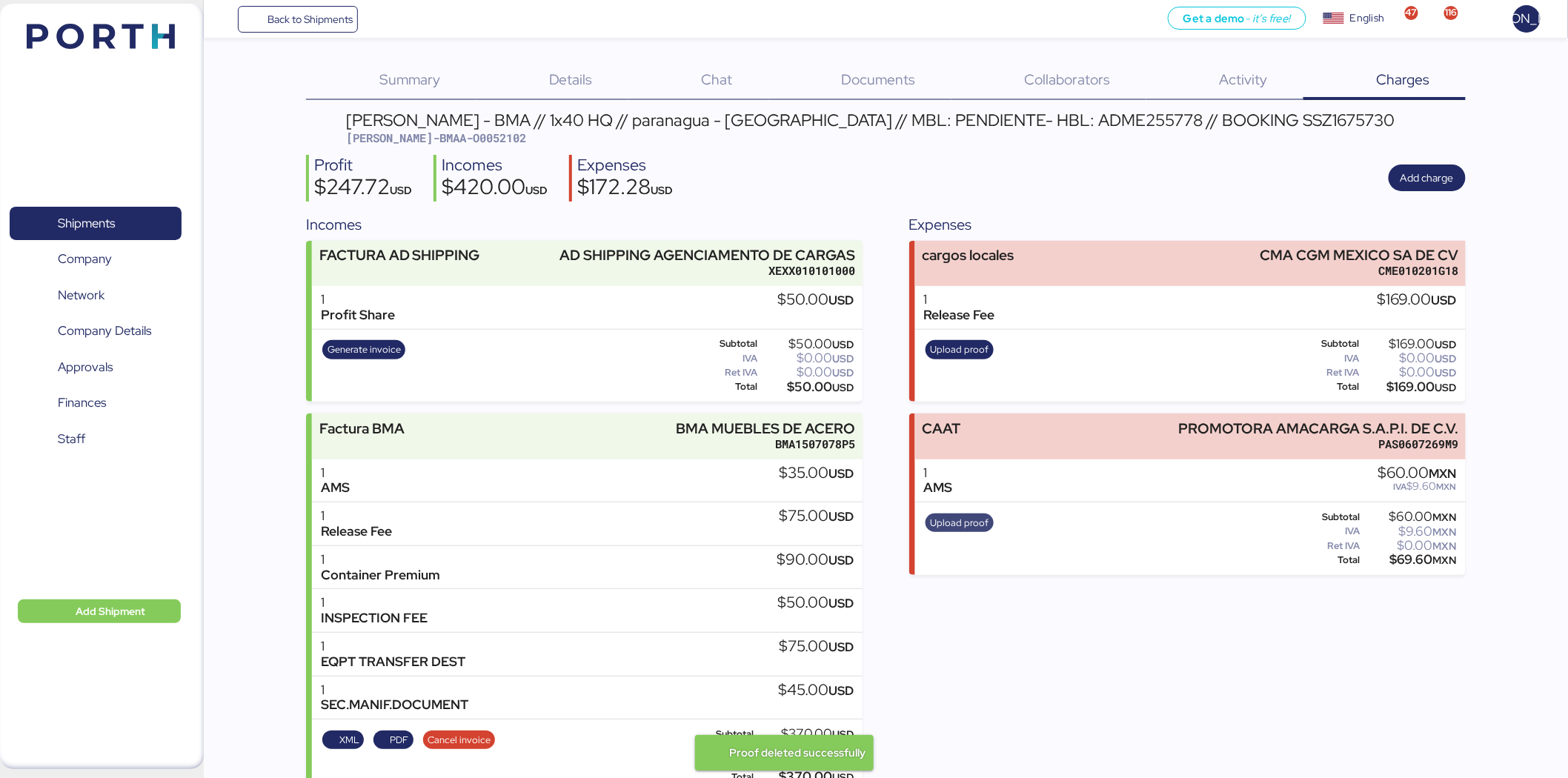
click at [952, 531] on span "Upload proof" at bounding box center [959, 523] width 68 height 19
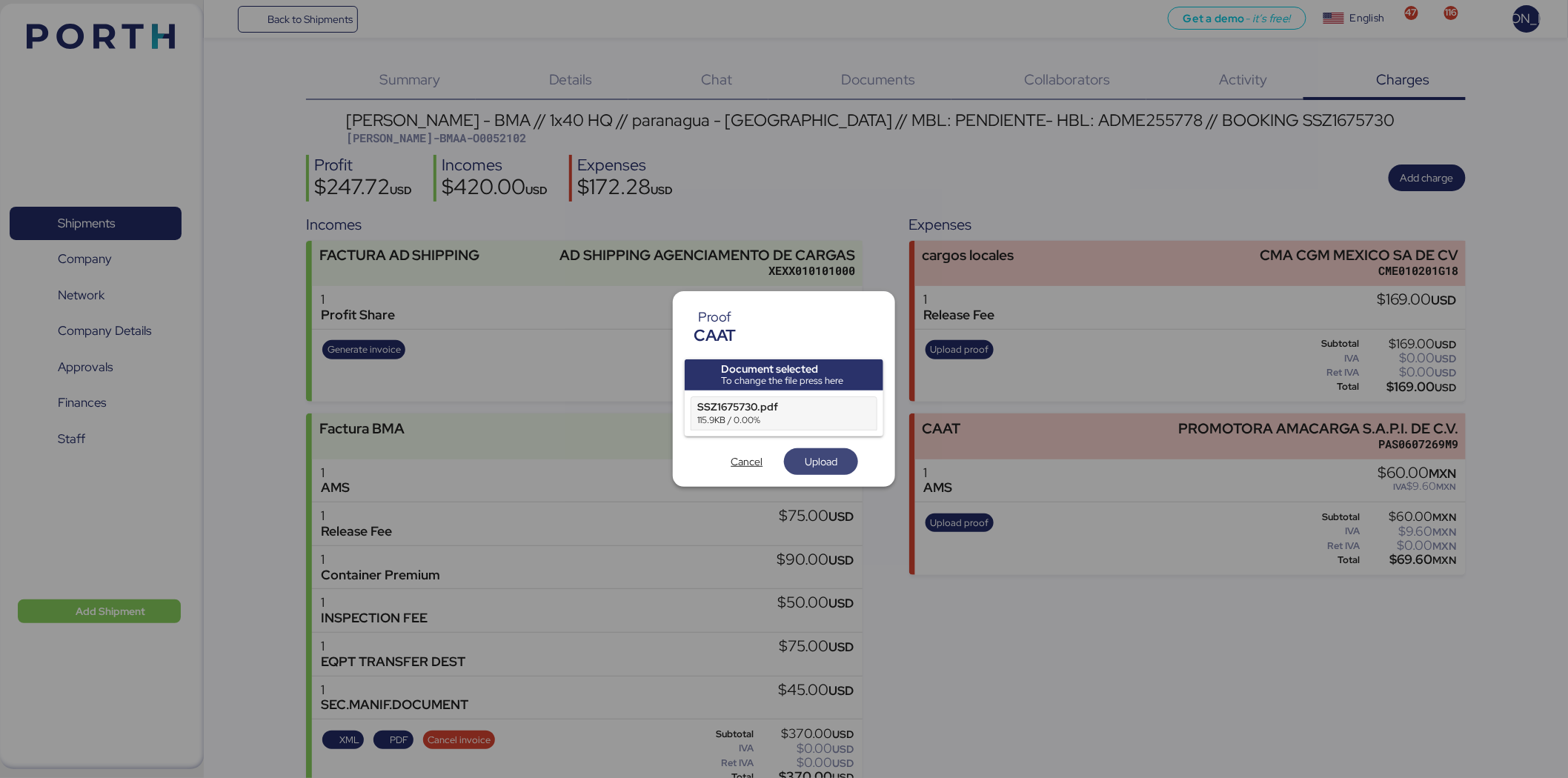
click at [828, 463] on span "Upload" at bounding box center [820, 461] width 33 height 18
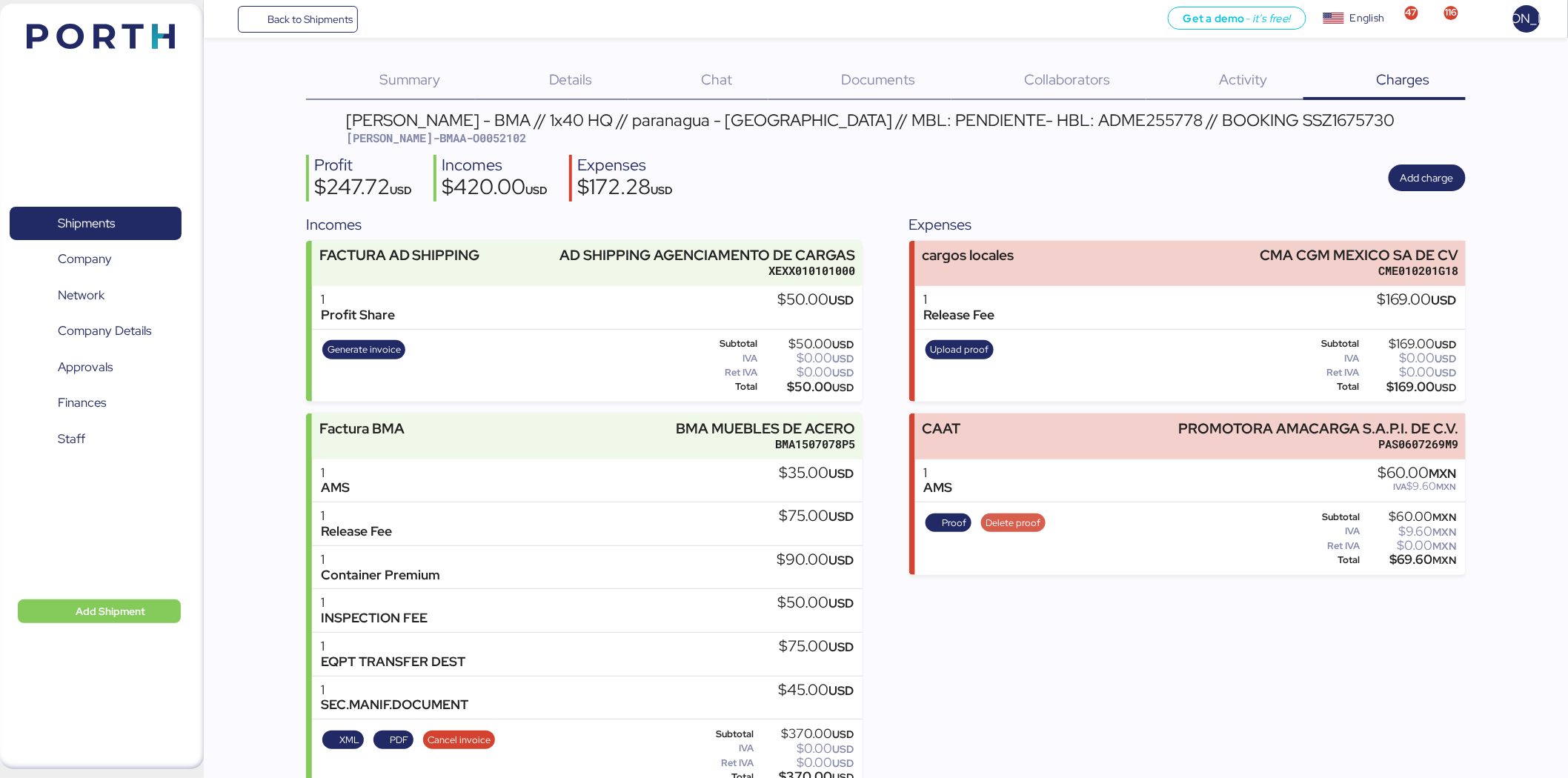
click at [1026, 523] on span "Delete proof" at bounding box center [1013, 523] width 55 height 16
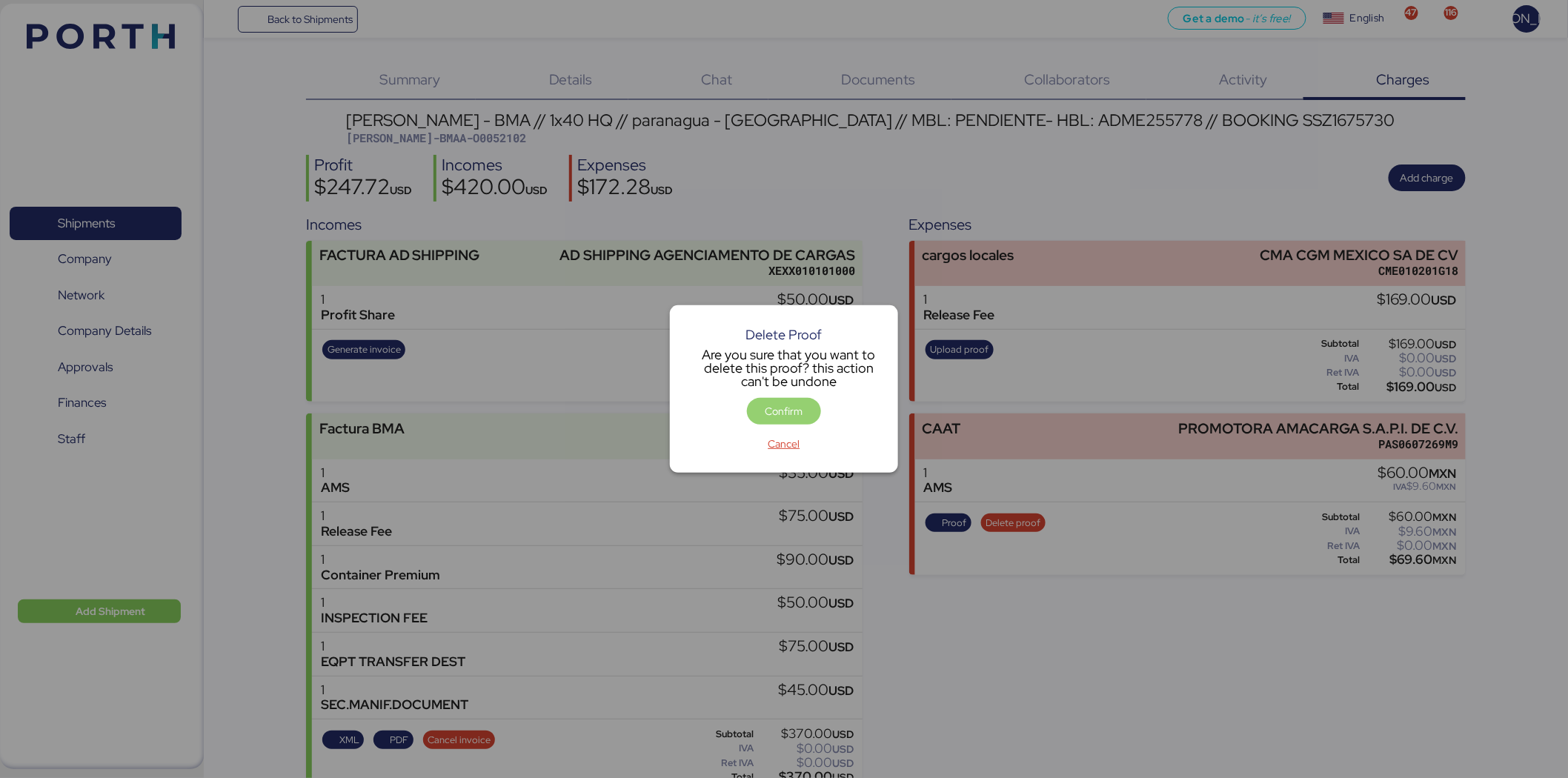
click at [777, 410] on span "Confirm" at bounding box center [784, 411] width 38 height 18
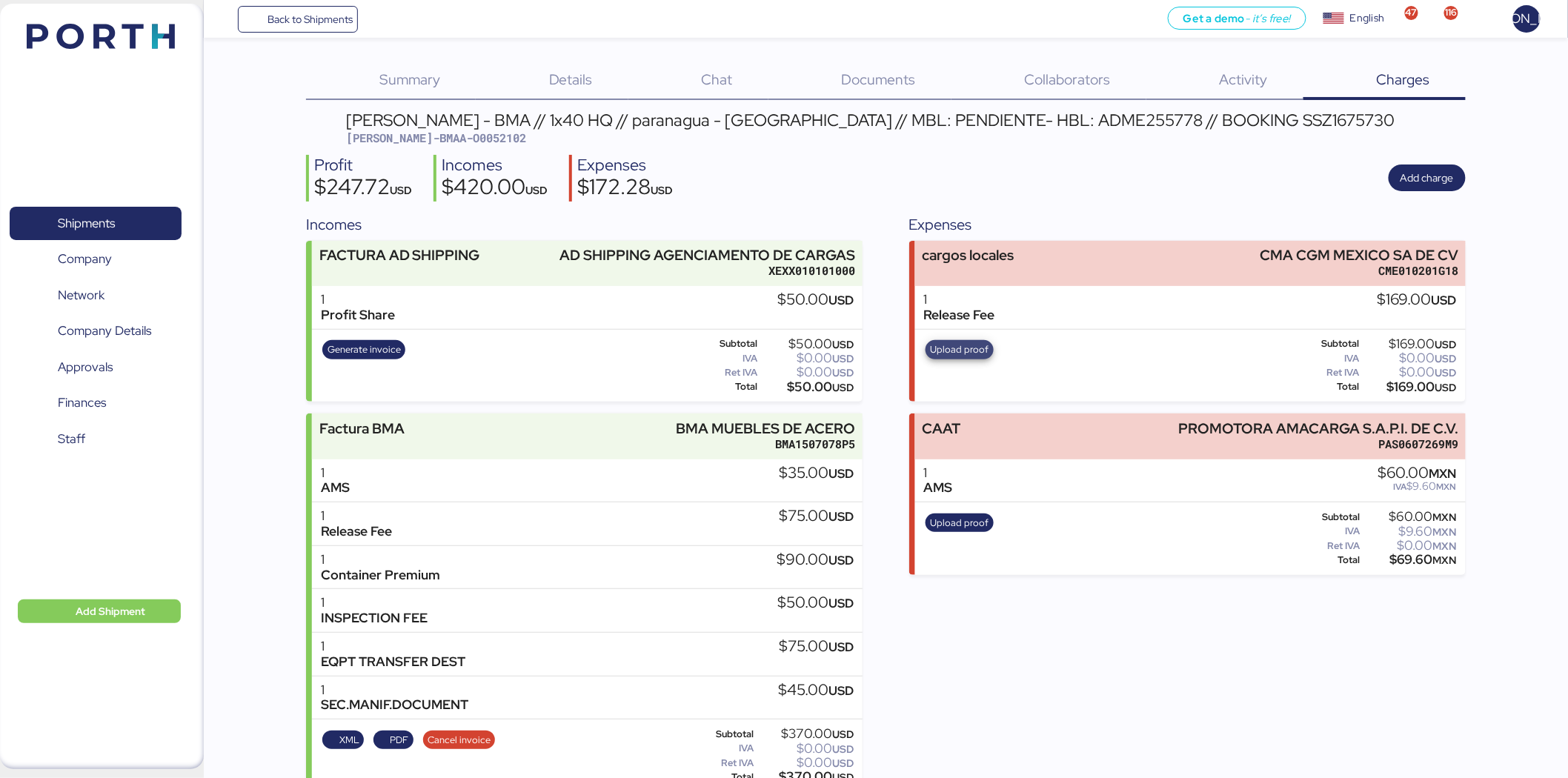
click at [972, 351] on span "Upload proof" at bounding box center [960, 349] width 58 height 16
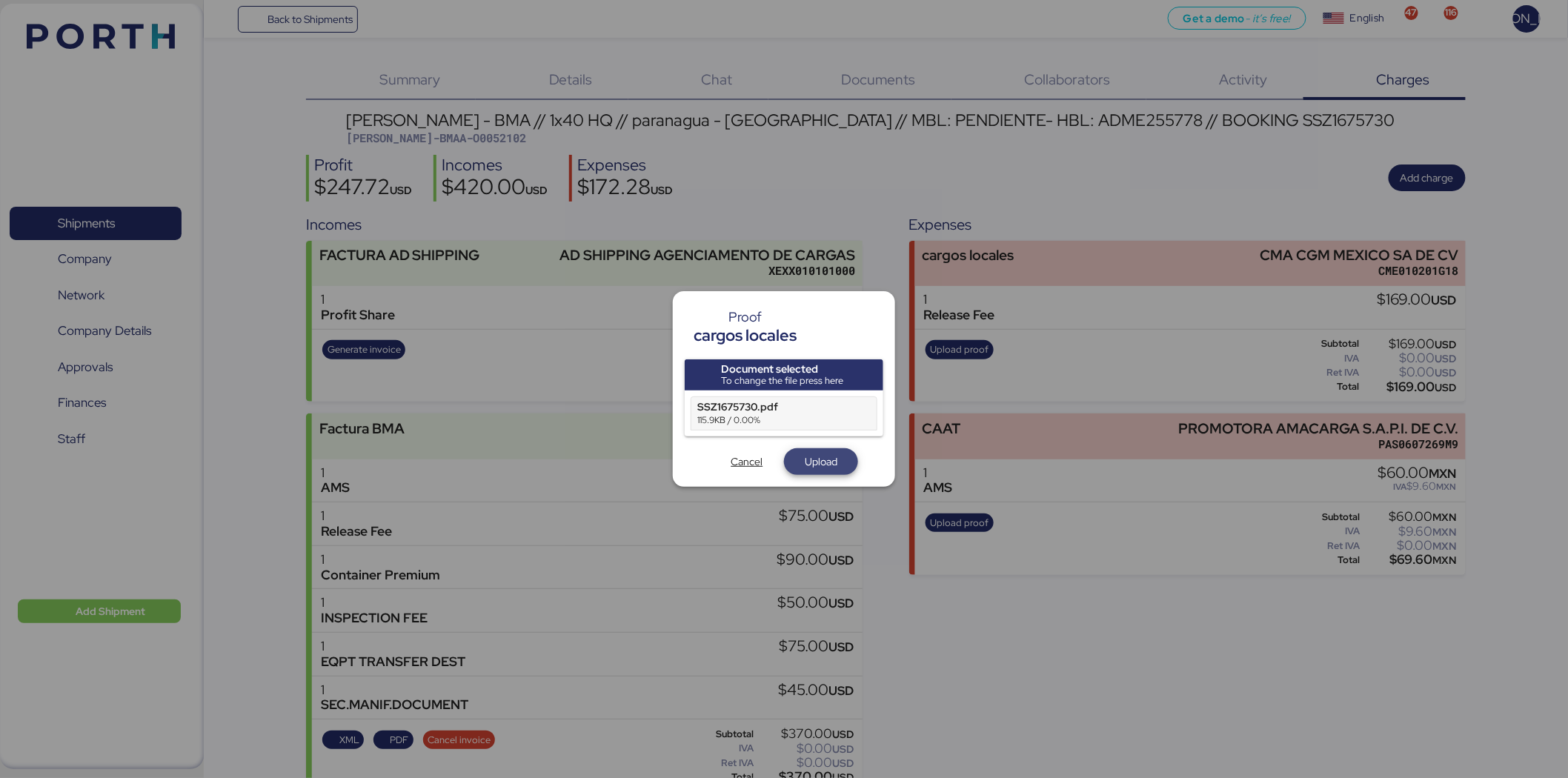
click at [825, 462] on span "Upload" at bounding box center [820, 461] width 33 height 18
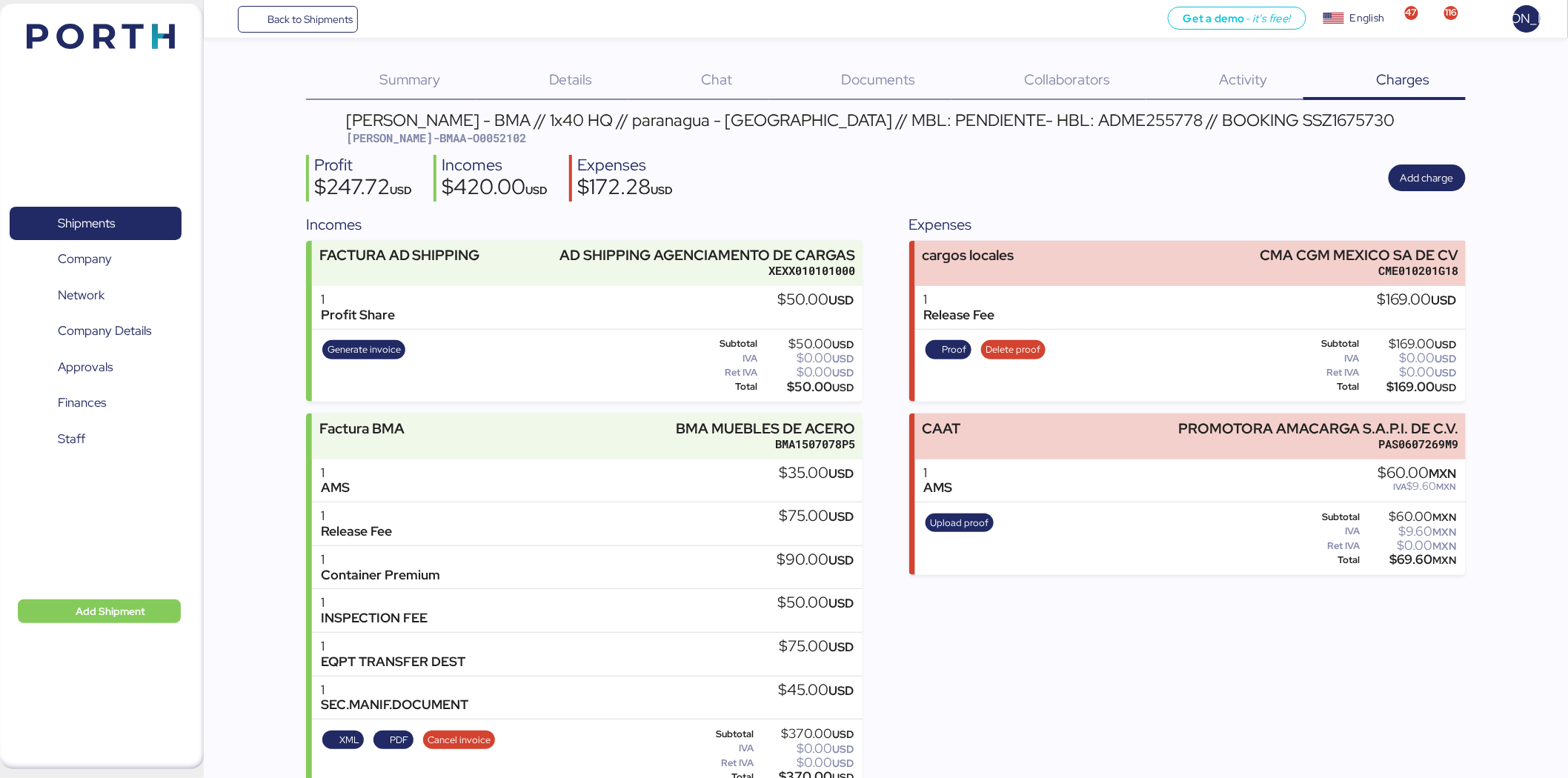
click at [469, 134] on span "BERT-BMAA-O0052102" at bounding box center [436, 137] width 180 height 15
click at [456, 141] on span "BERT-BMAA-O0052102" at bounding box center [436, 137] width 180 height 15
copy span "O0052102"
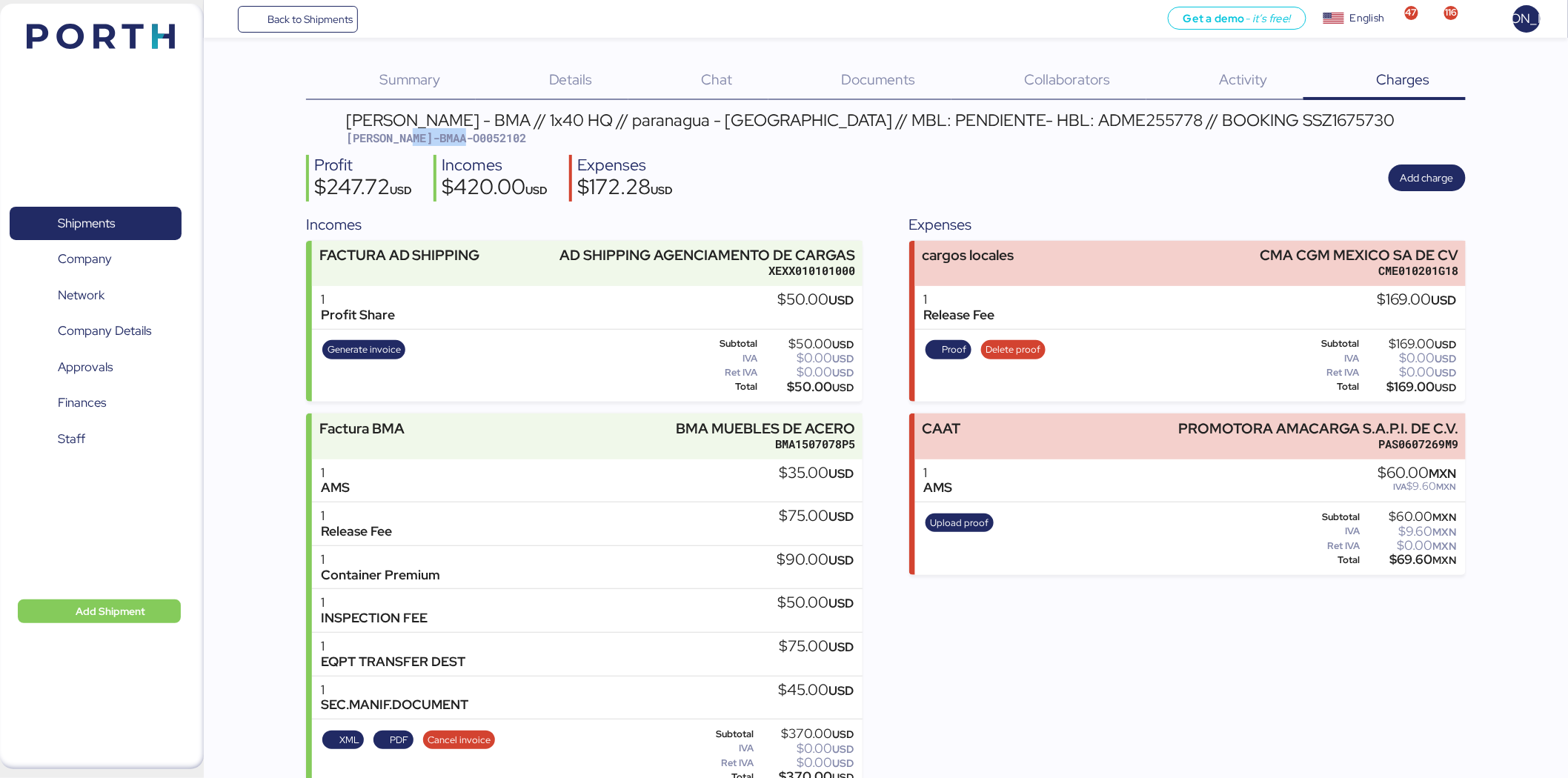
click at [284, 19] on span "Back to Shipments" at bounding box center [310, 19] width 85 height 18
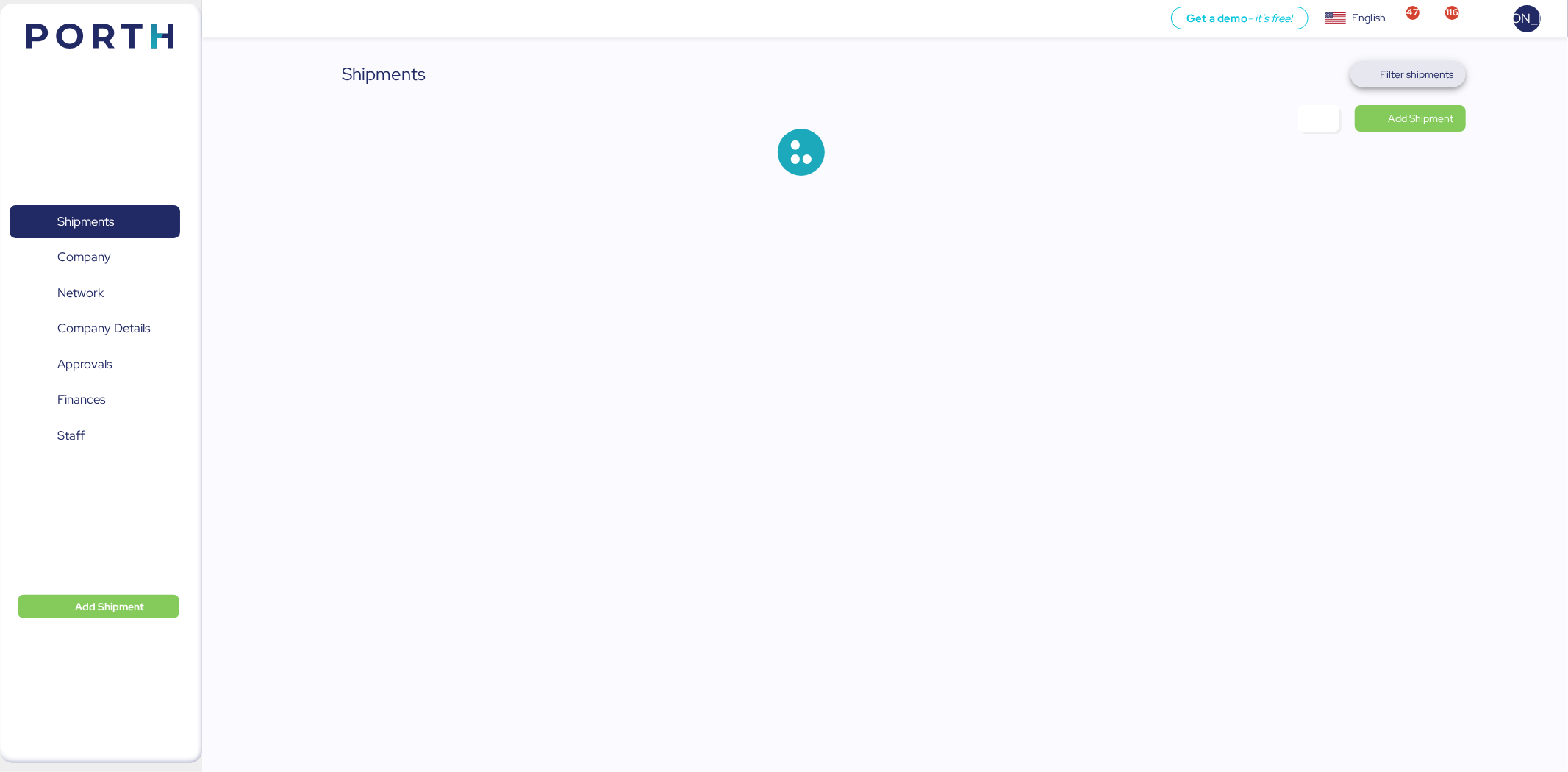
click at [1432, 74] on span "Filter shipments" at bounding box center [1417, 74] width 73 height 18
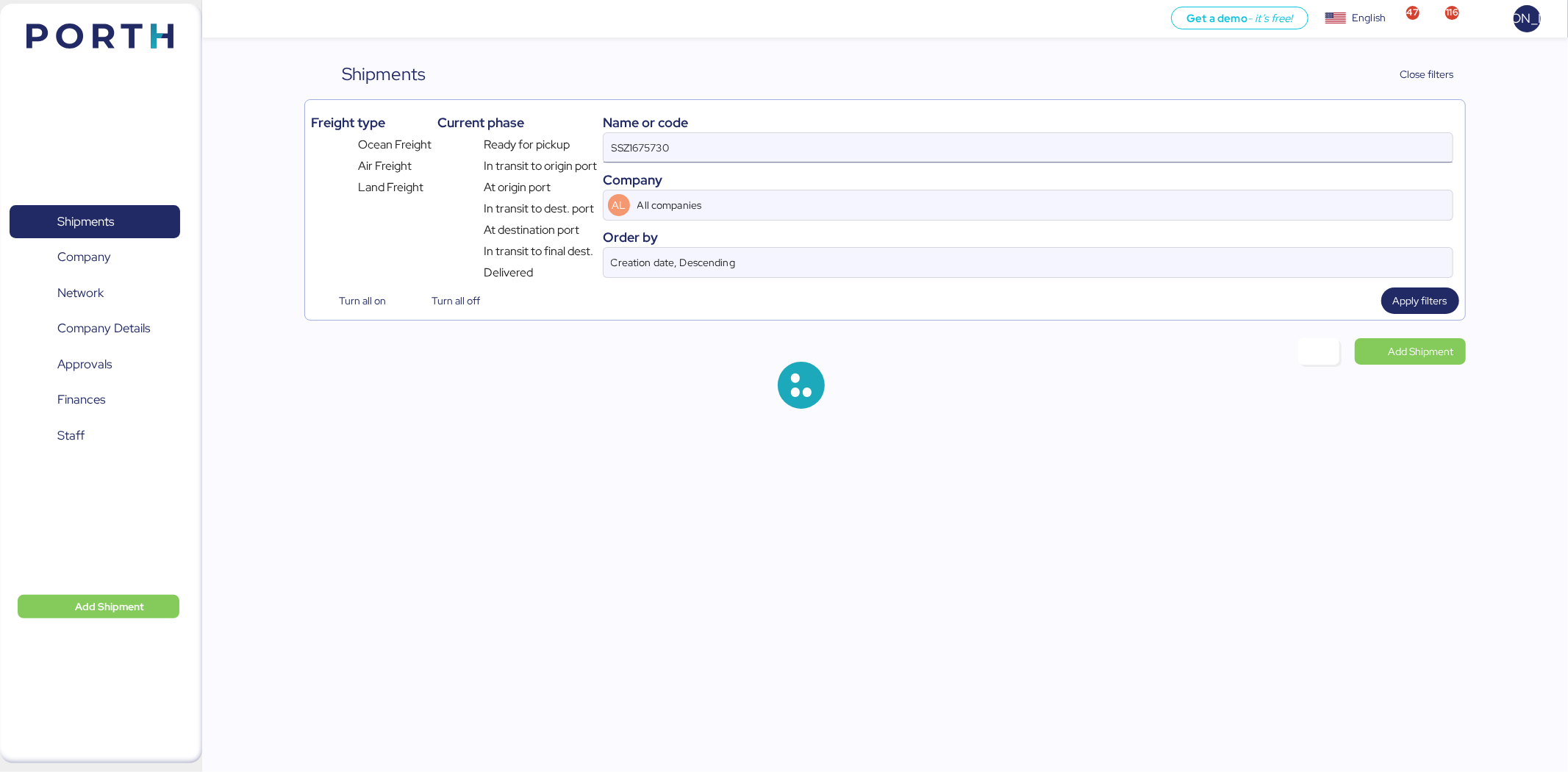
click at [992, 152] on input "SSZ1675730" at bounding box center [1028, 147] width 849 height 30
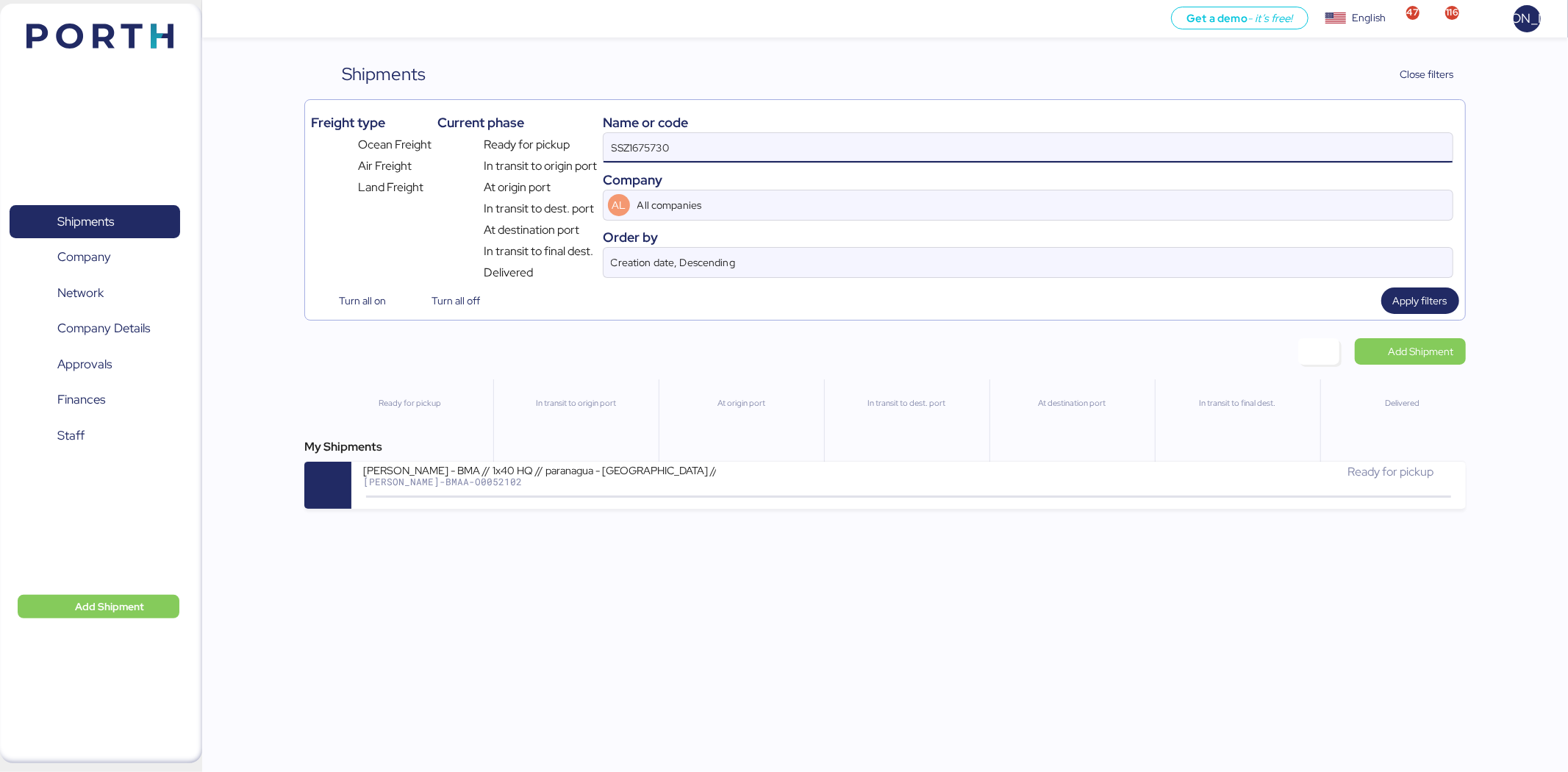
click at [992, 152] on input "SSZ1675730" at bounding box center [1028, 147] width 849 height 30
paste input "O0052097"
type input "O0052097"
click at [648, 493] on div "BERTOLINI - BMA // 1x40 HQ // RIO DE JANEIRO - Veracruz // MBL:Pendiente - HBL:…" at bounding box center [635, 479] width 545 height 32
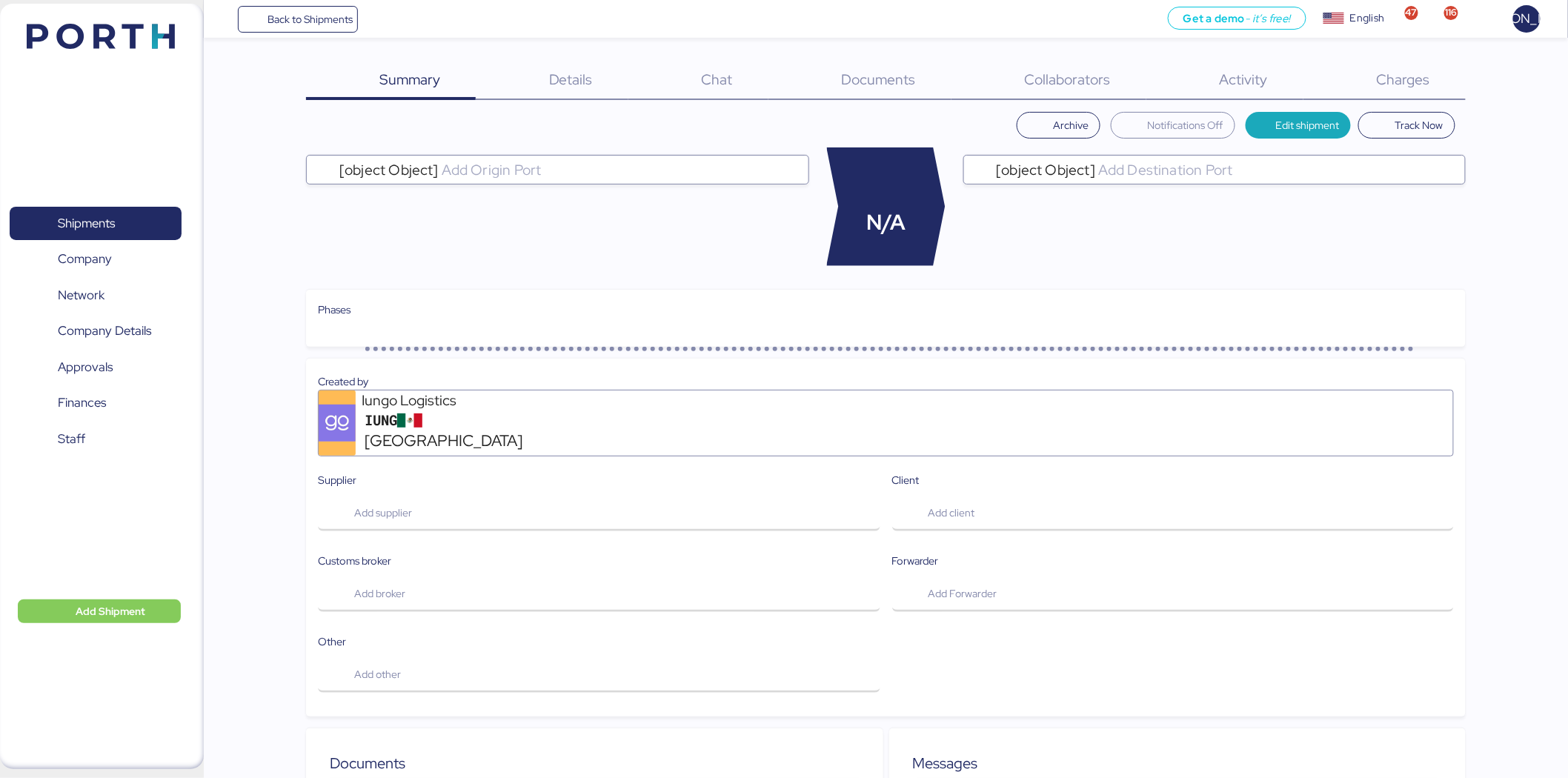
click at [1387, 71] on span "Charges" at bounding box center [1403, 79] width 53 height 19
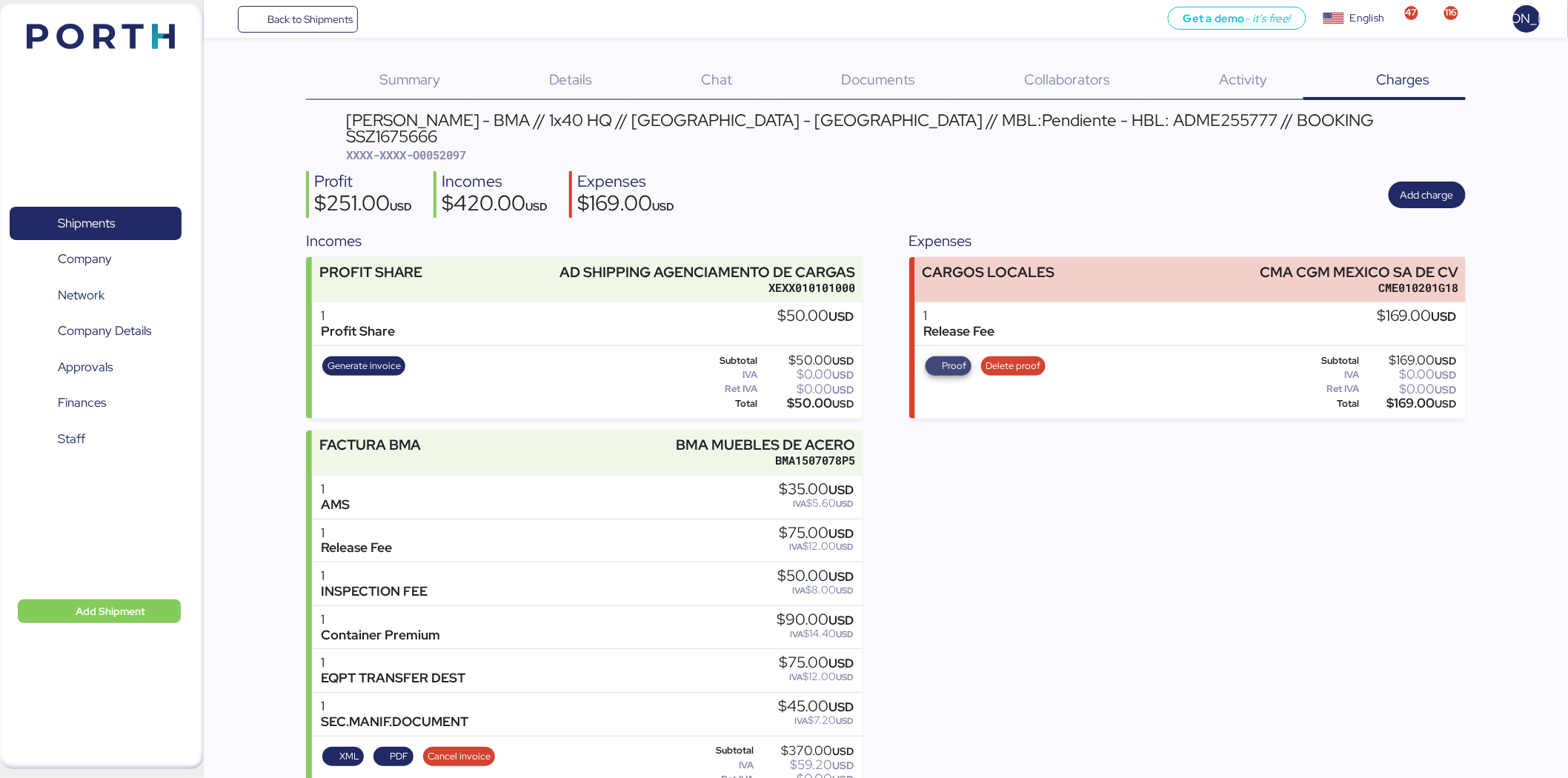
click at [941, 358] on span "Proof" at bounding box center [948, 366] width 36 height 16
